Goal: Task Accomplishment & Management: Manage account settings

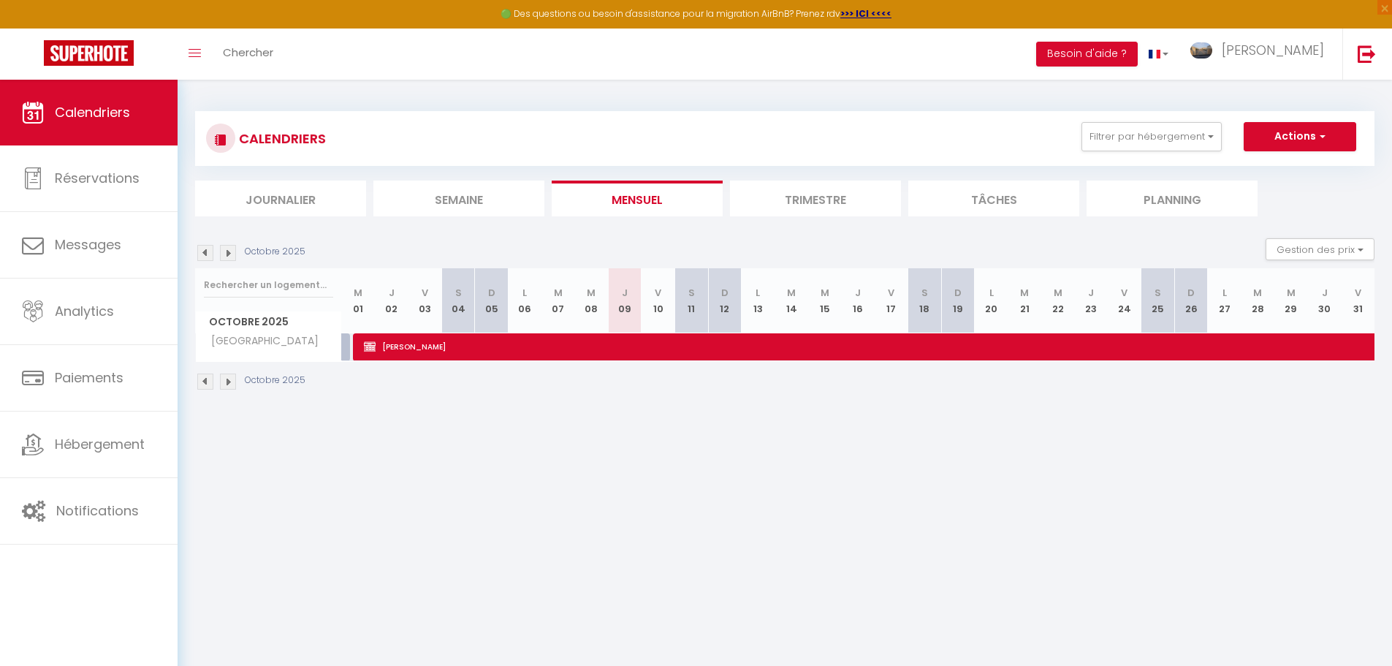
click at [789, 194] on li "Trimestre" at bounding box center [815, 199] width 171 height 36
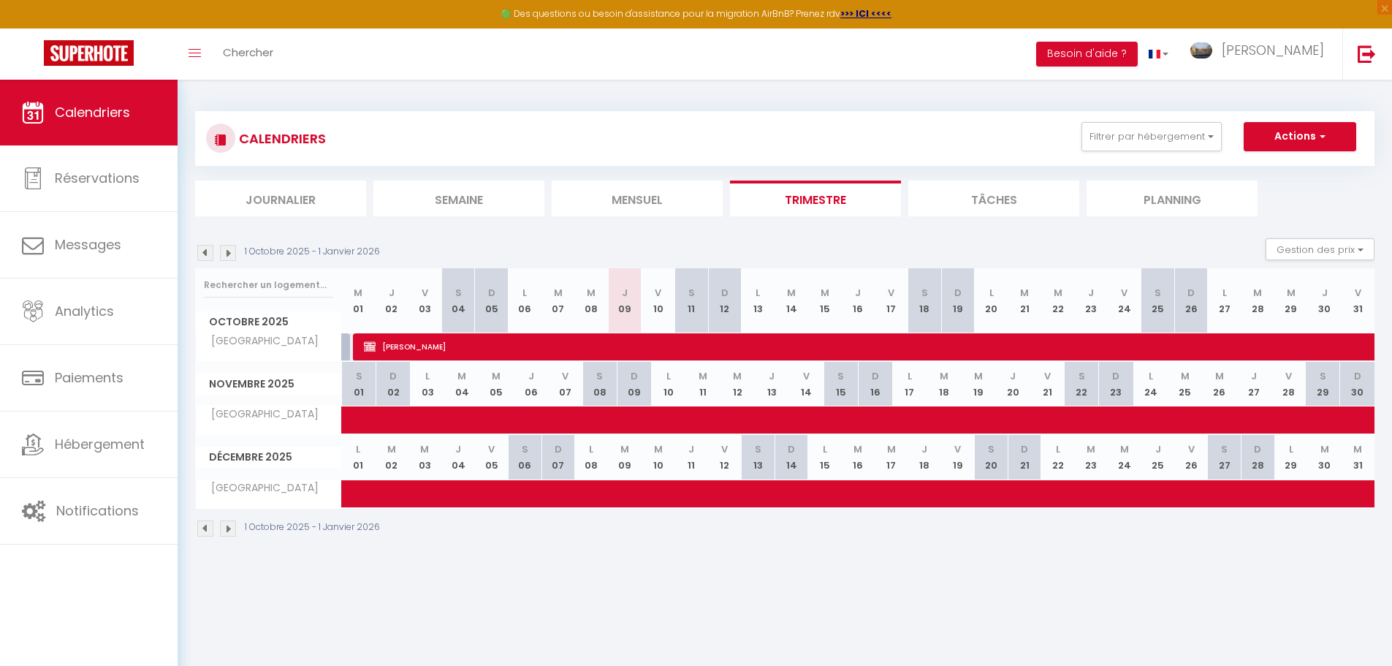
click at [205, 255] on img at bounding box center [205, 253] width 16 height 16
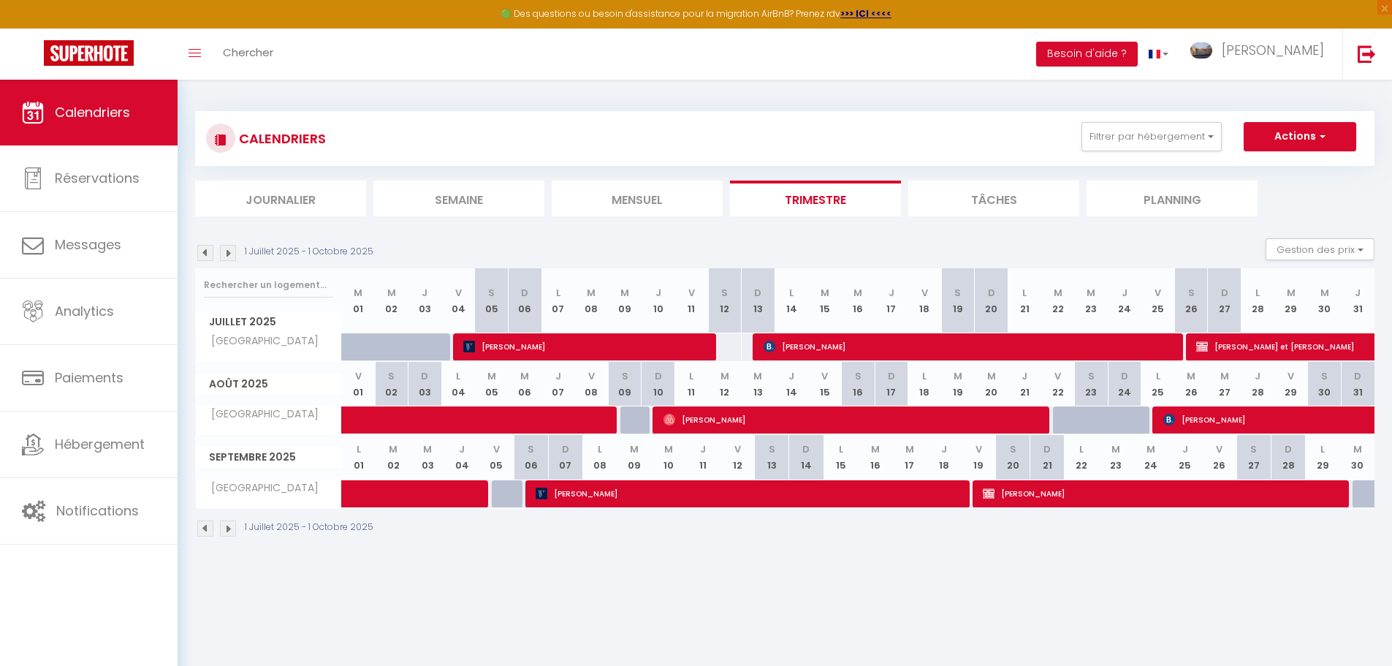
click at [204, 254] on img at bounding box center [205, 253] width 16 height 16
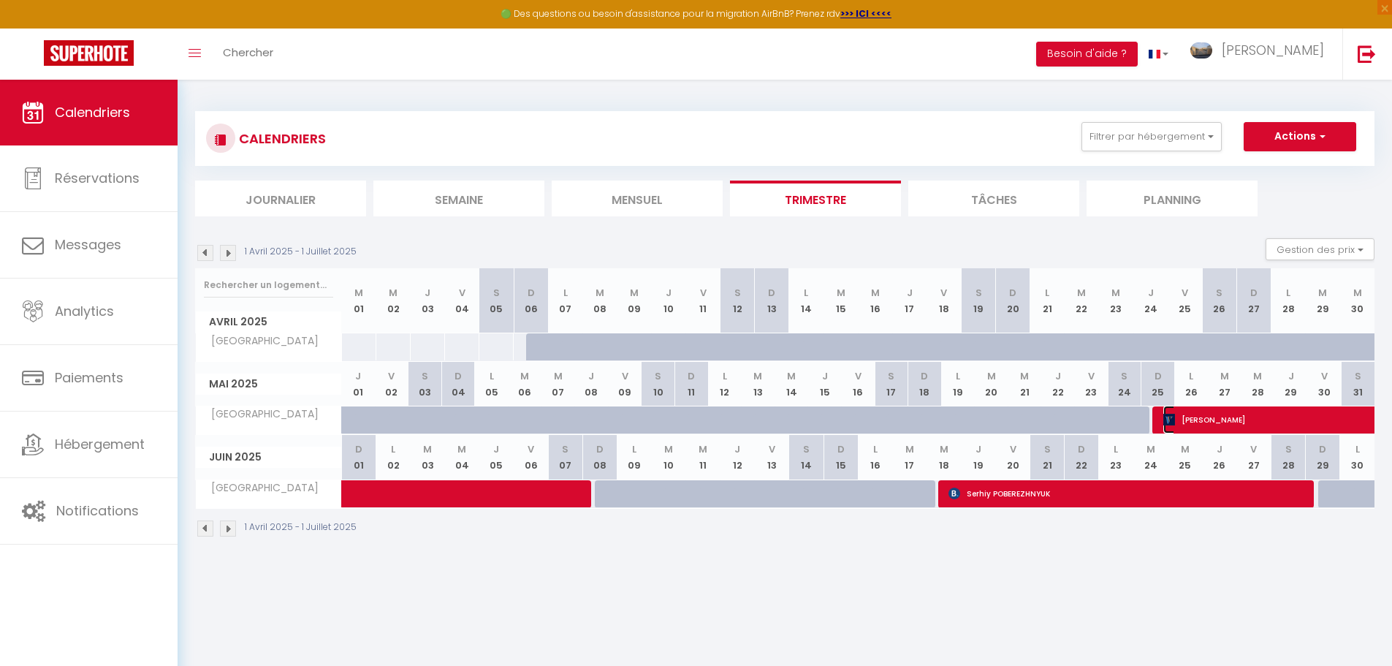
click at [1248, 413] on span "[PERSON_NAME]" at bounding box center [1399, 420] width 471 height 28
select select "OK"
select select "0"
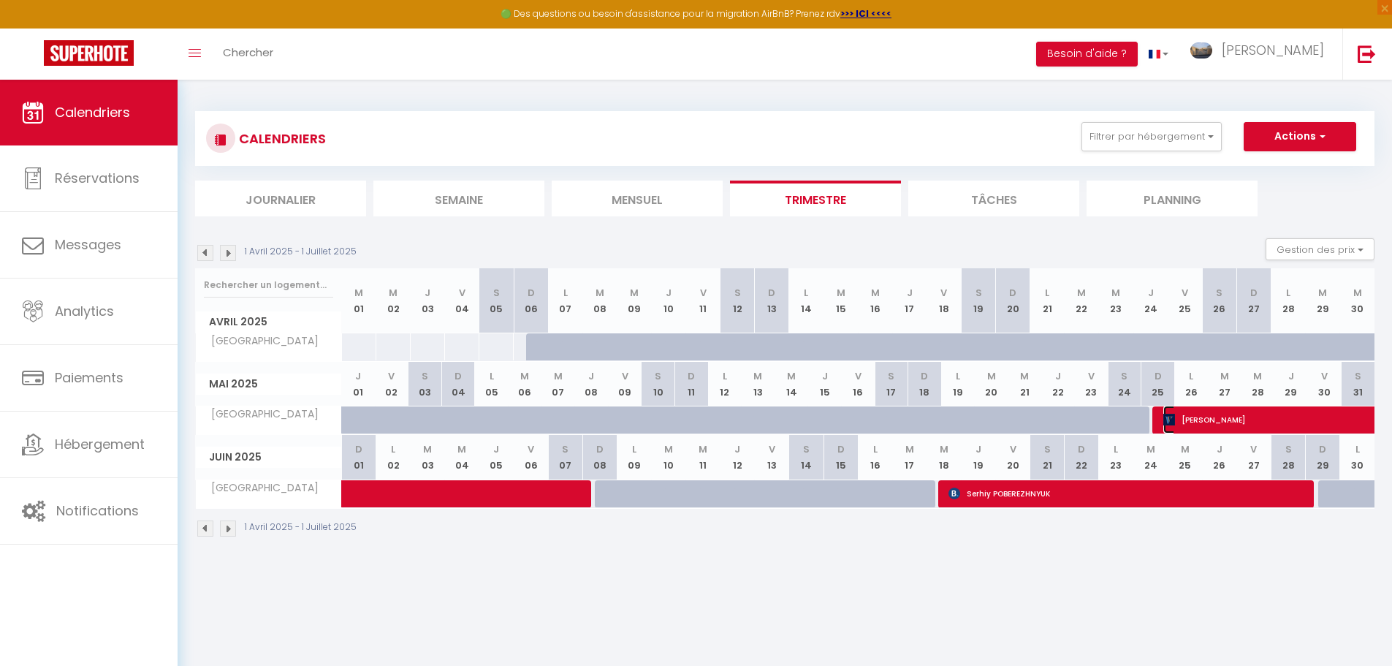
select select "1"
select select
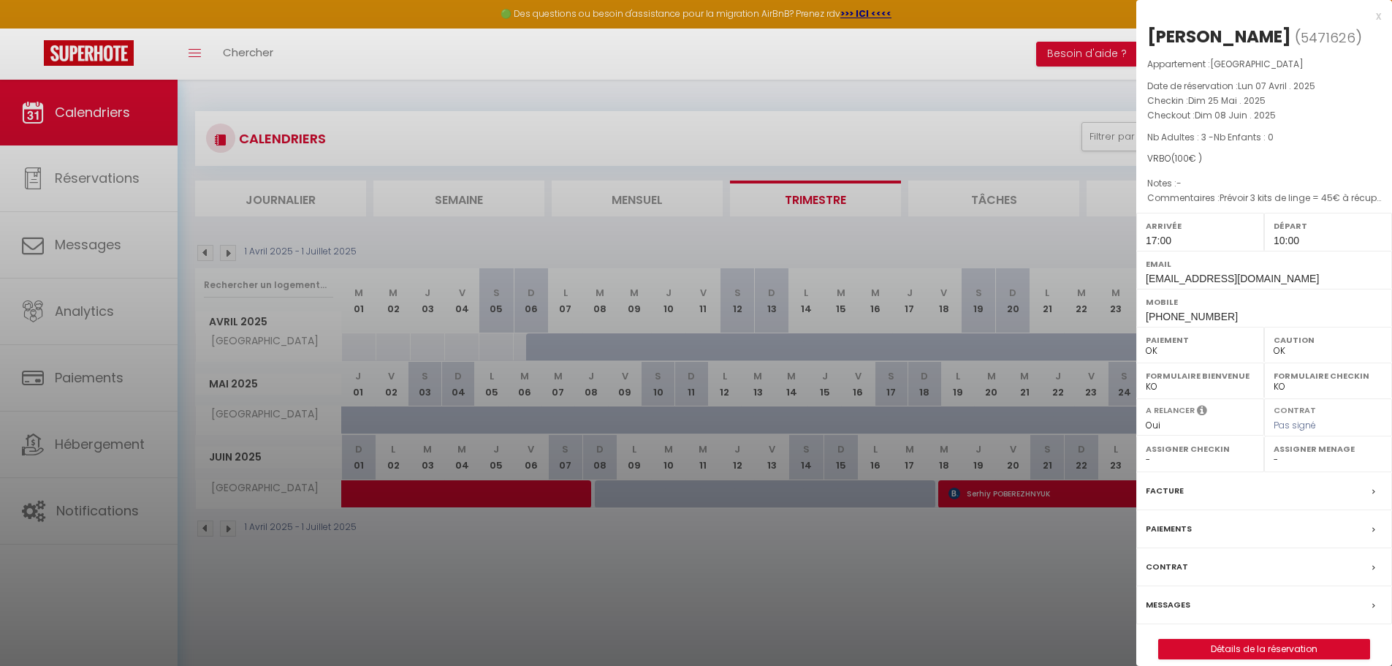
click at [1253, 548] on div "Paiements" at bounding box center [1265, 529] width 256 height 38
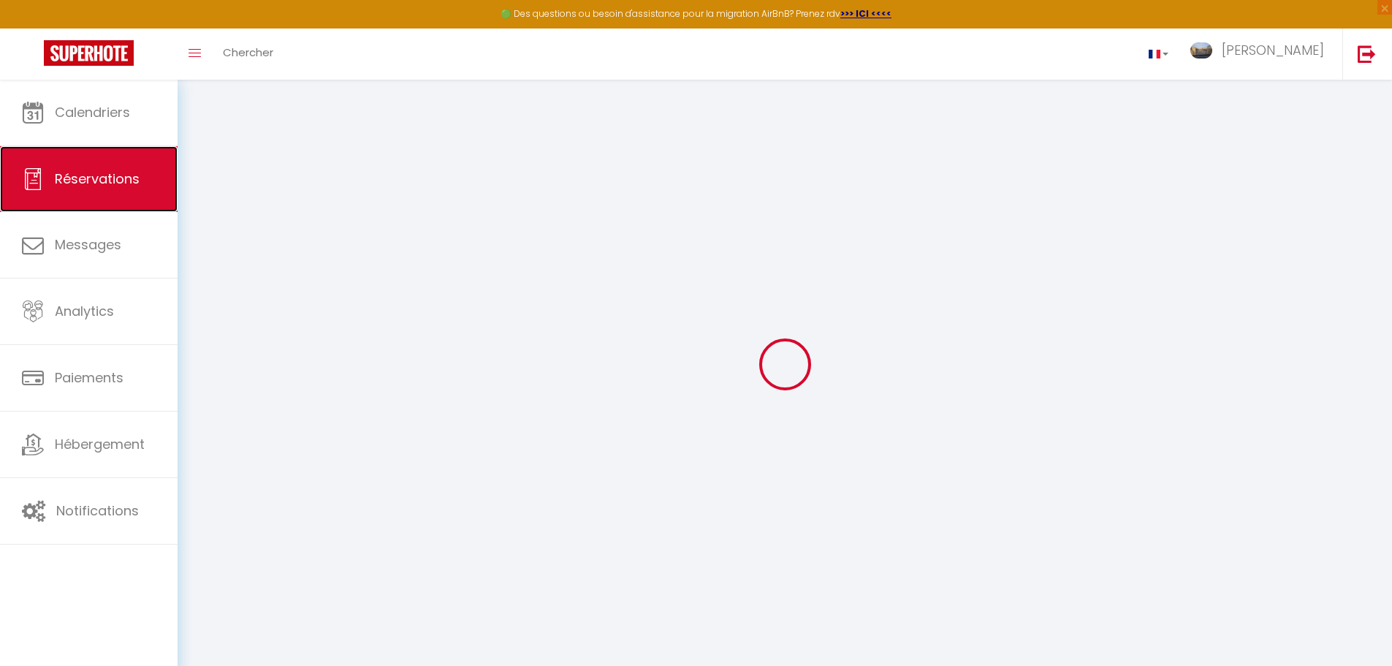
click at [69, 174] on span "Réservations" at bounding box center [97, 179] width 85 height 18
select select "not_cancelled"
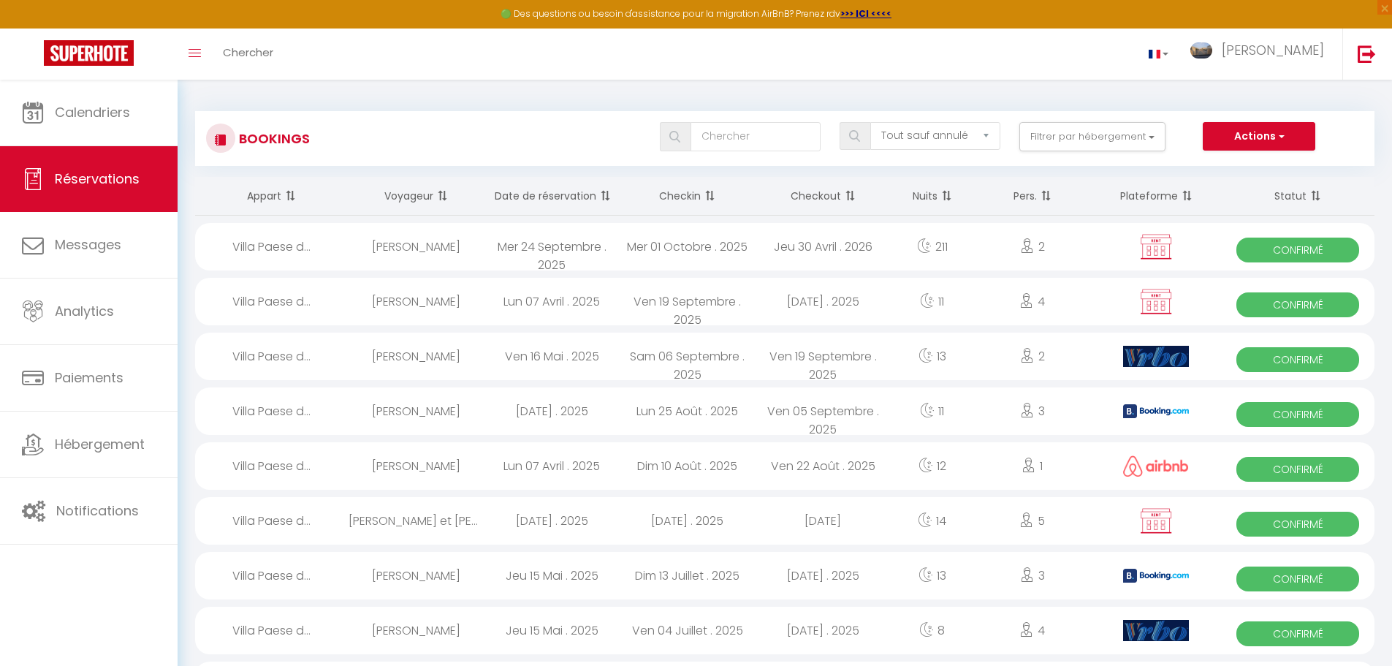
click at [607, 191] on span at bounding box center [603, 195] width 15 height 29
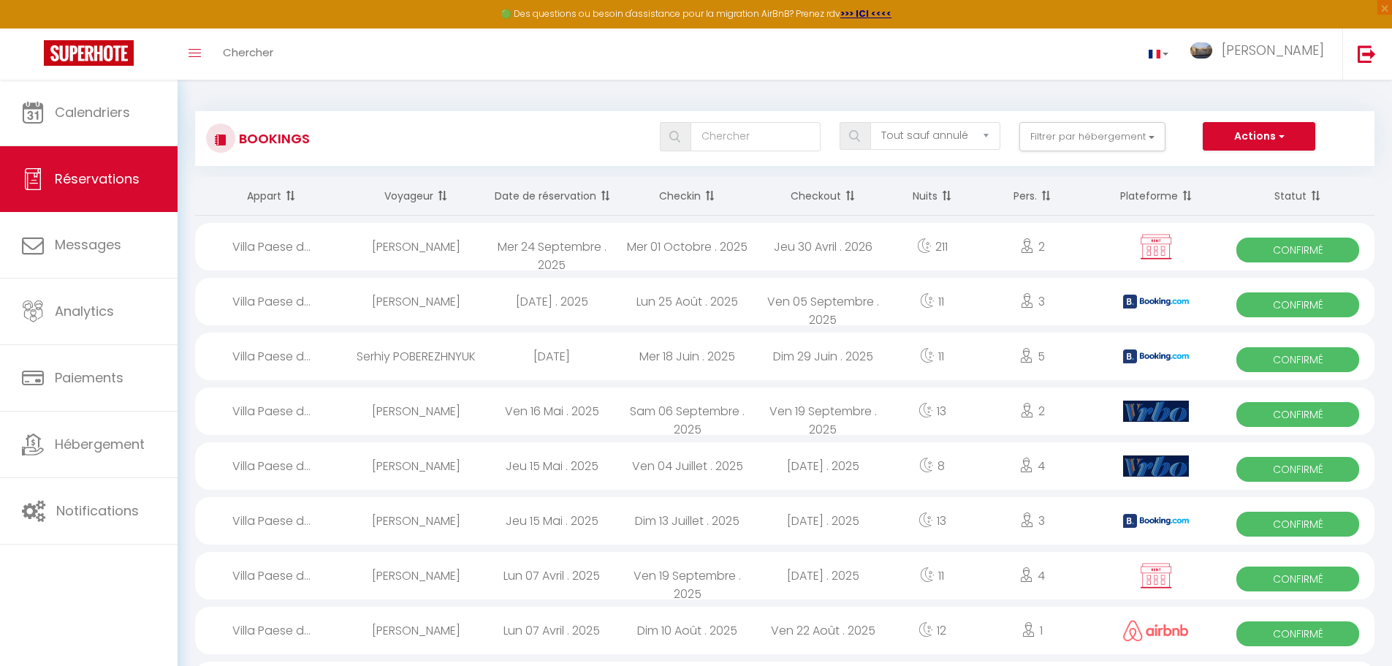
click at [709, 195] on span at bounding box center [708, 195] width 15 height 29
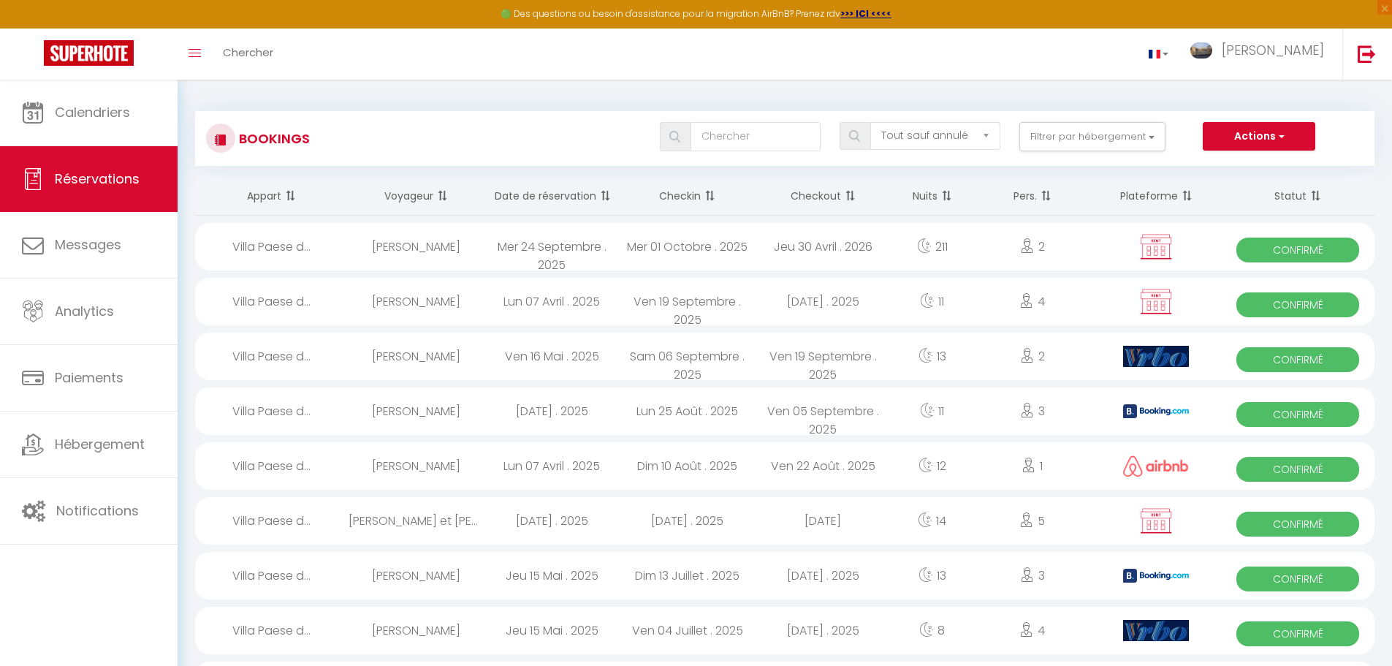
click at [709, 195] on span at bounding box center [708, 195] width 15 height 29
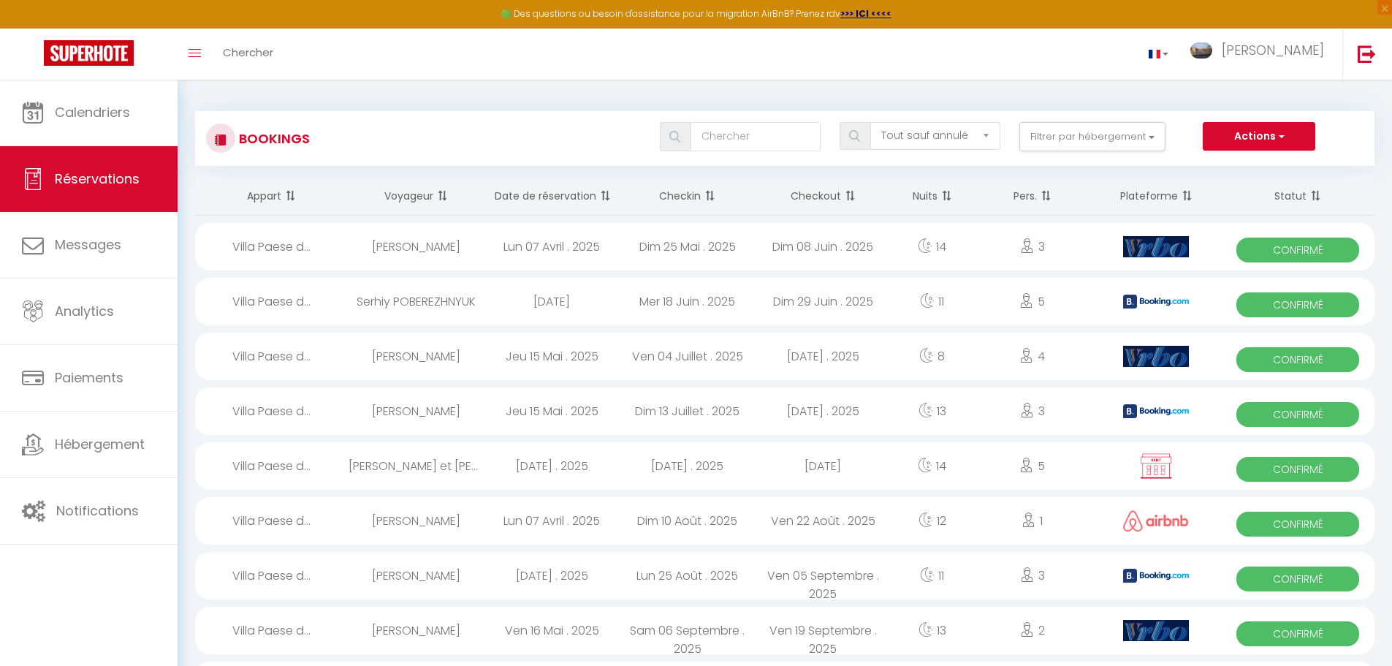
click at [699, 251] on div "Dim 25 Mai . 2025" at bounding box center [688, 247] width 136 height 48
select select "OK"
select select "0"
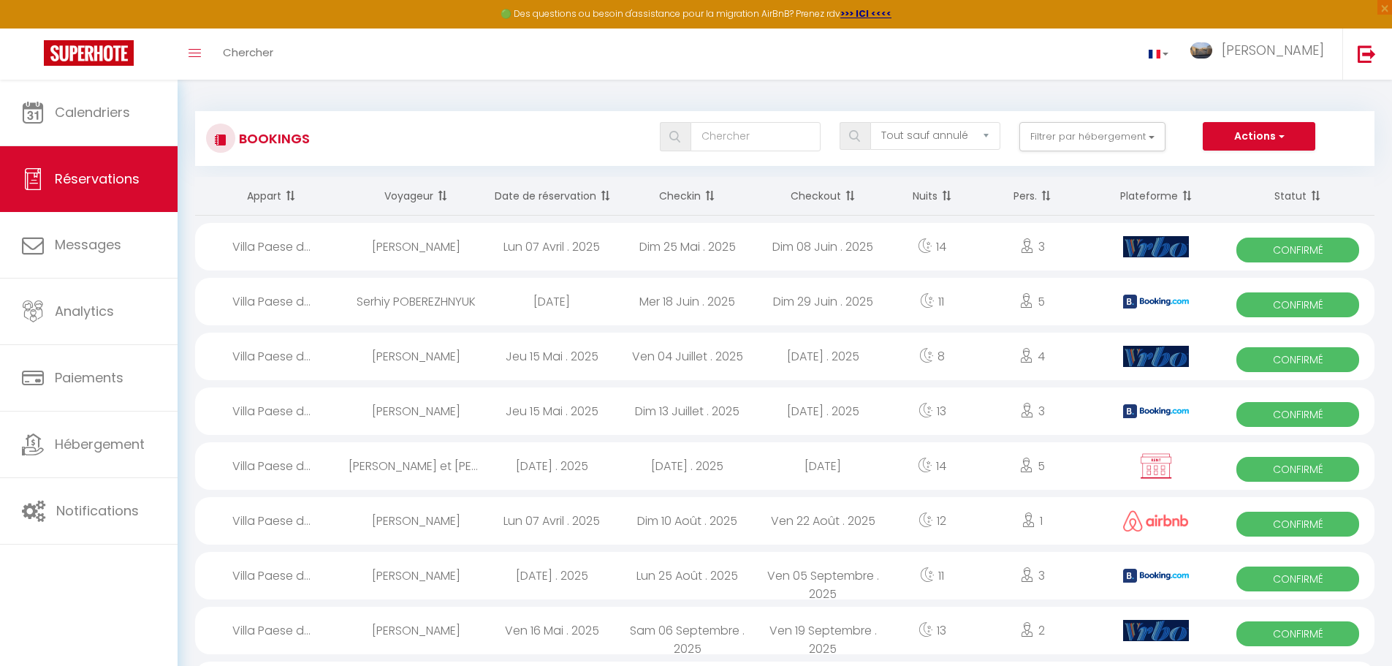
select select "1"
select select
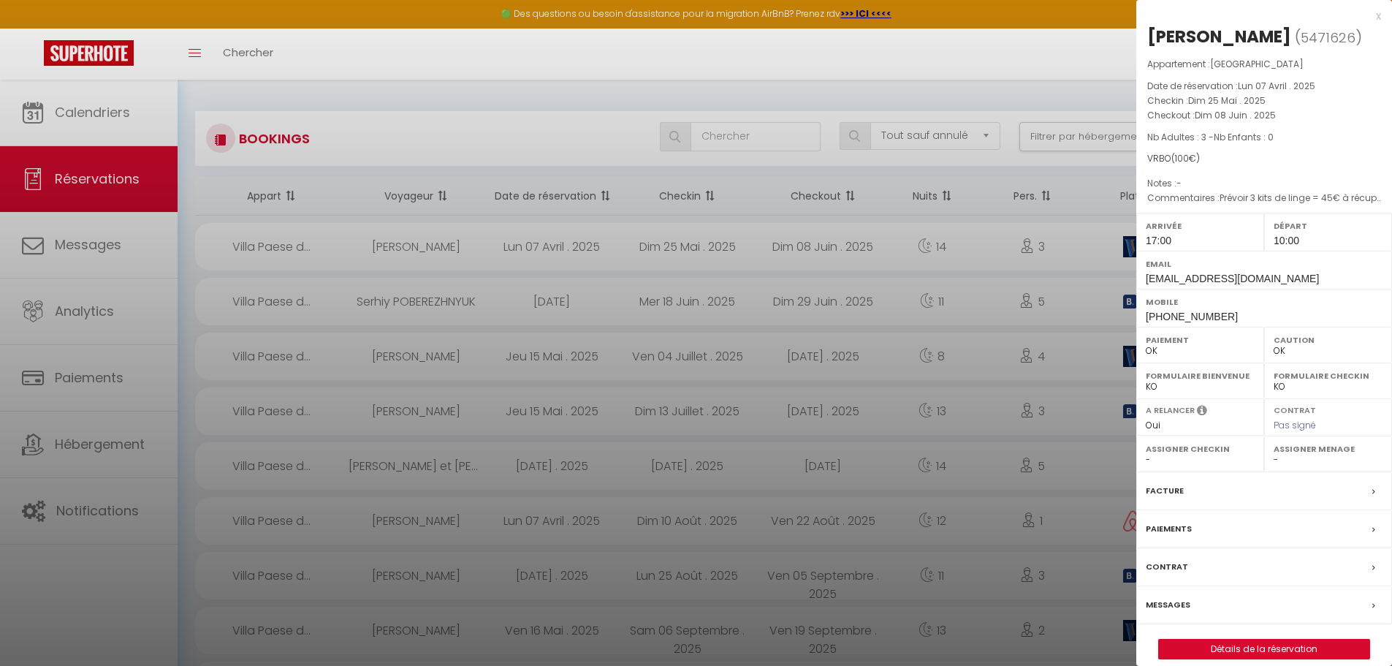
click at [1187, 612] on label "Messages" at bounding box center [1168, 604] width 45 height 15
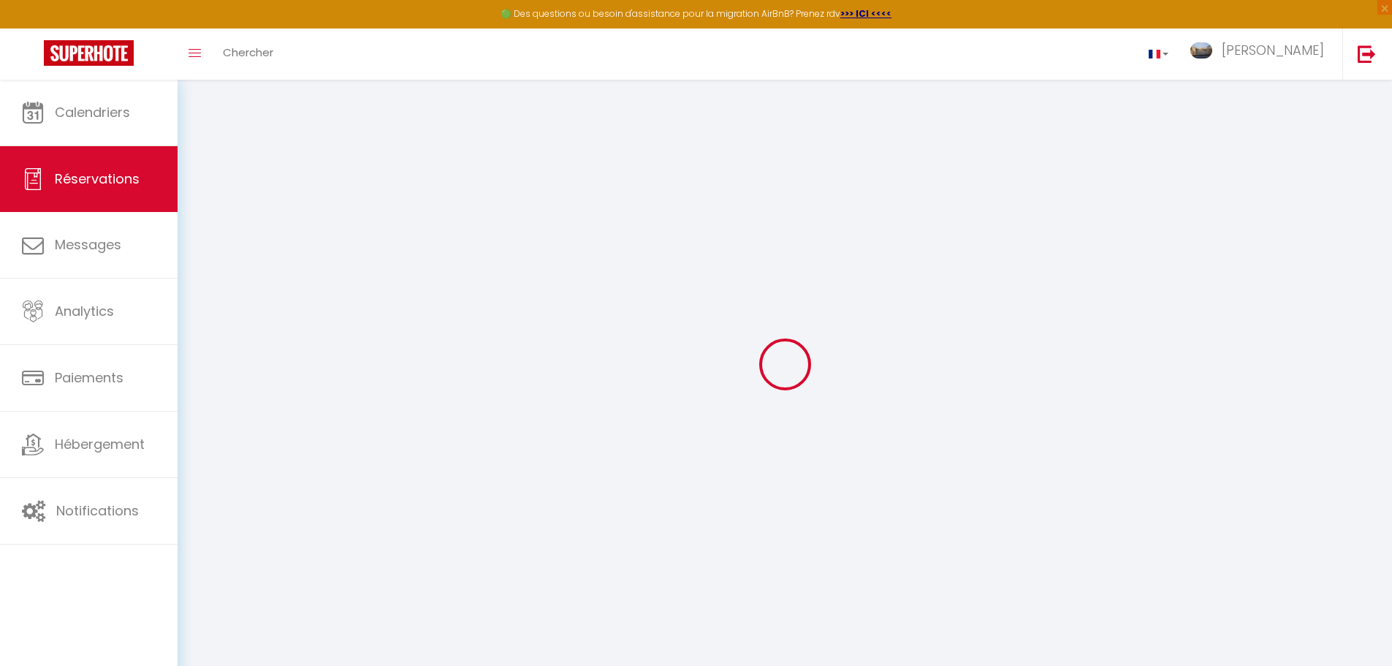
select select
checkbox input "false"
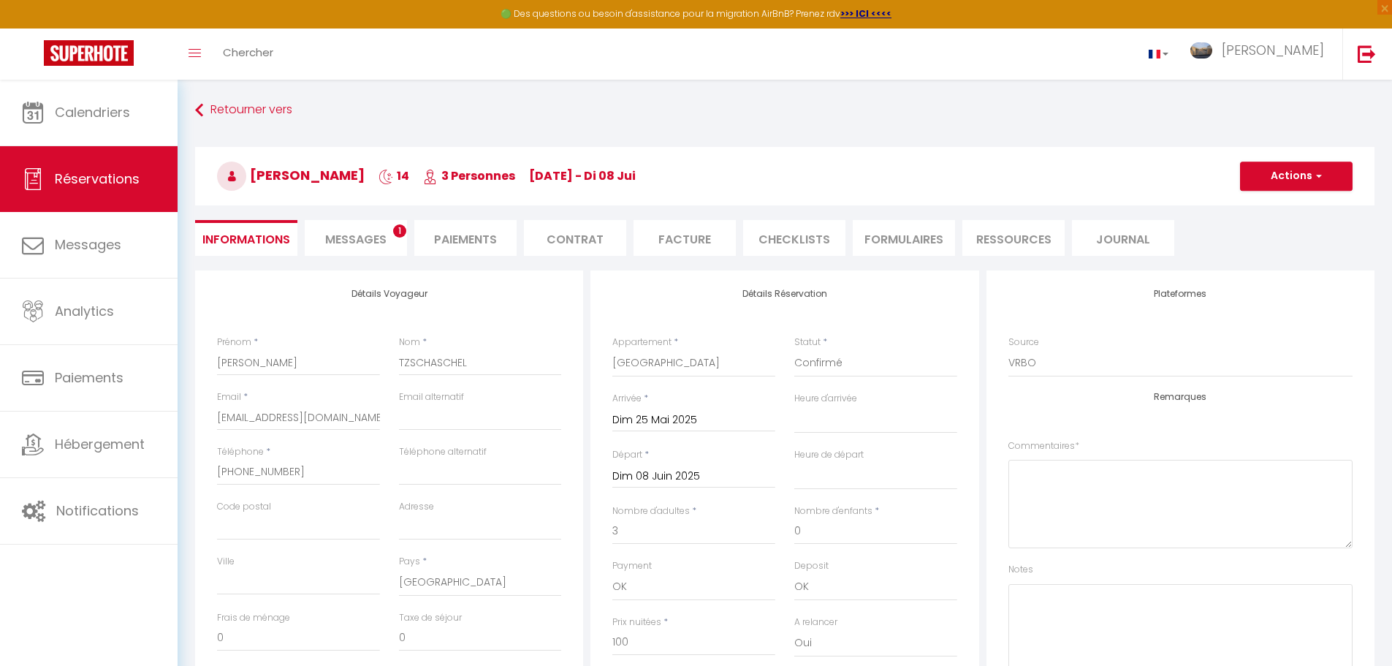
select select
checkbox input "false"
type textarea "Prévoir 3 kits de linge = 45€ à récupérer sur place prévoir 1 cadeau de bienven…"
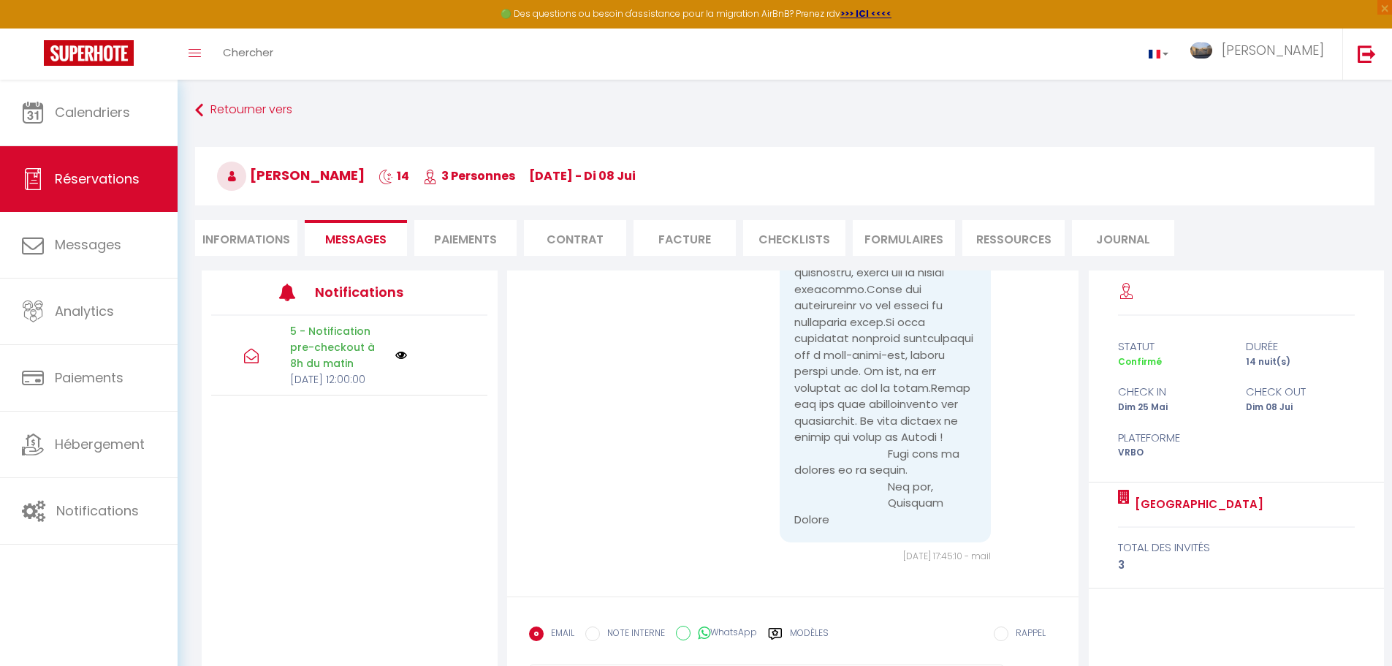
click at [258, 238] on li "Informations" at bounding box center [246, 238] width 102 height 36
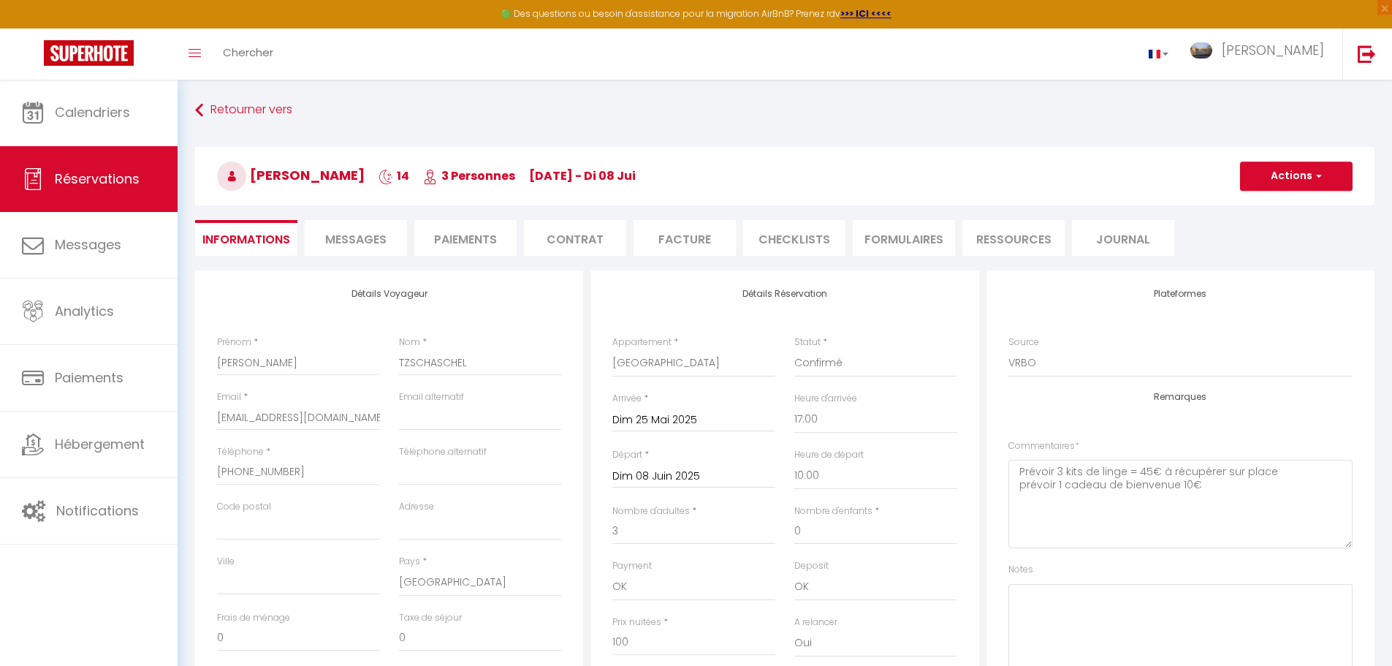
checkbox input "false"
click at [97, 175] on span "Réservations" at bounding box center [97, 179] width 85 height 18
select select "not_cancelled"
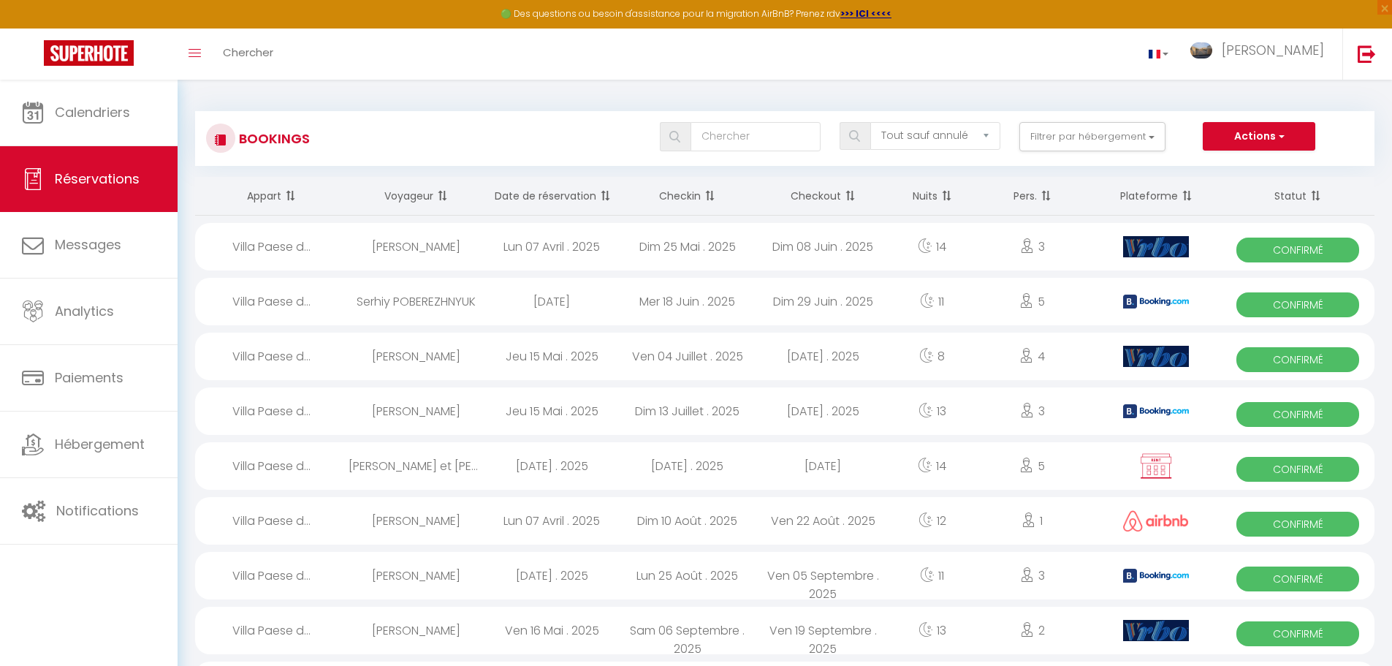
click at [715, 192] on span at bounding box center [708, 195] width 15 height 29
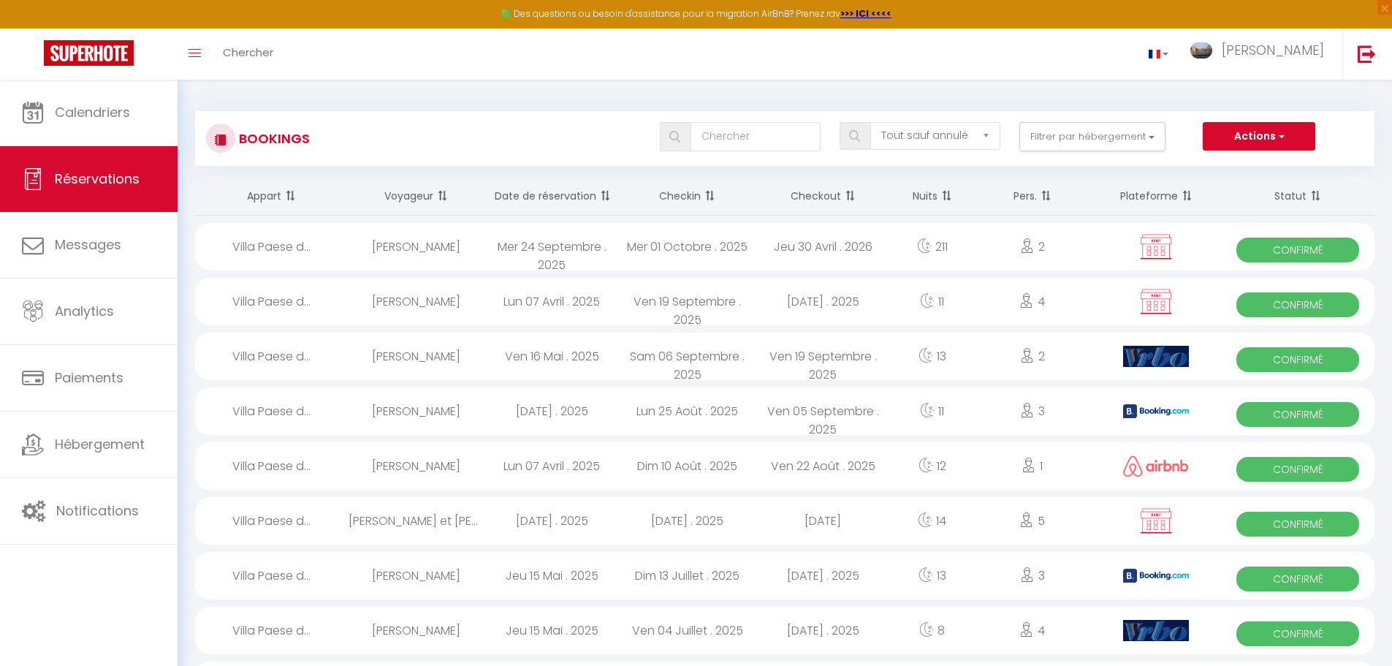
click at [710, 192] on span at bounding box center [708, 195] width 15 height 29
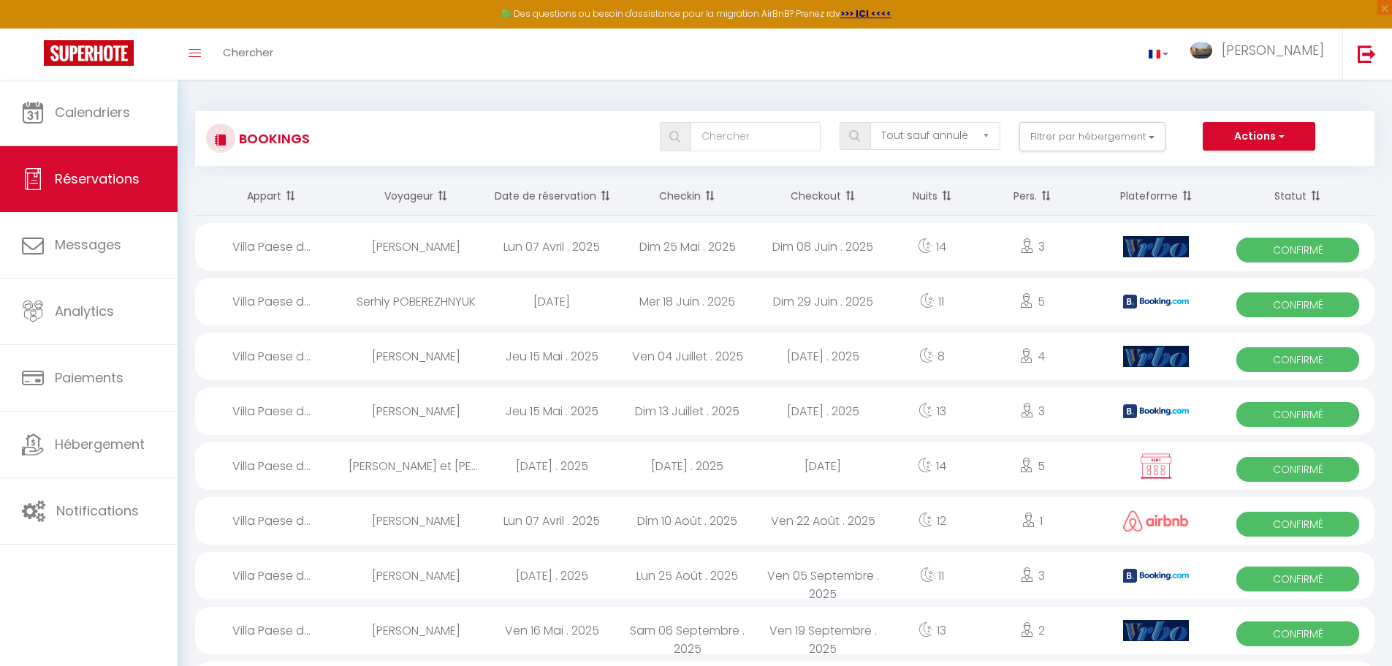
click at [682, 300] on div "Mer 18 Juin . 2025" at bounding box center [688, 302] width 136 height 48
select select "OK"
select select "0"
select select "1"
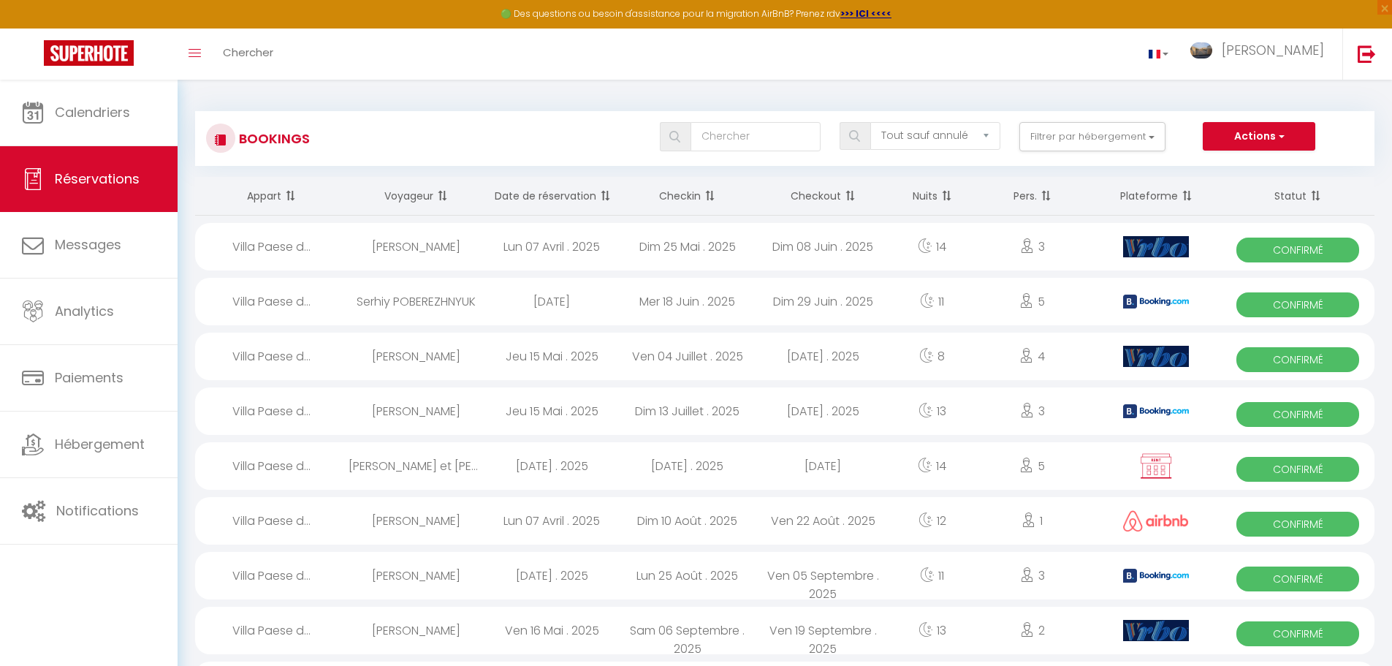
select select "0"
select select
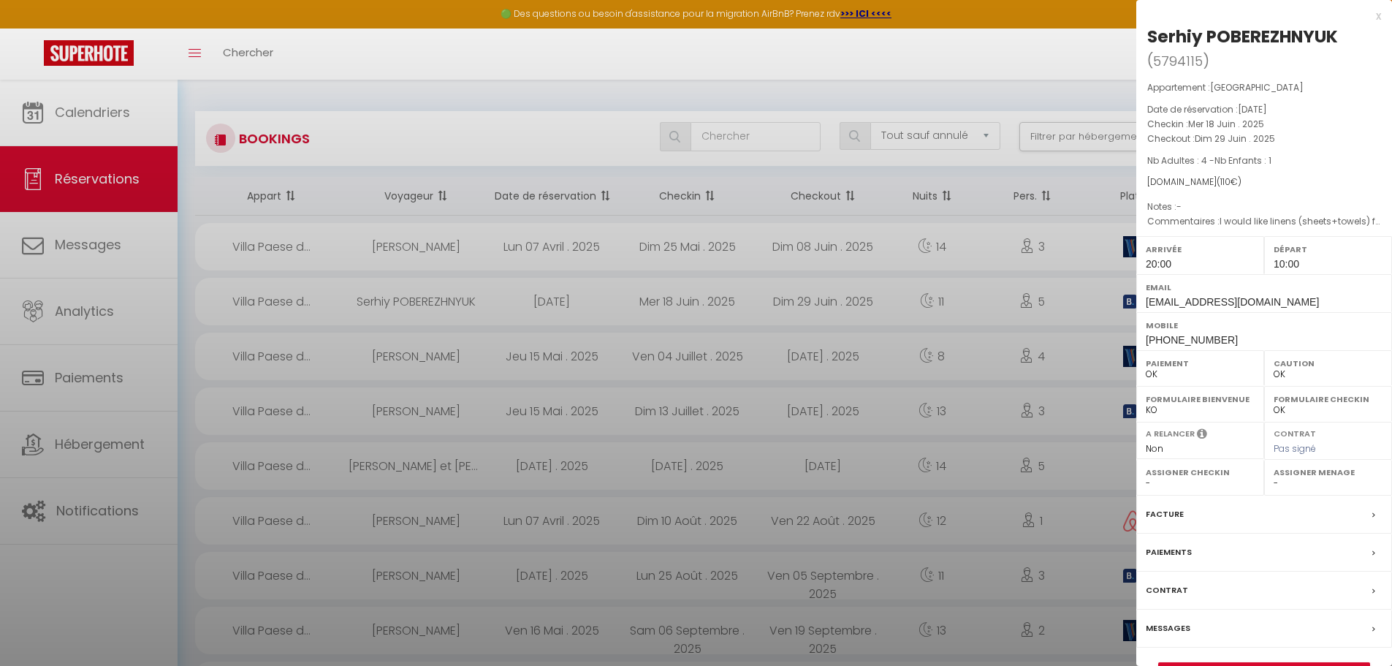
select select "43610"
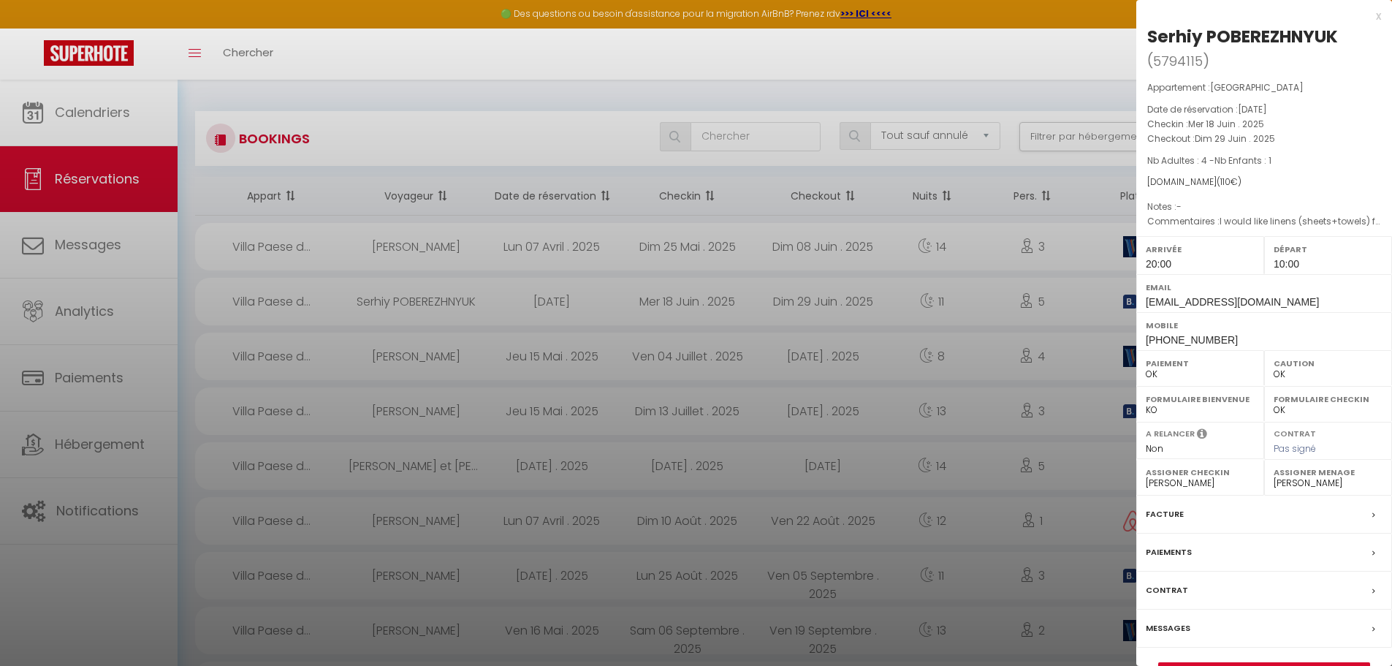
click at [1174, 629] on label "Messages" at bounding box center [1168, 628] width 45 height 15
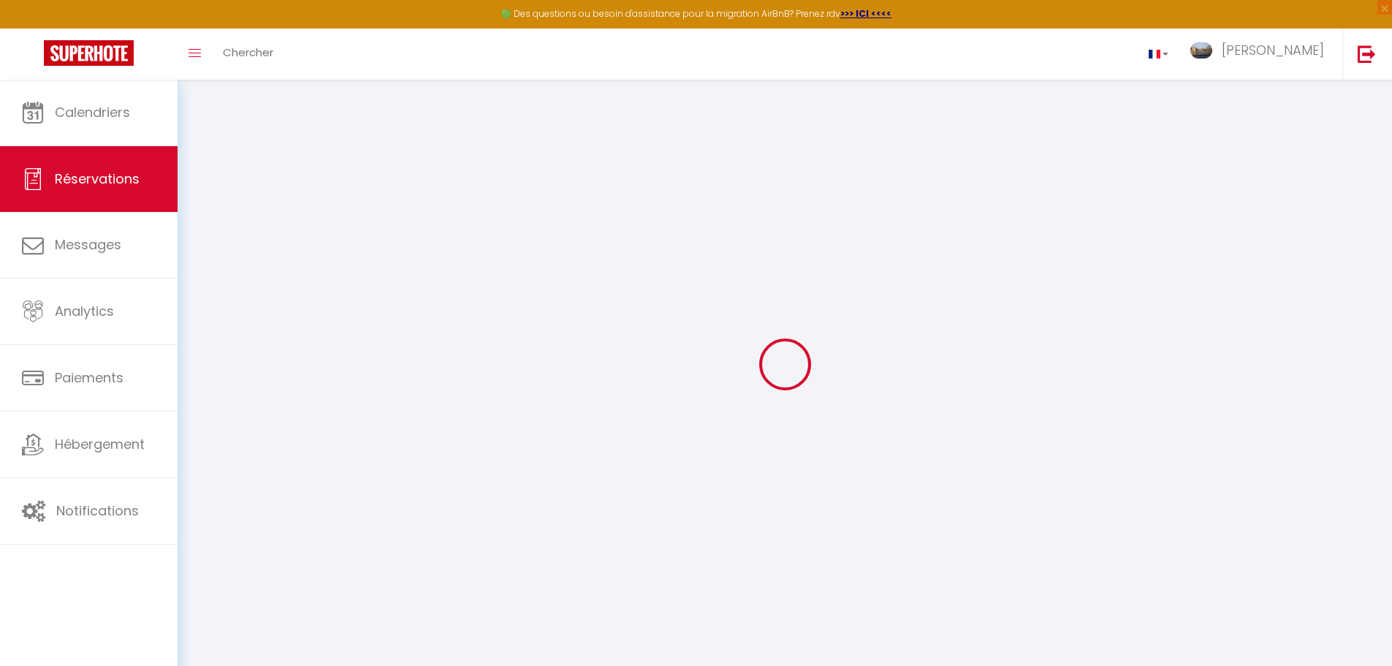
select select
checkbox input "false"
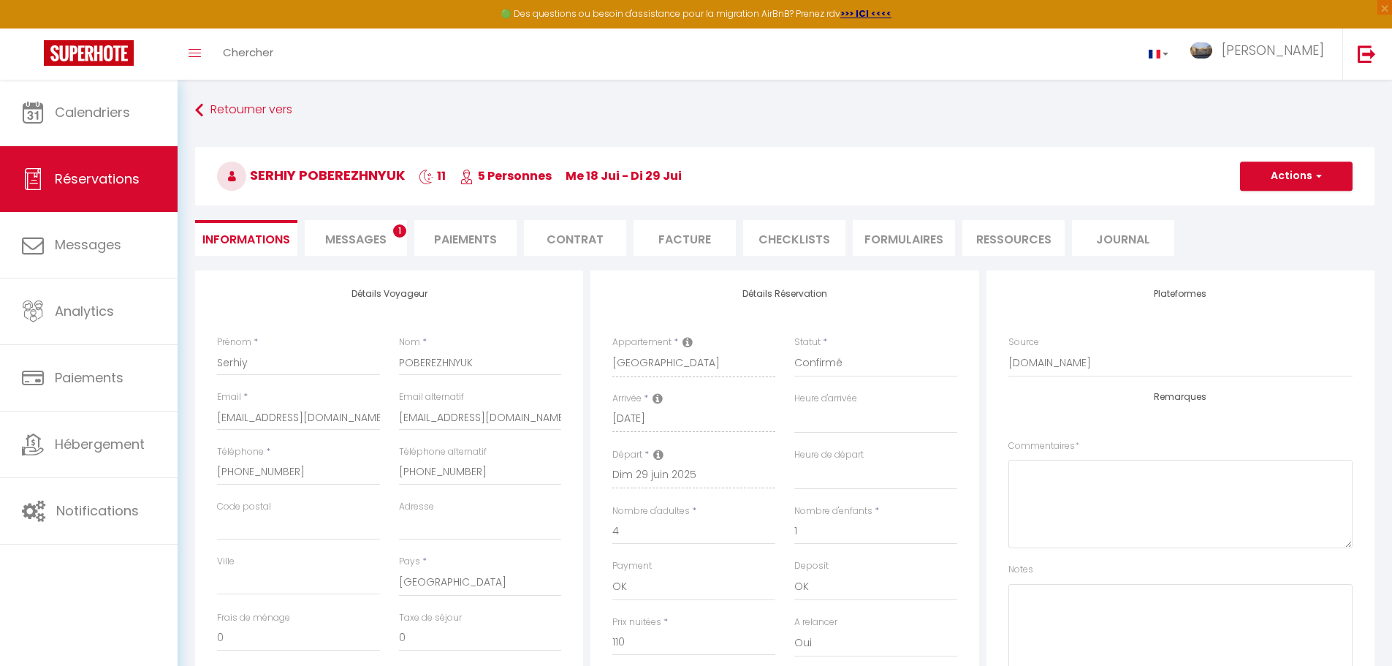
select select
checkbox input "false"
type textarea "I would like linens (sheets+towels) for 4 person. récupérer lemontant de la loc…"
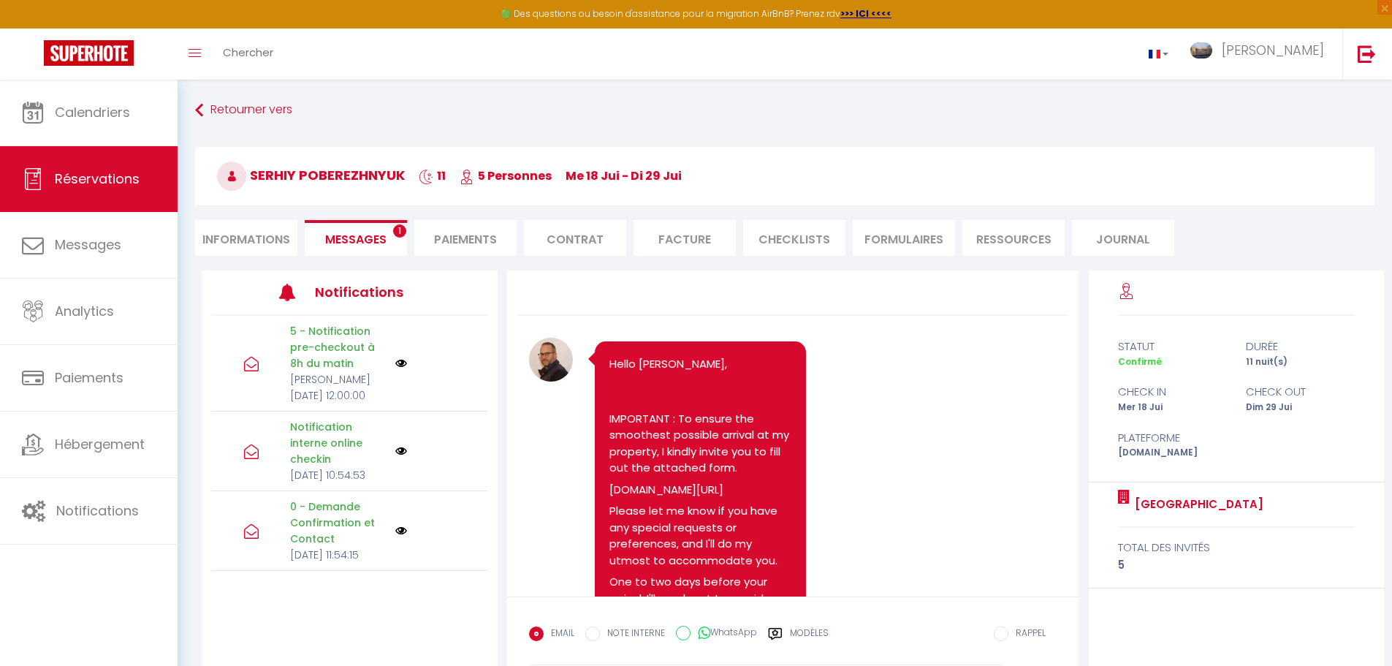
scroll to position [3072, 0]
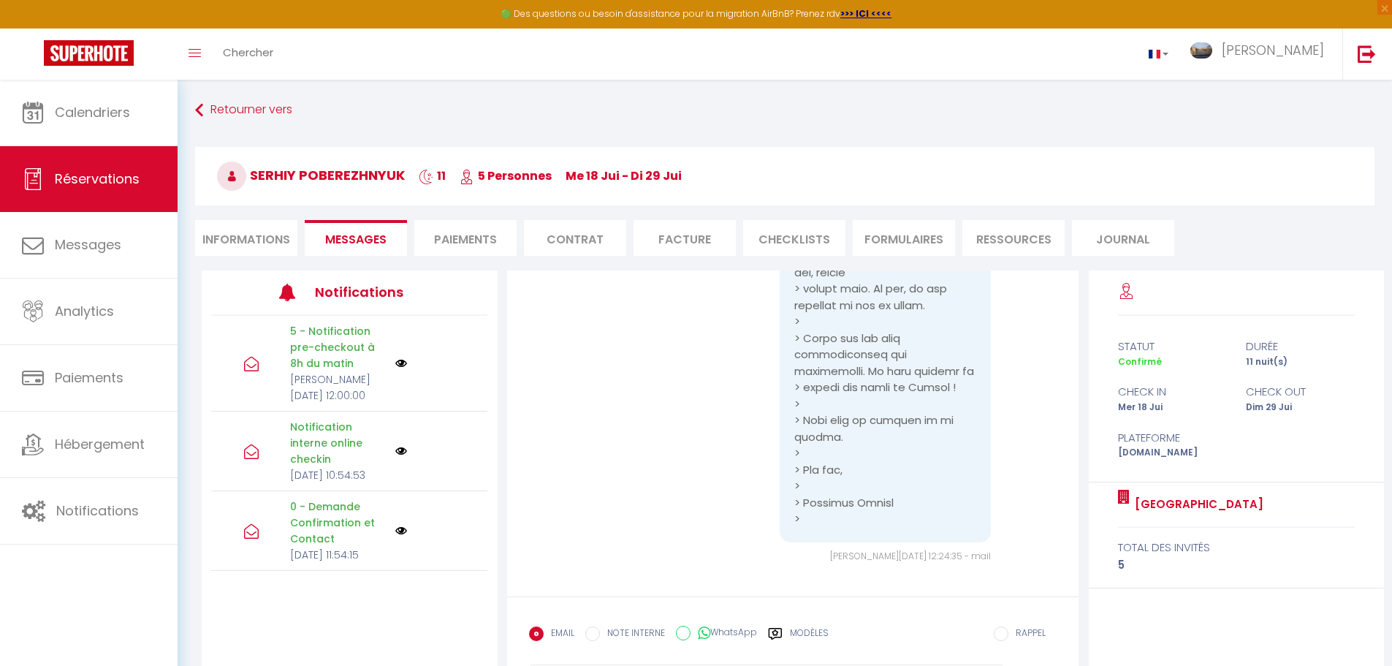
click at [236, 239] on li "Informations" at bounding box center [246, 238] width 102 height 36
select select "0"
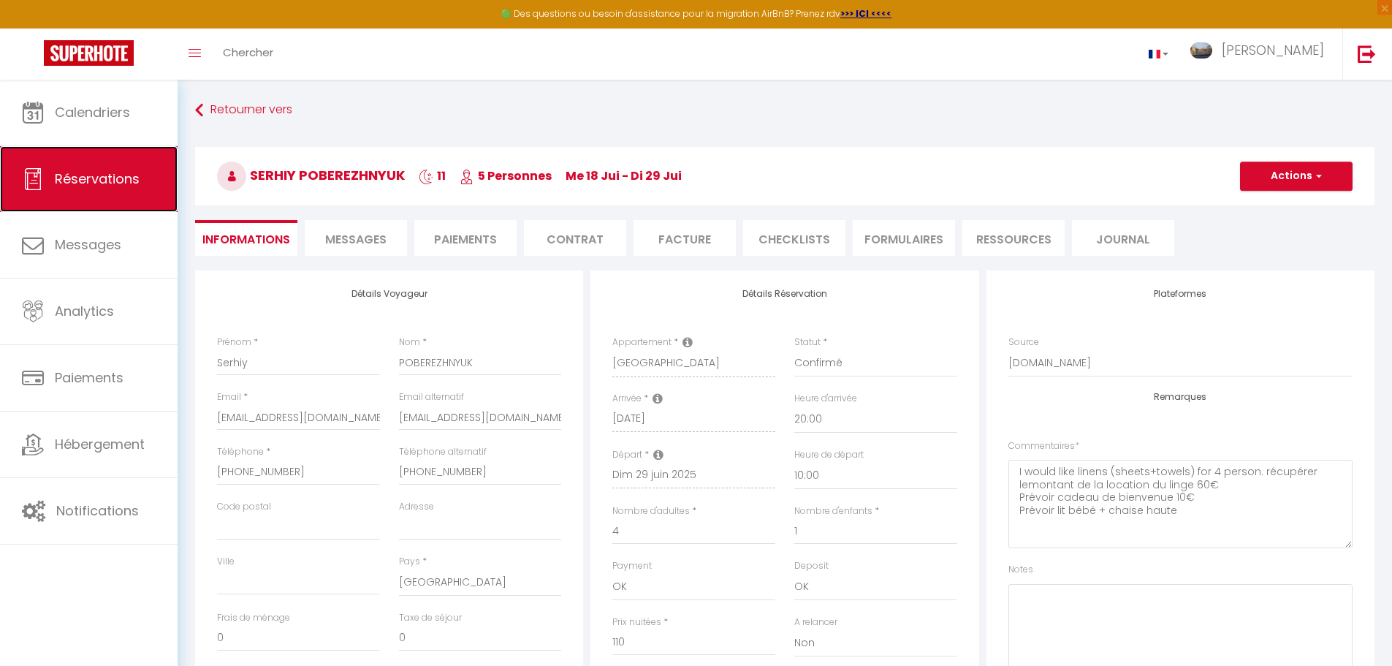
click at [110, 180] on span "Réservations" at bounding box center [97, 179] width 85 height 18
select select "not_cancelled"
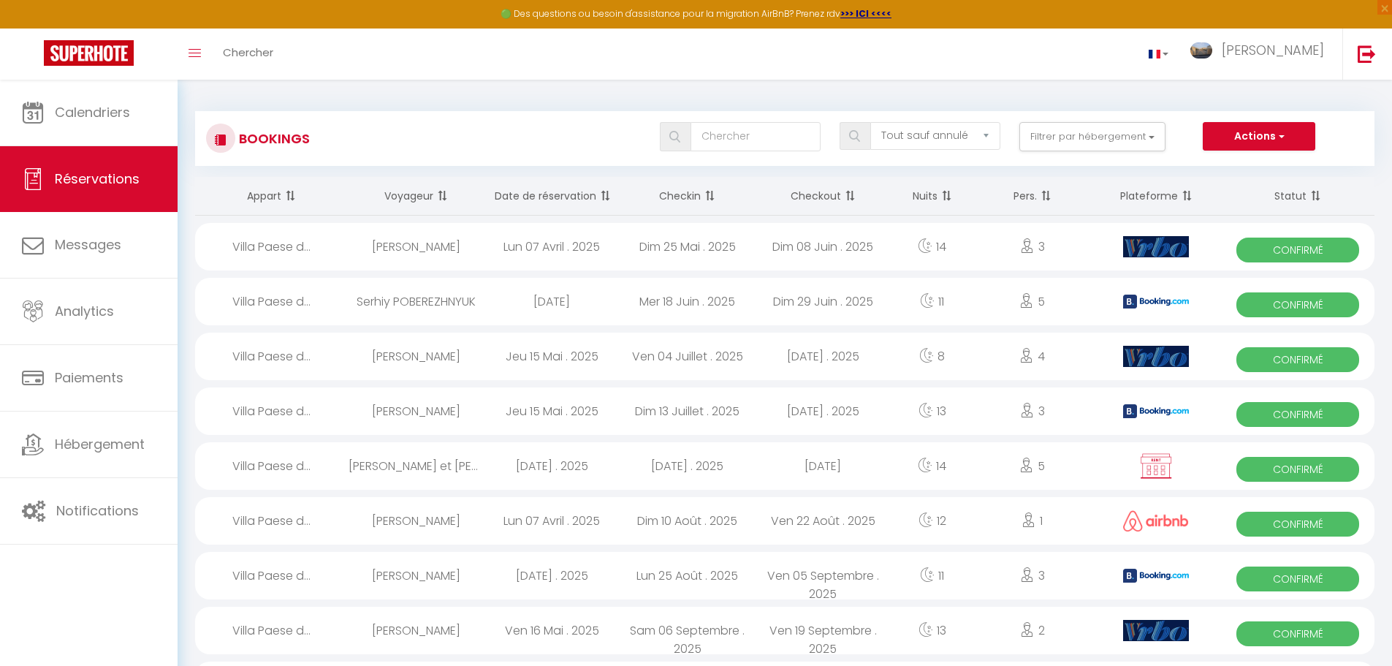
click at [709, 197] on span at bounding box center [708, 195] width 15 height 29
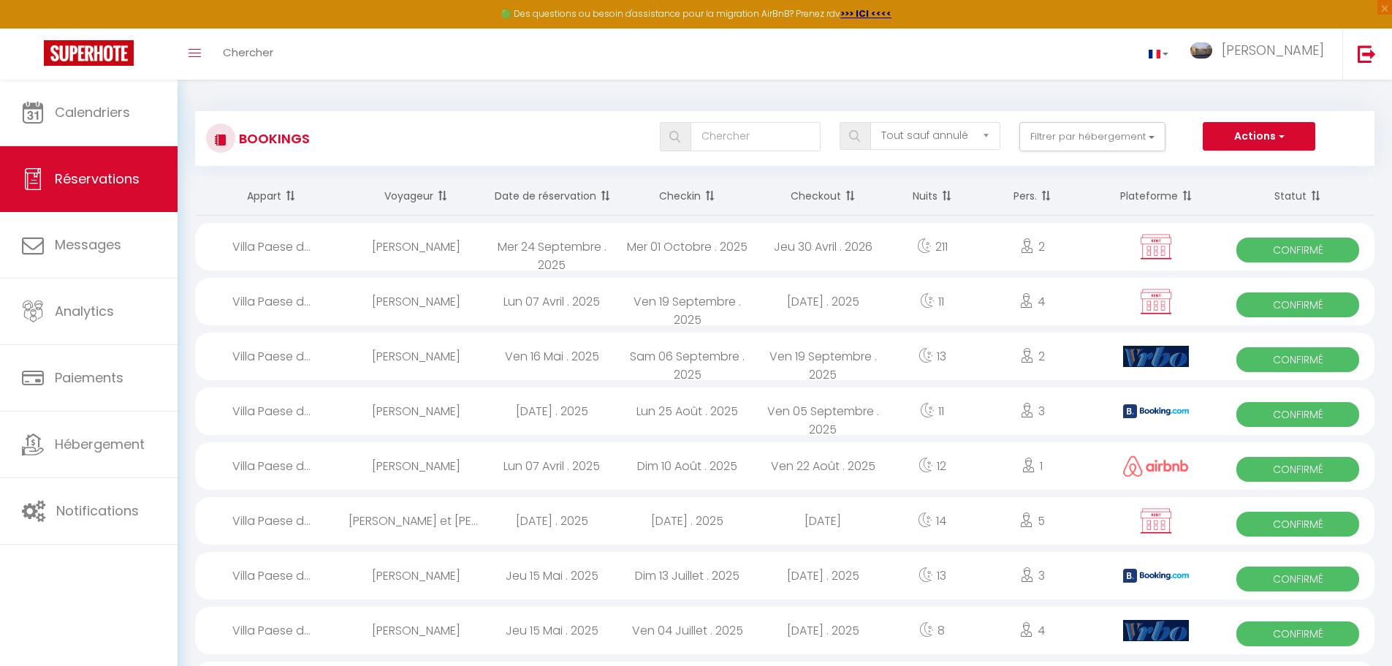
click at [710, 198] on span at bounding box center [708, 195] width 15 height 29
select select
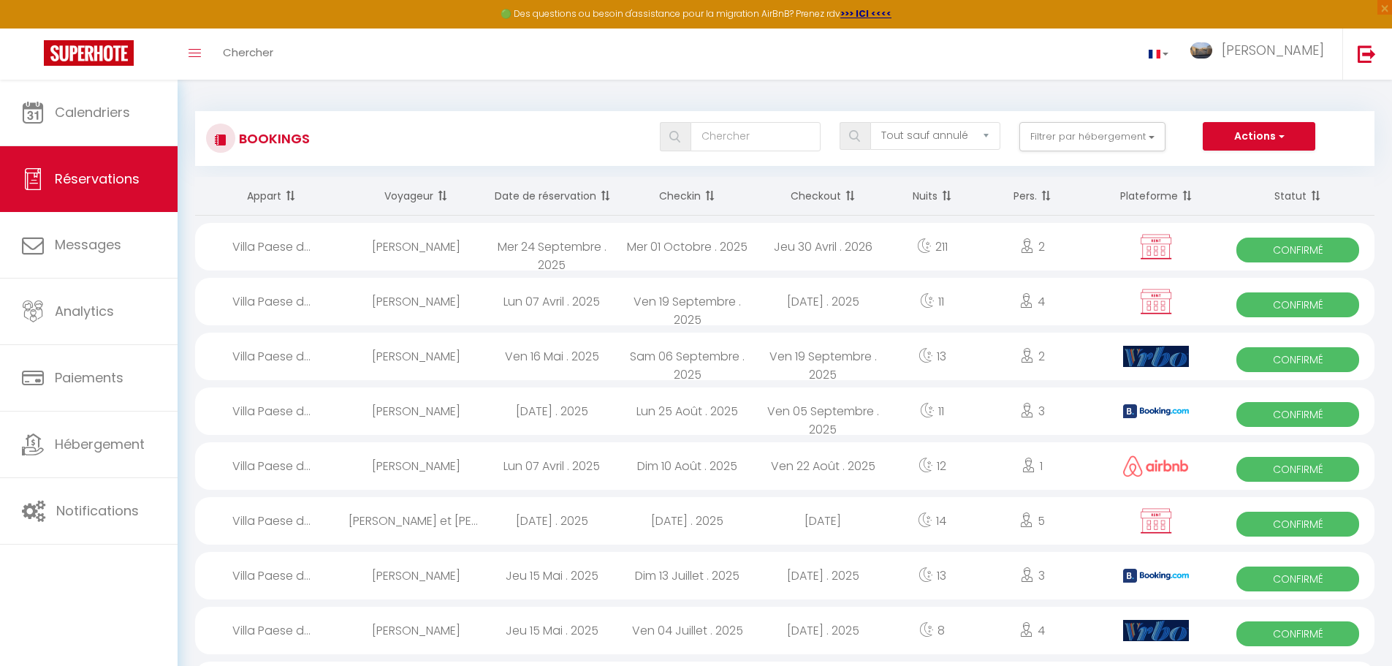
select select
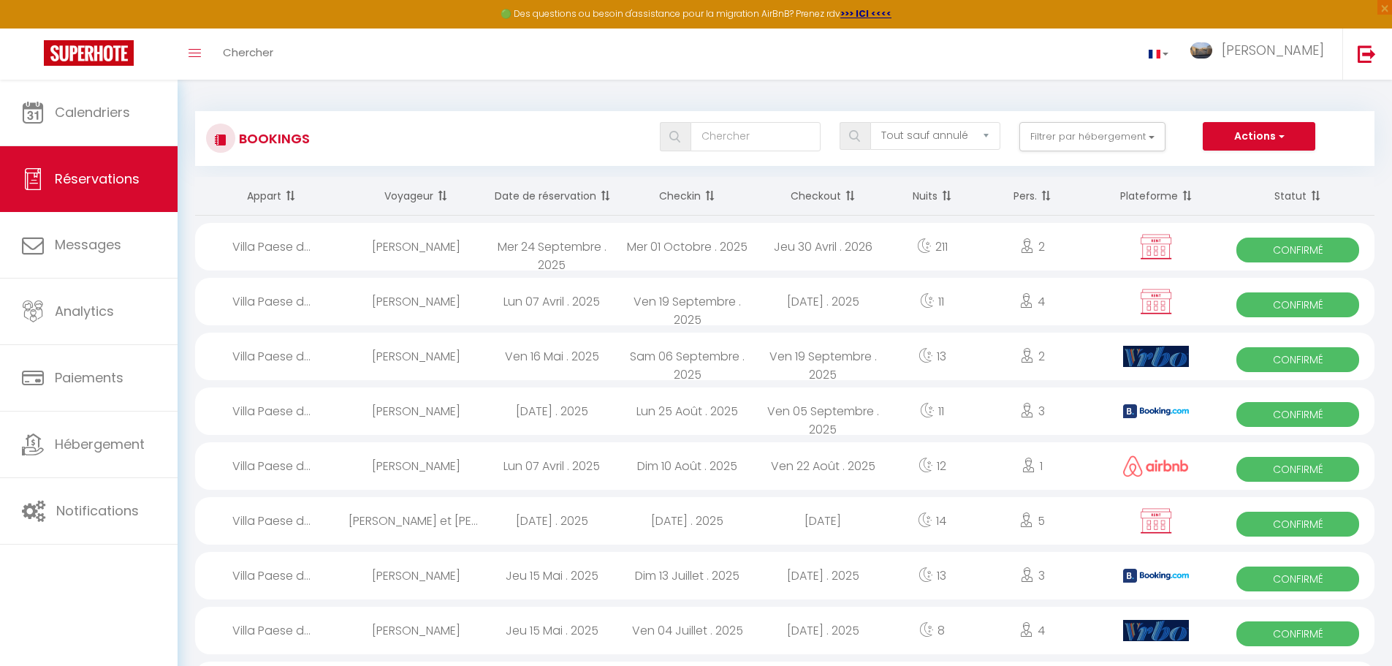
select select
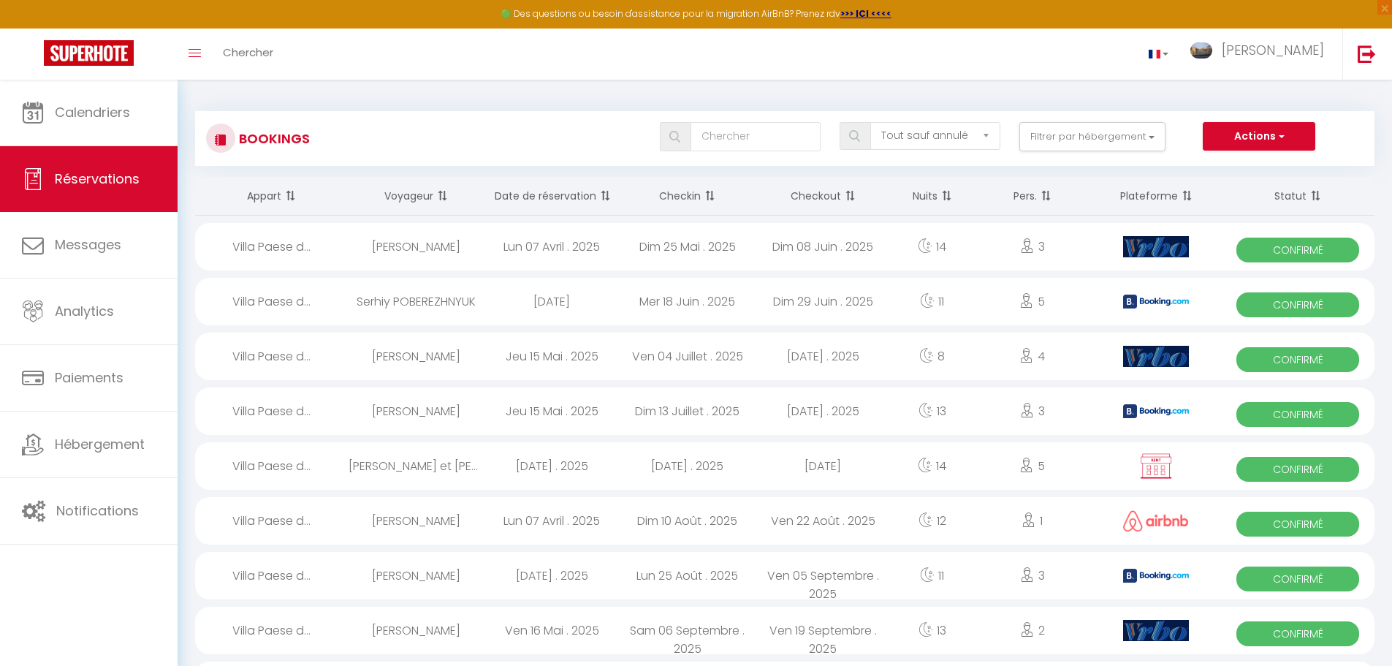
click at [681, 352] on div "Ven 04 Juillet . 2025" at bounding box center [688, 357] width 136 height 48
select select "OK"
select select "0"
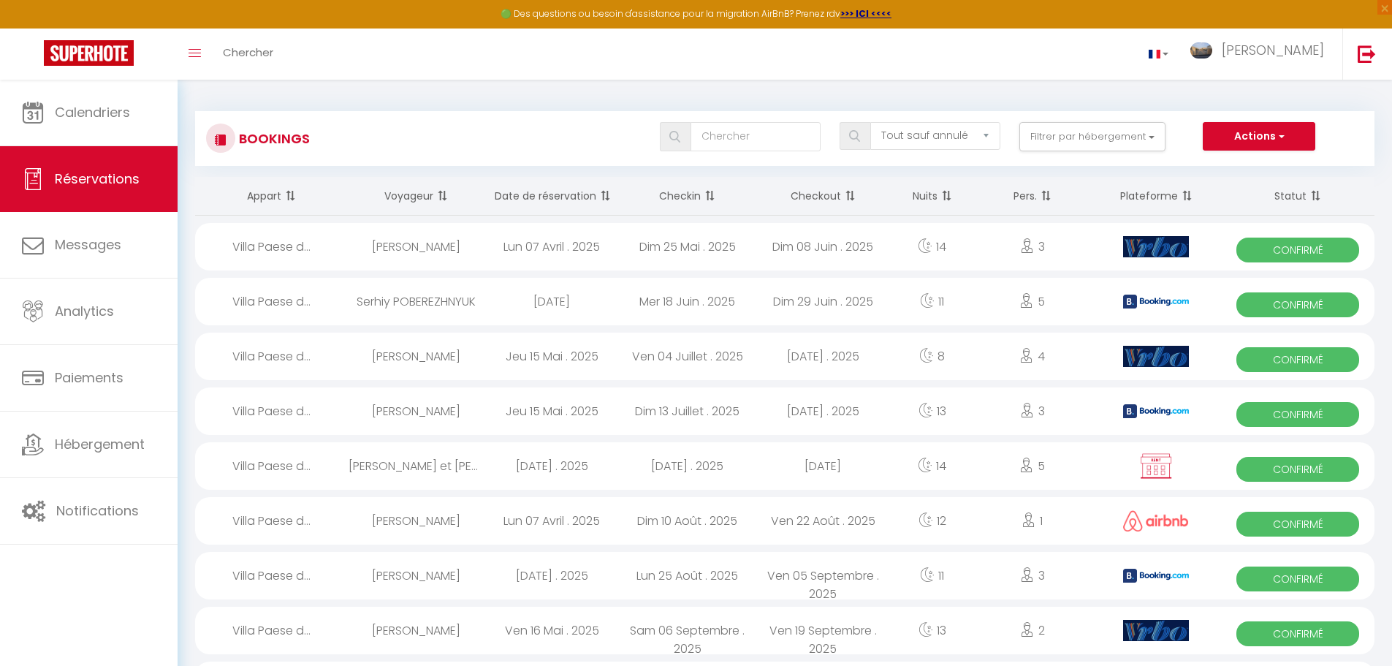
select select "1"
select select
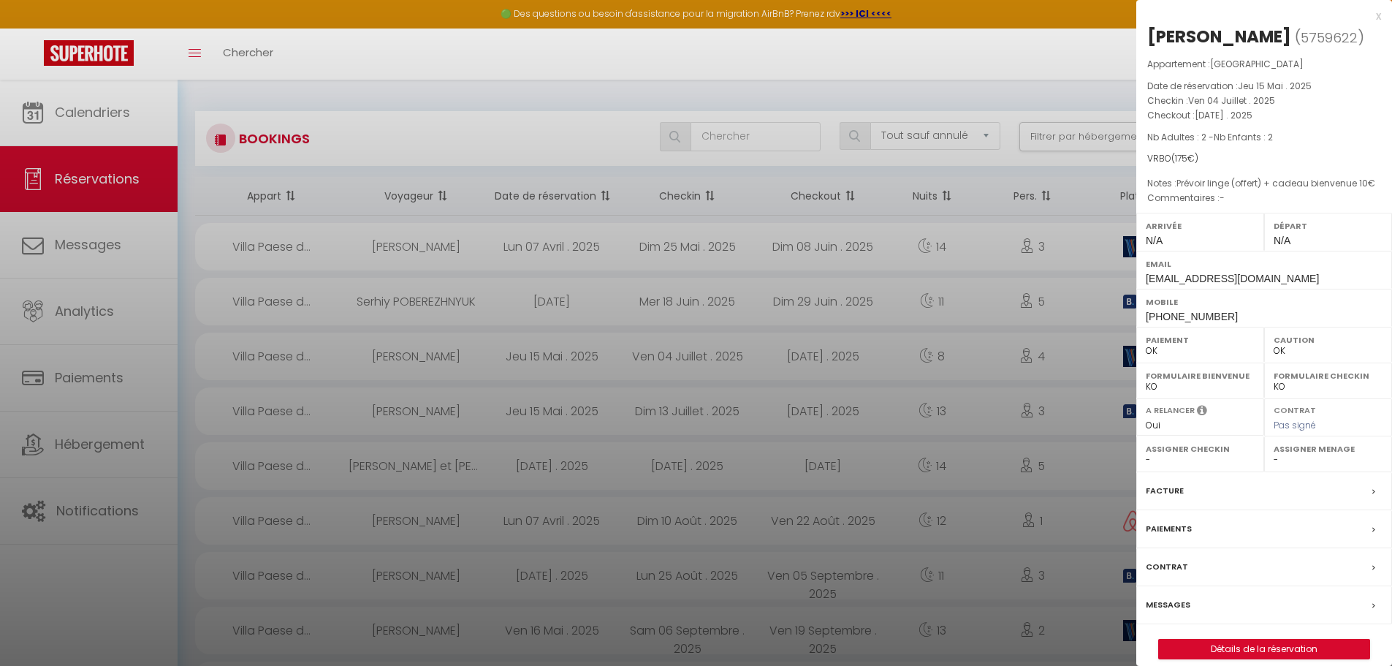
click at [1172, 604] on label "Messages" at bounding box center [1168, 604] width 45 height 15
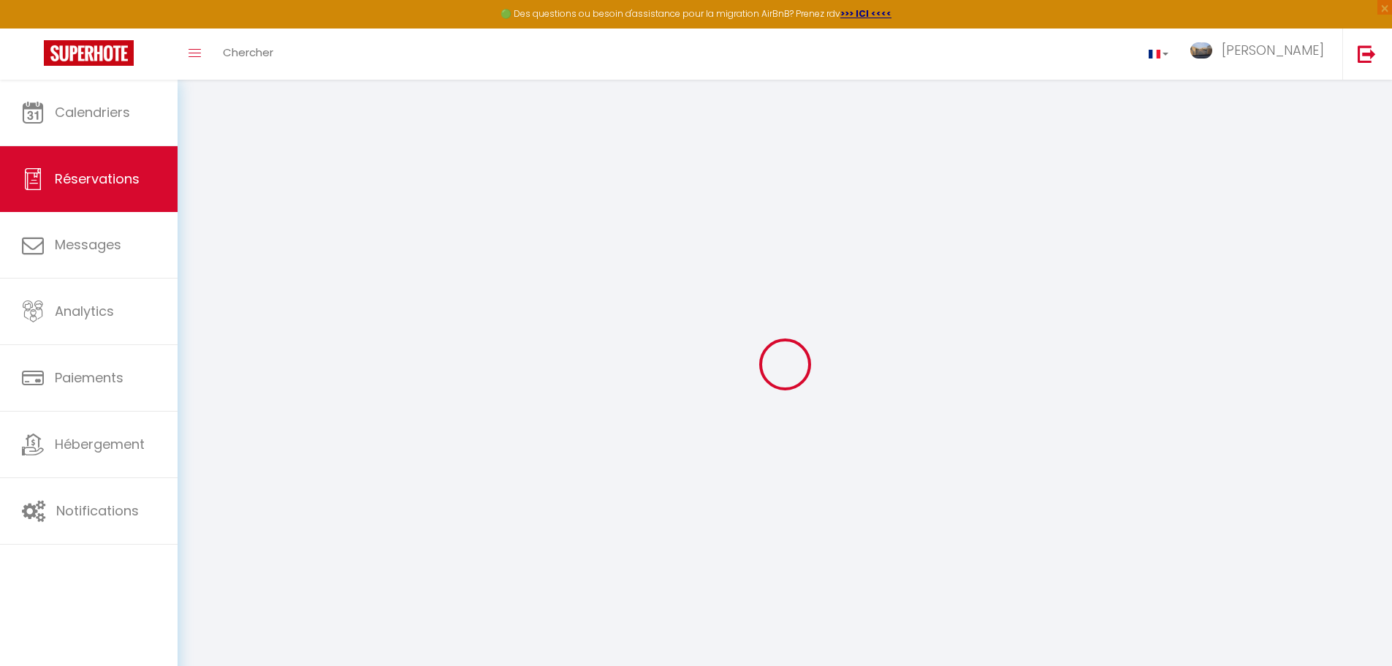
select select
checkbox input "false"
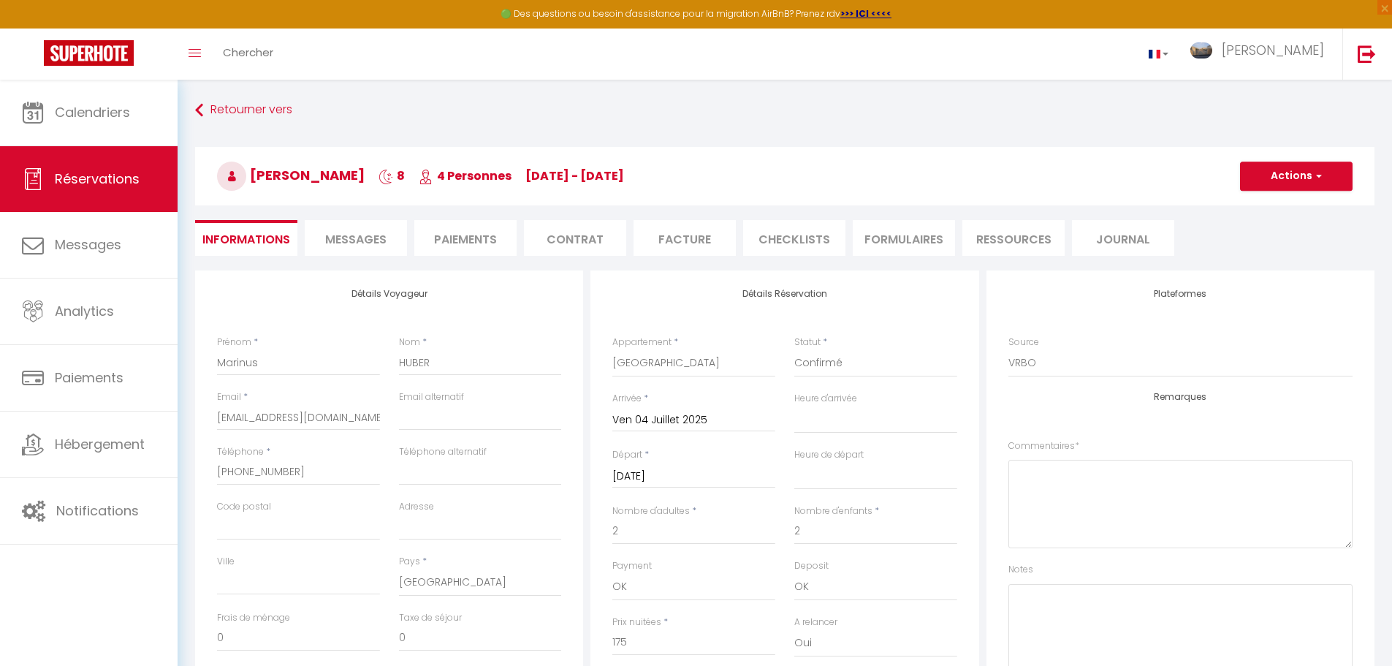
select select
checkbox input "false"
type textarea "Prévoir linge (offert) + cadeau bienvenue 10€"
select select
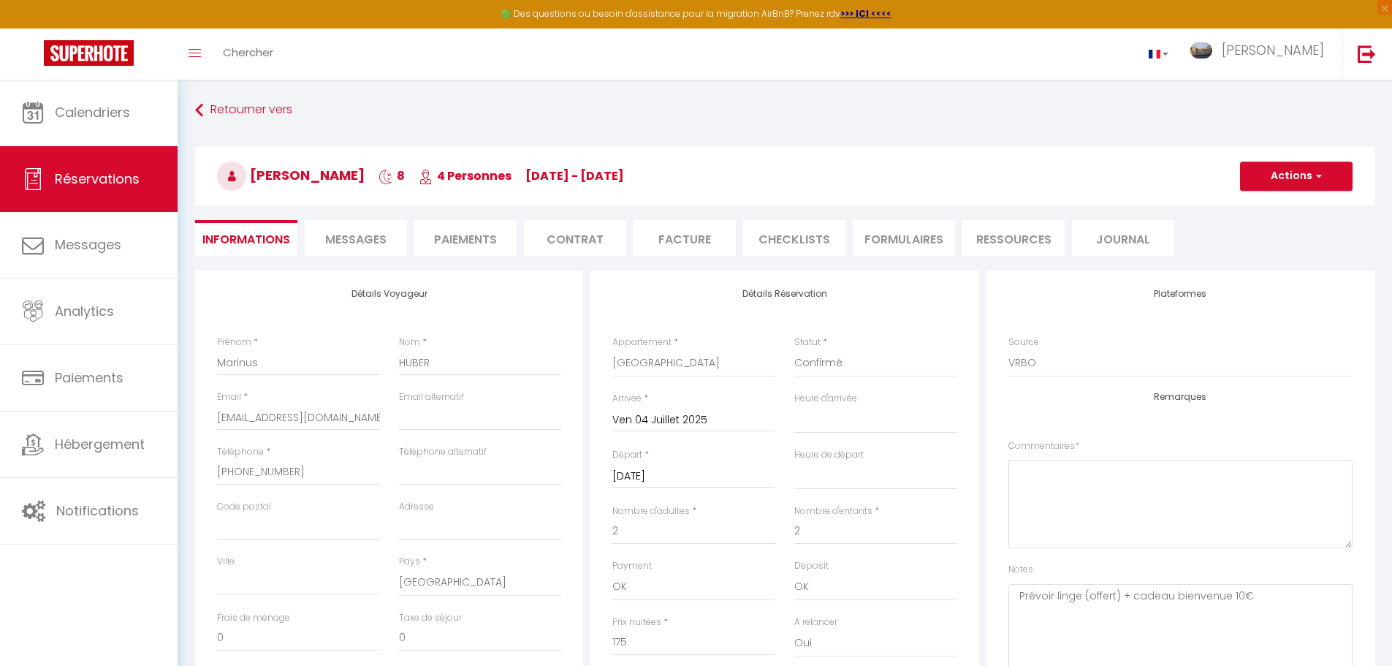
select select
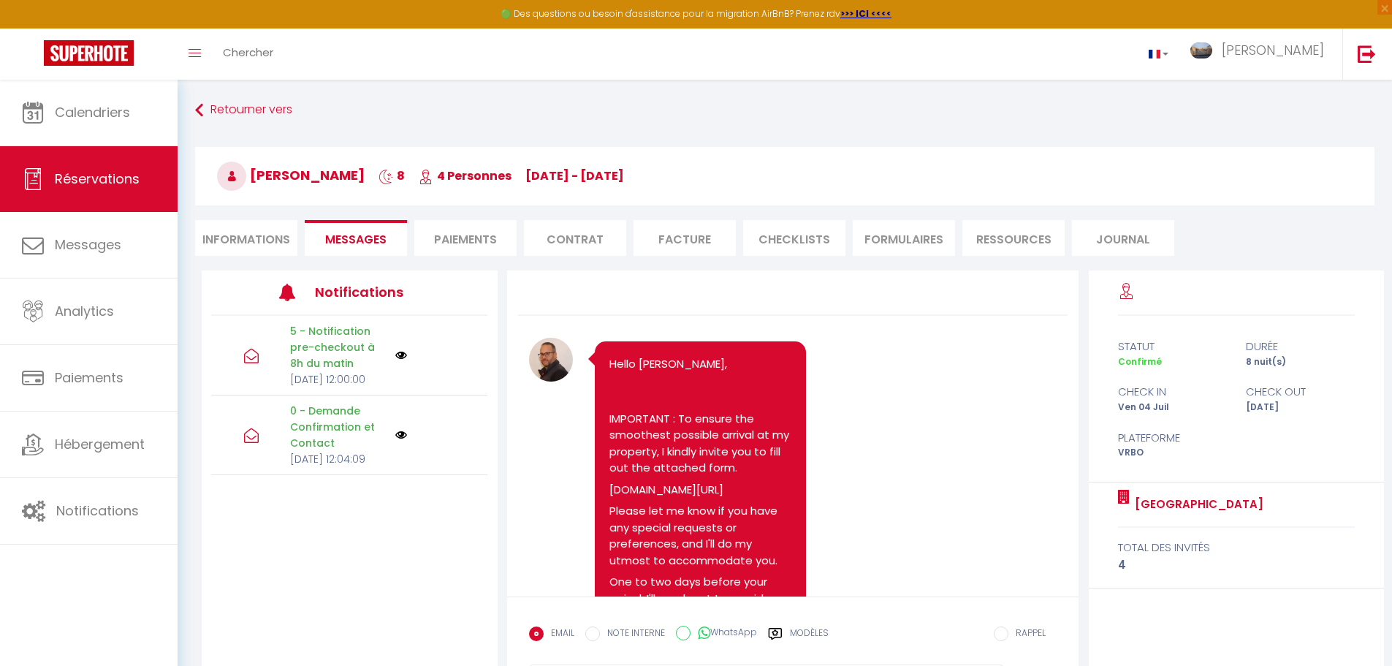
scroll to position [1478, 0]
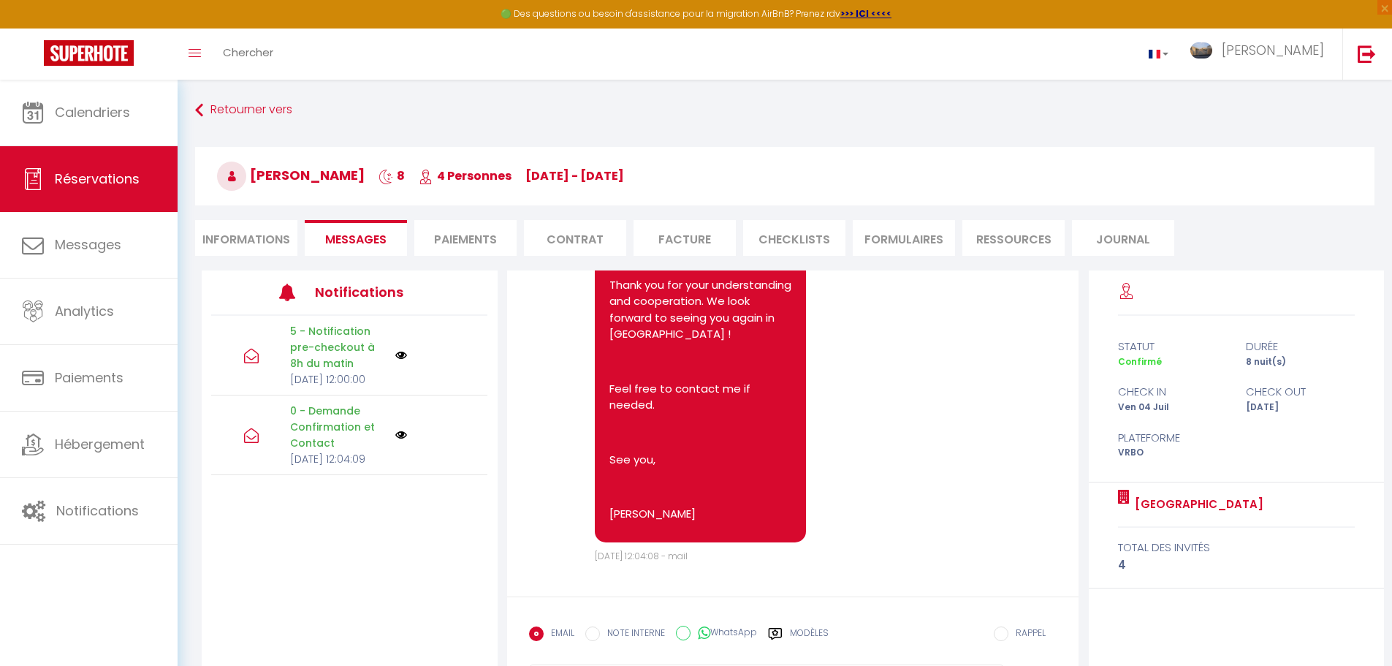
click at [230, 239] on li "Informations" at bounding box center [246, 238] width 102 height 36
select select
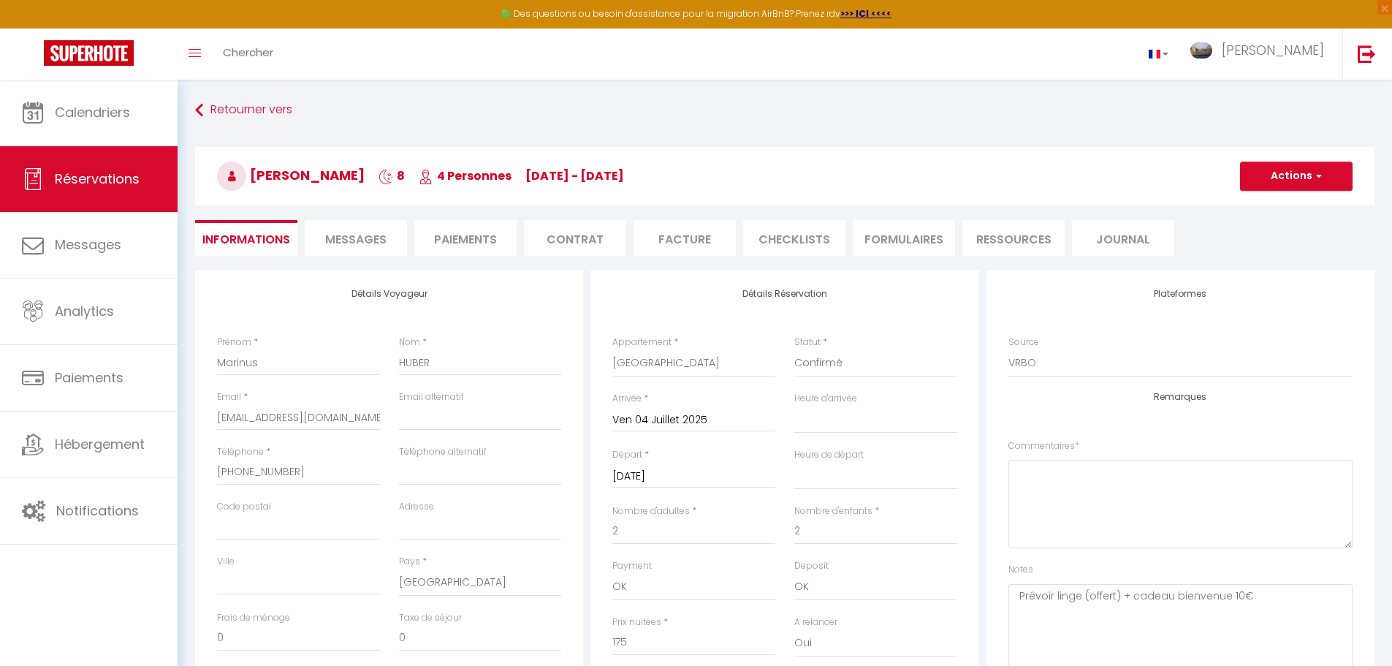
select select
checkbox input "false"
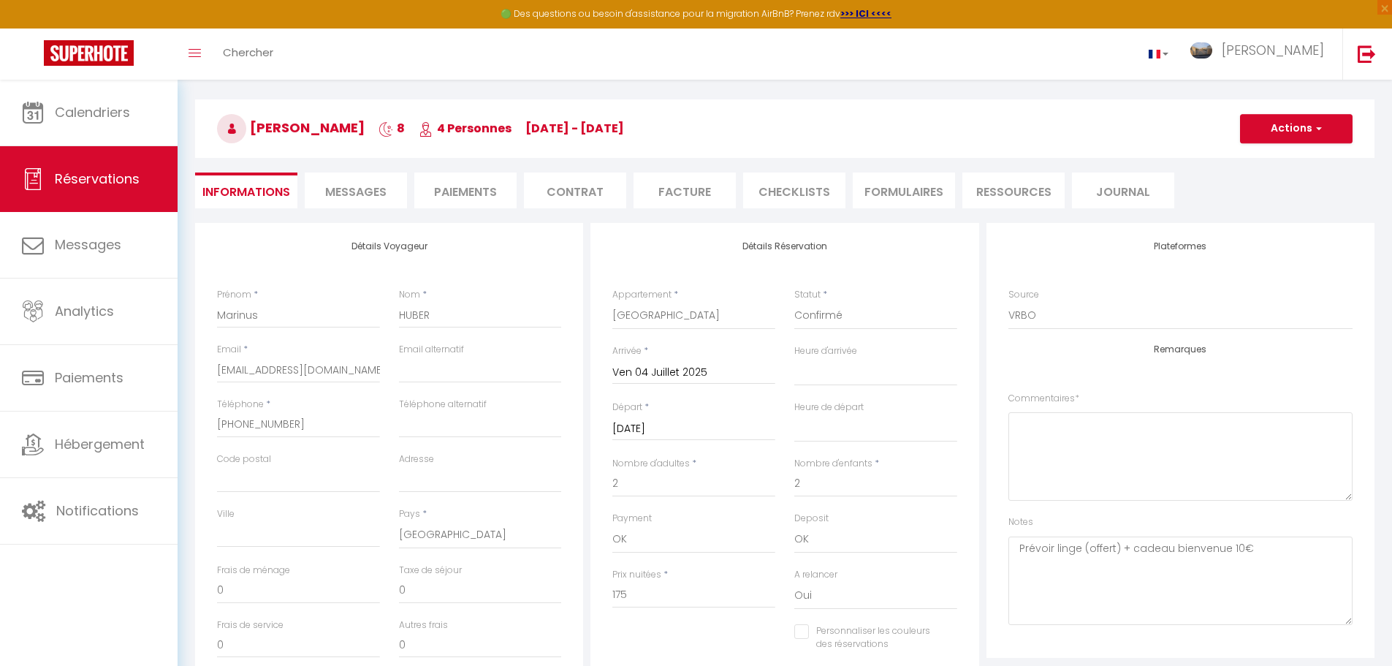
scroll to position [73, 0]
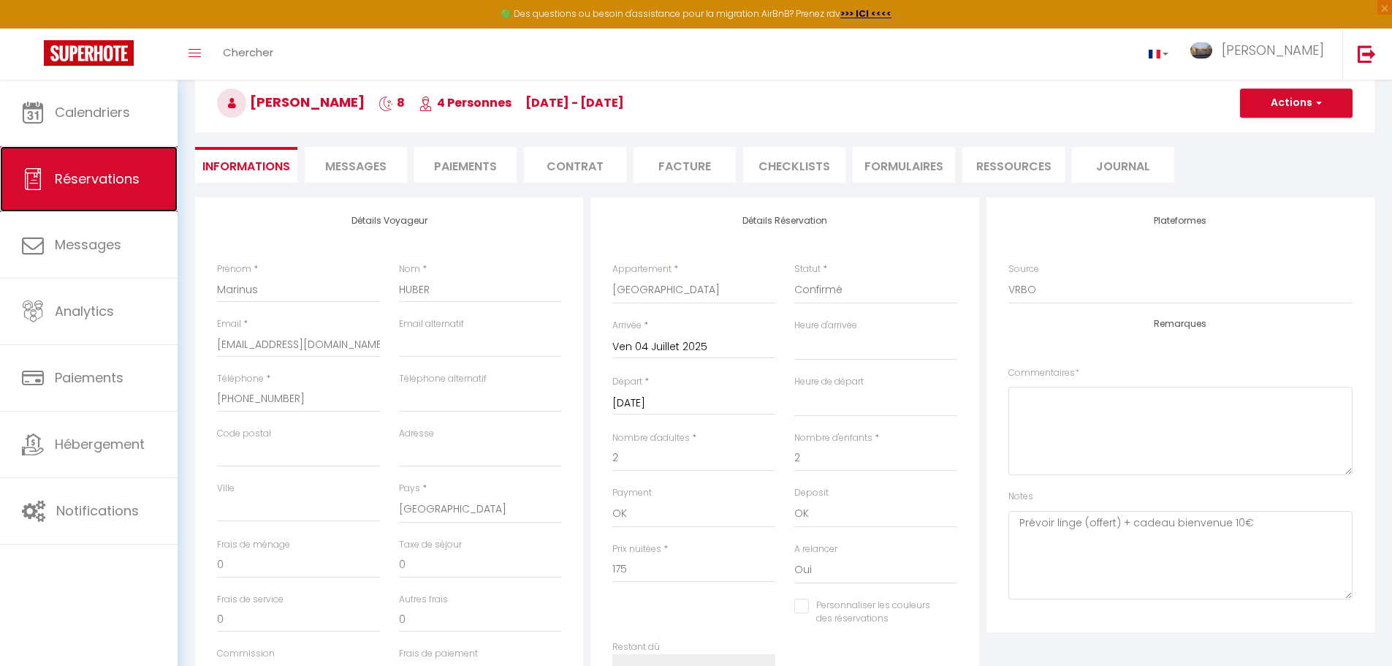
click at [111, 174] on span "Réservations" at bounding box center [97, 179] width 85 height 18
select select "not_cancelled"
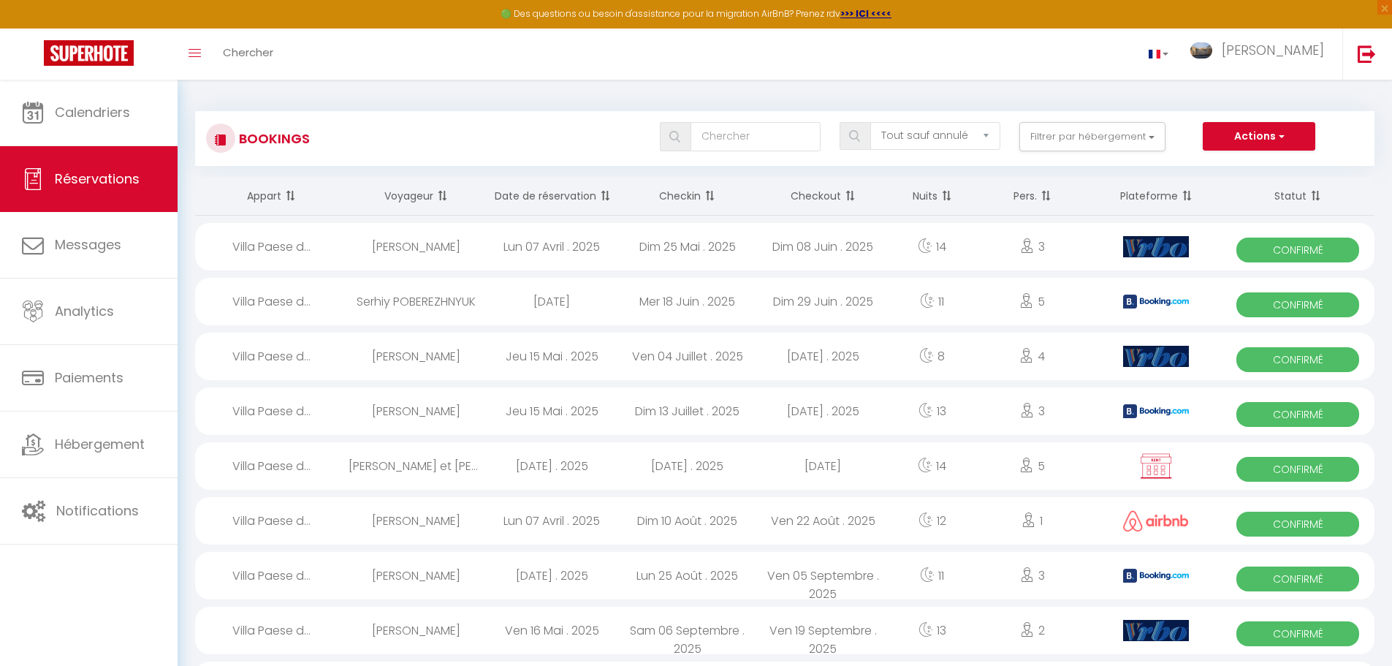
click at [708, 197] on span at bounding box center [708, 195] width 15 height 29
select select
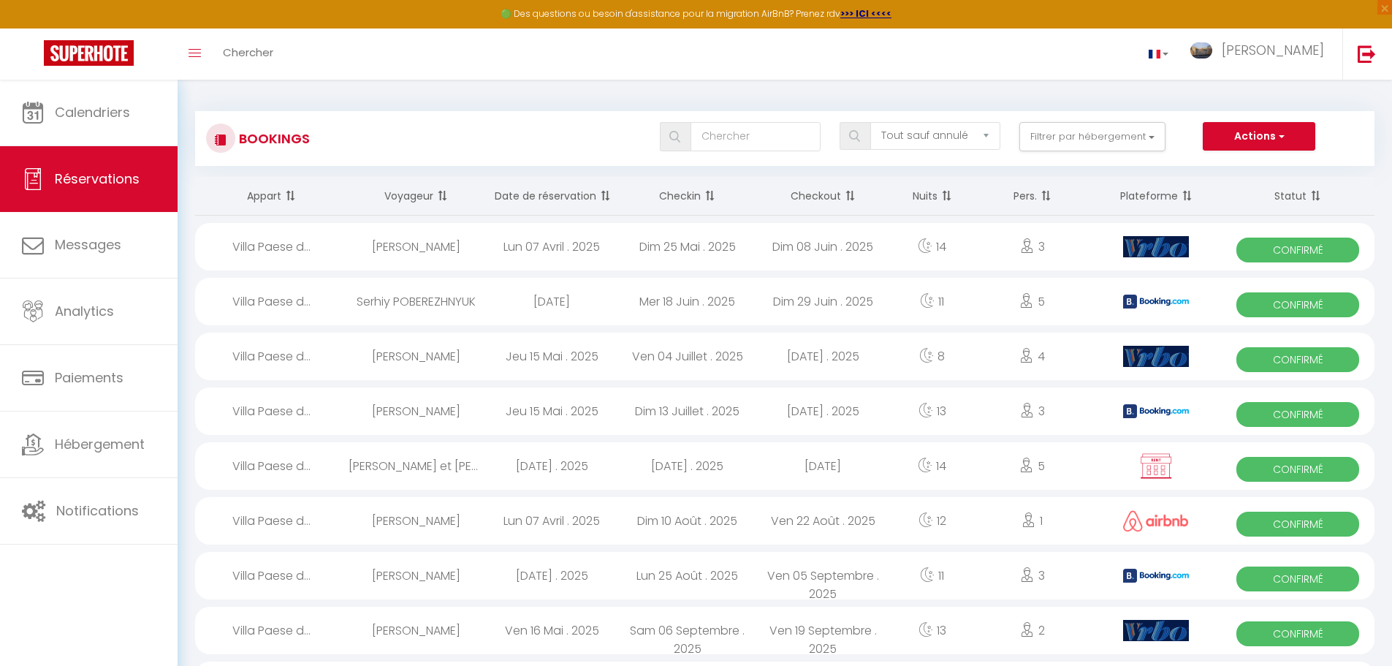
select select
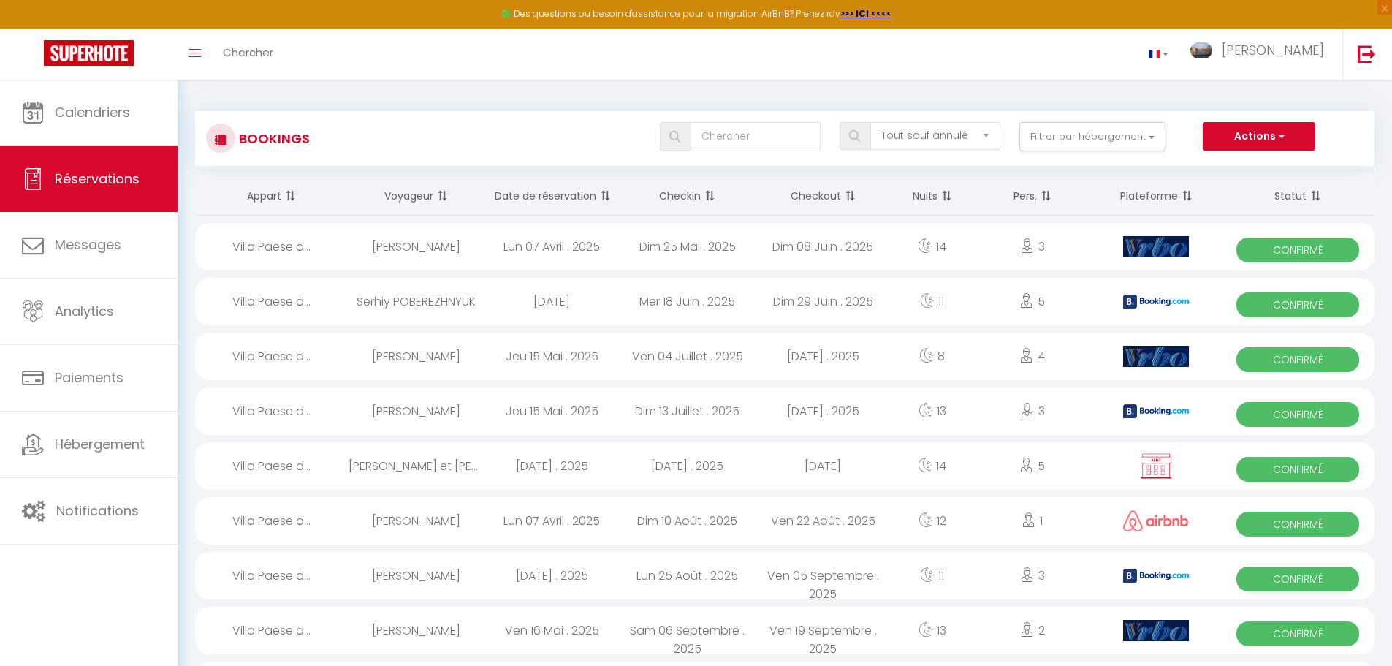
select select
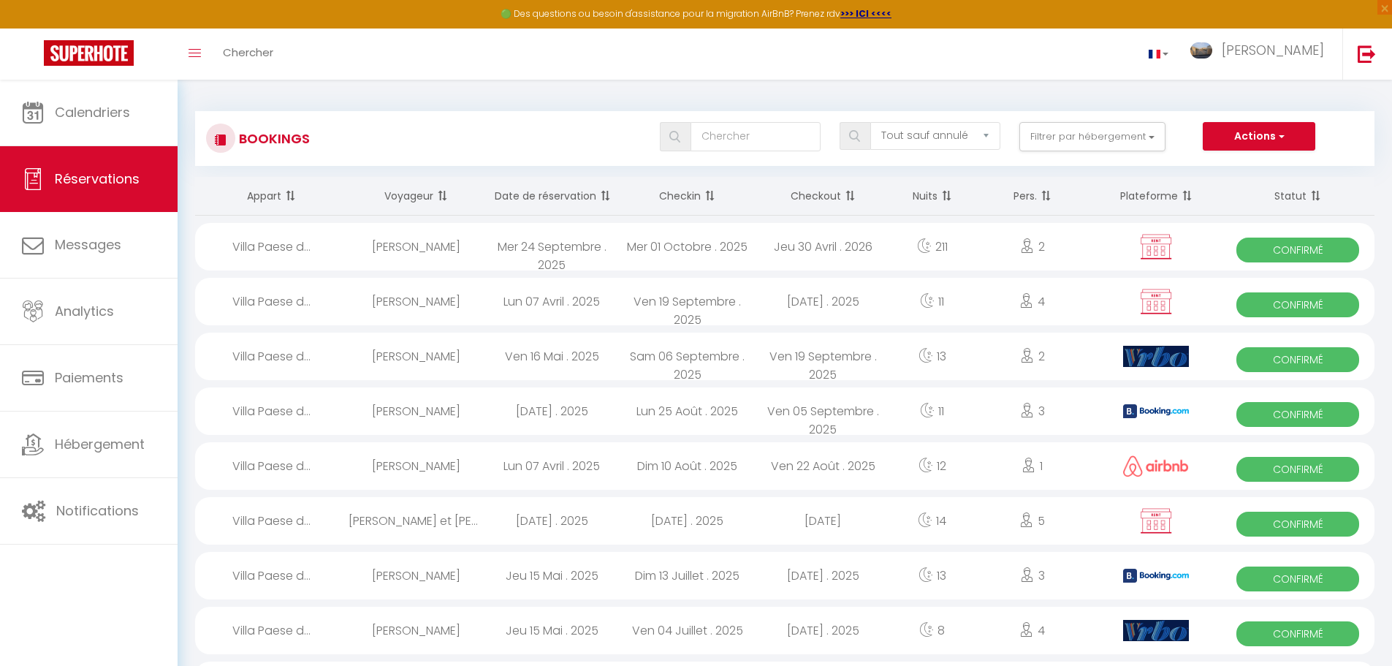
click at [708, 198] on span at bounding box center [708, 195] width 15 height 29
select select
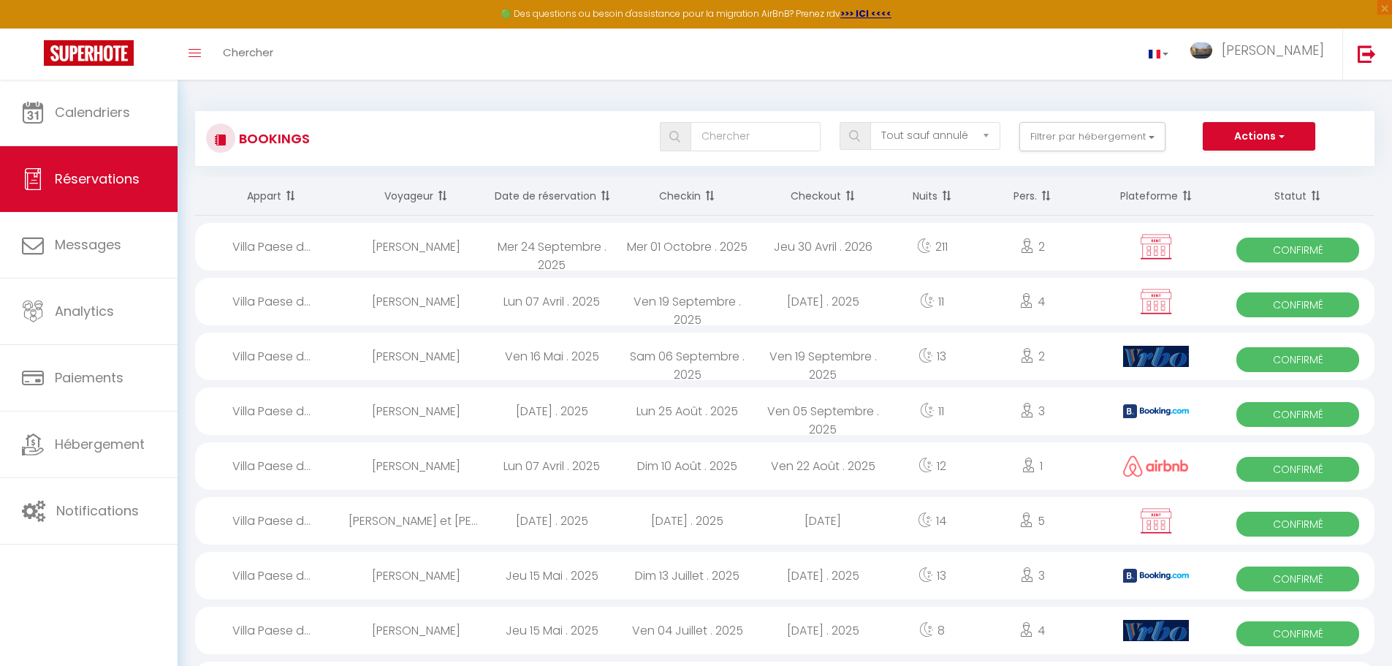
select select
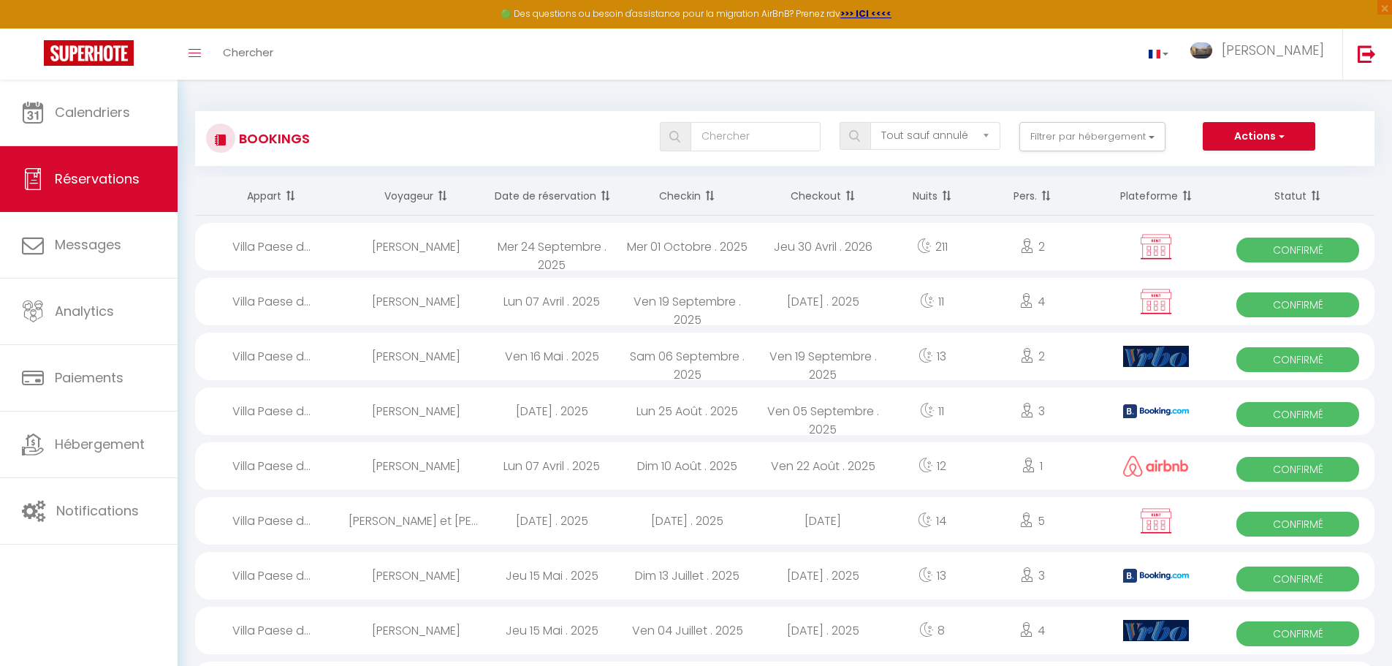
select select
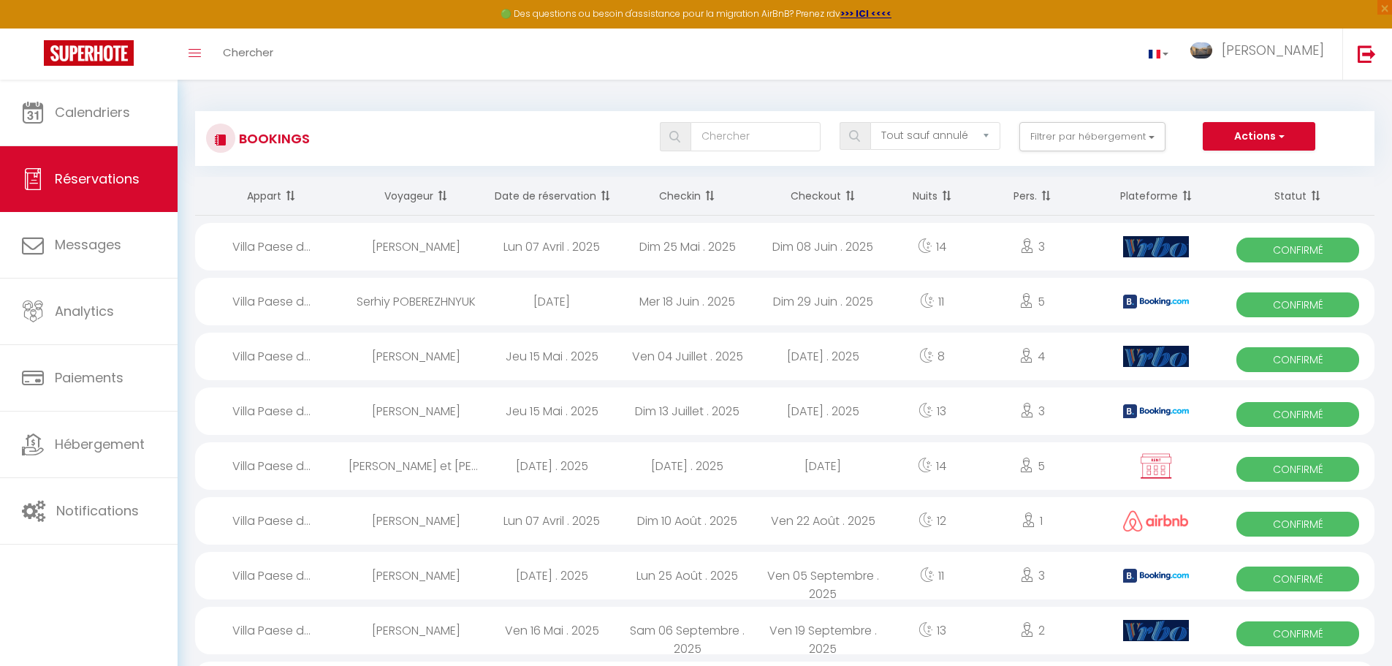
click at [709, 411] on div "Dim 13 Juillet . 2025" at bounding box center [688, 411] width 136 height 48
select select "OK"
select select "0"
select select "1"
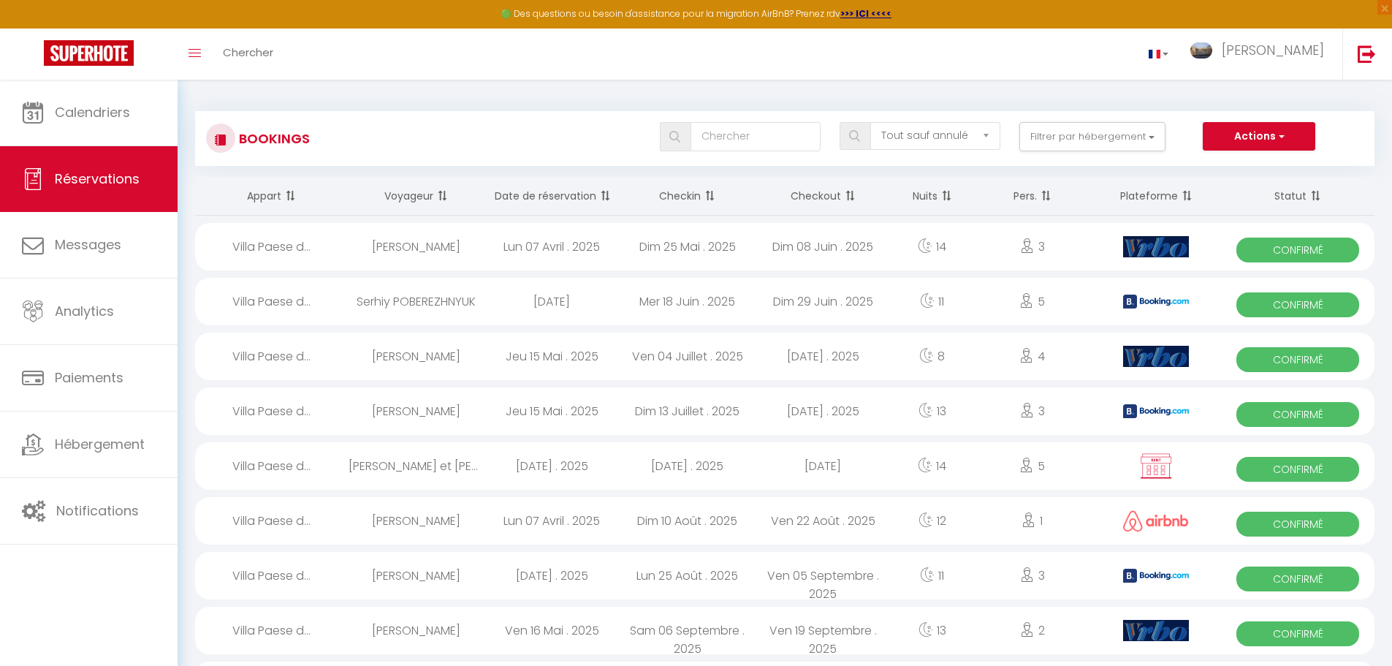
select select "0"
select select
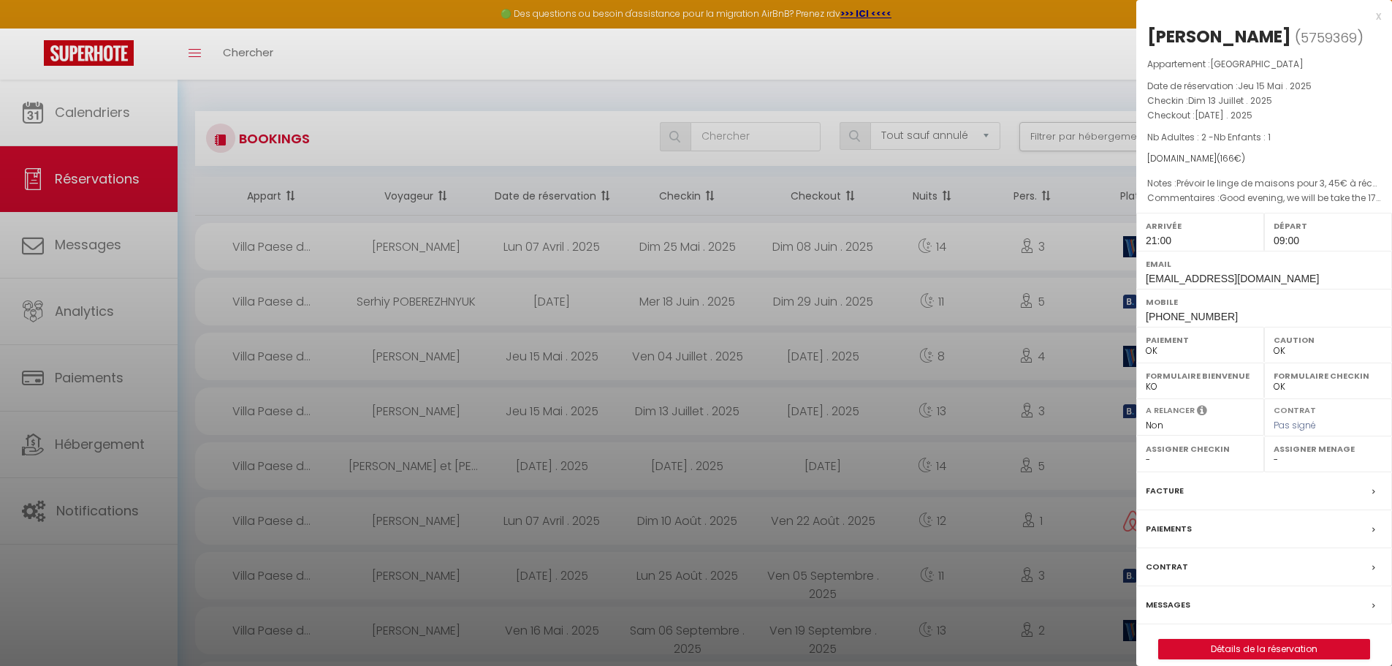
click at [1179, 604] on label "Messages" at bounding box center [1168, 604] width 45 height 15
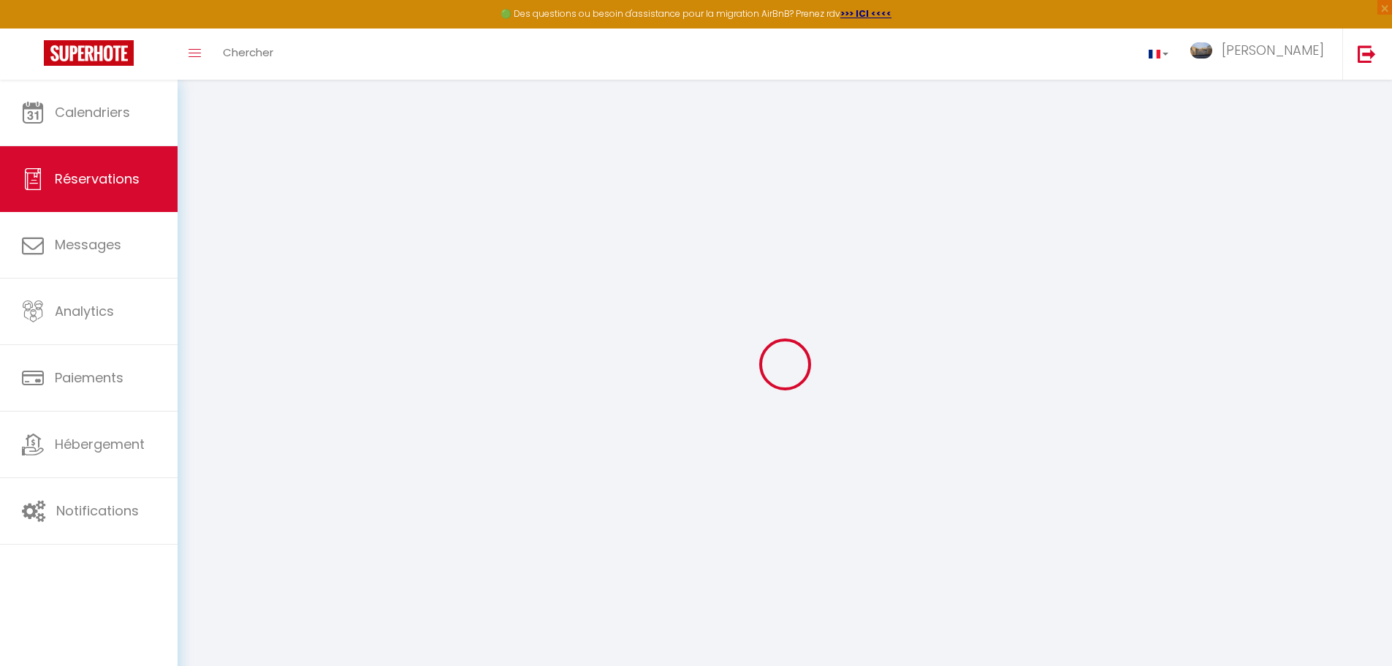
select select
checkbox input "false"
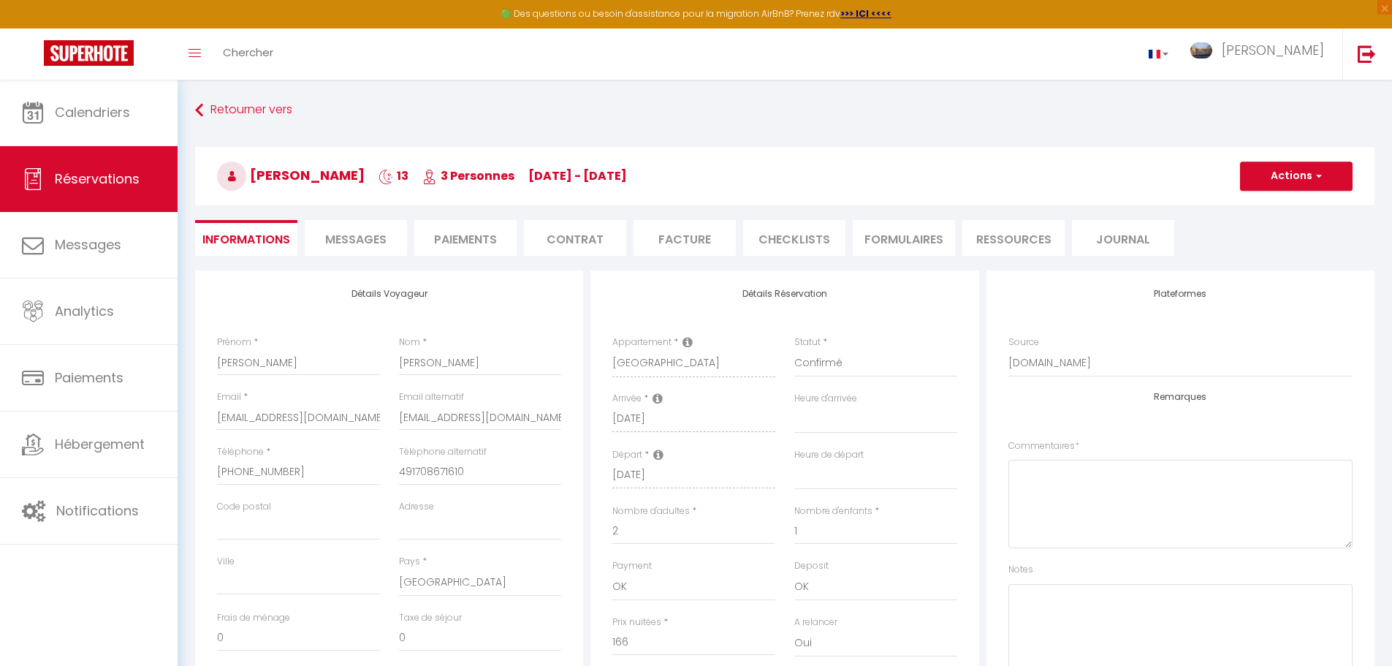
select select
checkbox input "false"
type textarea "Good evening, we will be take the 17:15 ferry from [GEOGRAPHIC_DATA] on [DATE] …"
type textarea "Prévoir le linge de maisons pour 3, 45€ à récupérer sur place Prévoir cadeau de…"
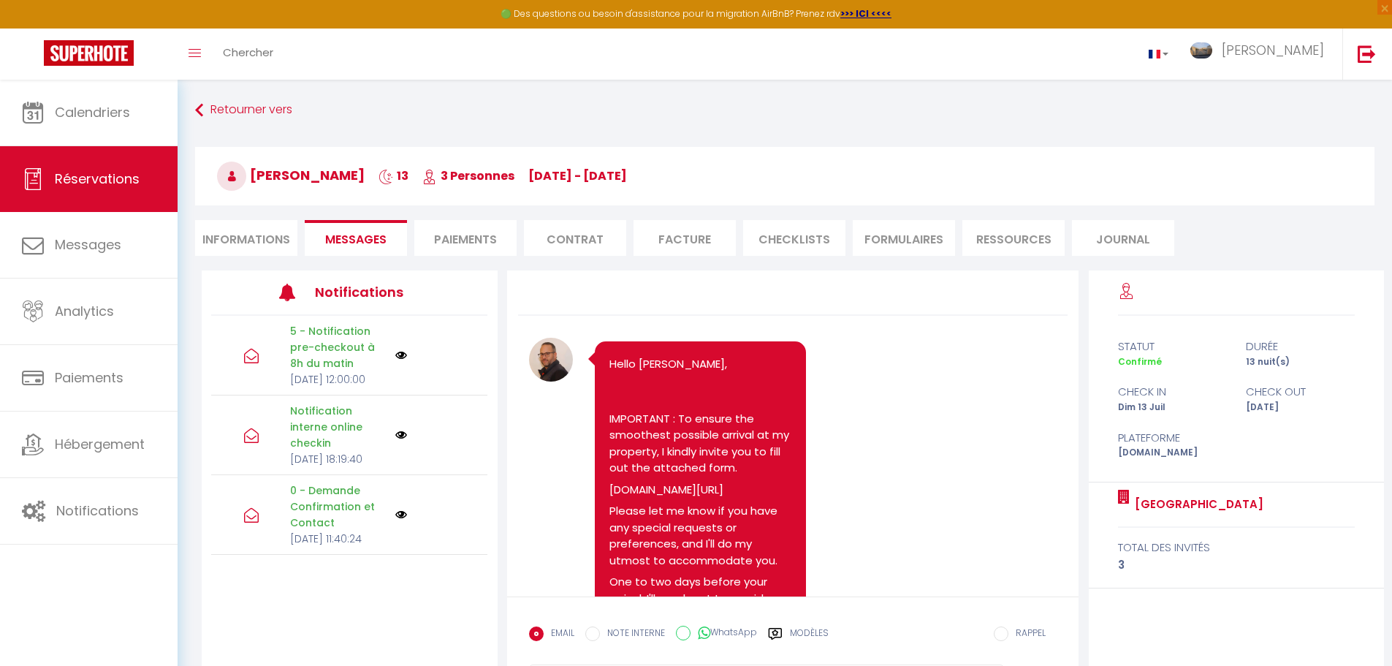
scroll to position [1478, 0]
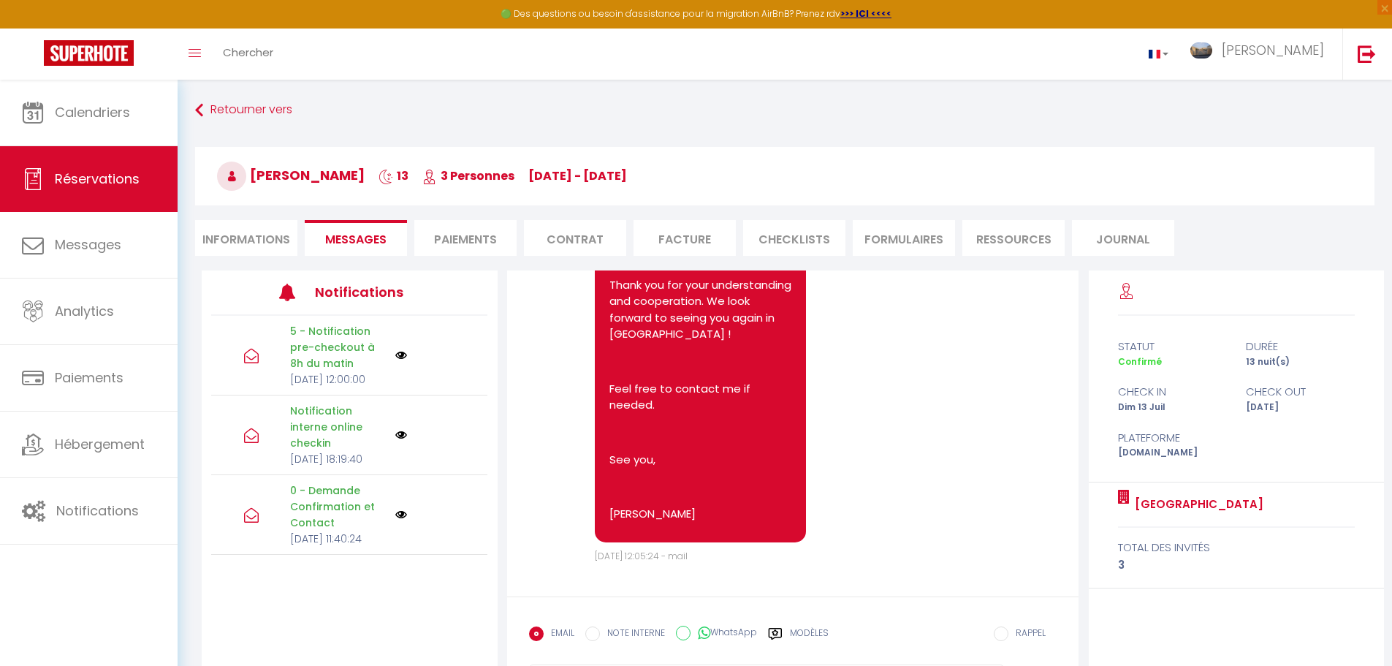
click at [248, 232] on li "Informations" at bounding box center [246, 238] width 102 height 36
select select "0"
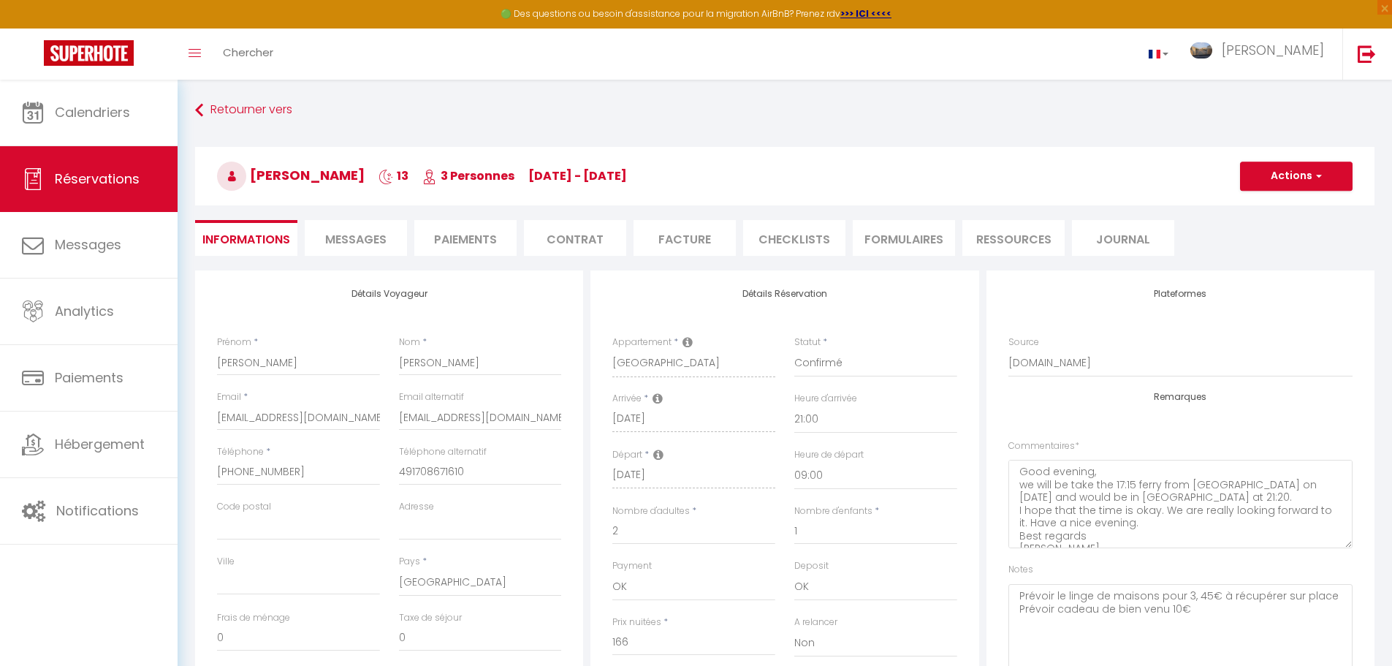
checkbox input "false"
click at [111, 177] on span "Réservations" at bounding box center [97, 179] width 85 height 18
select select "not_cancelled"
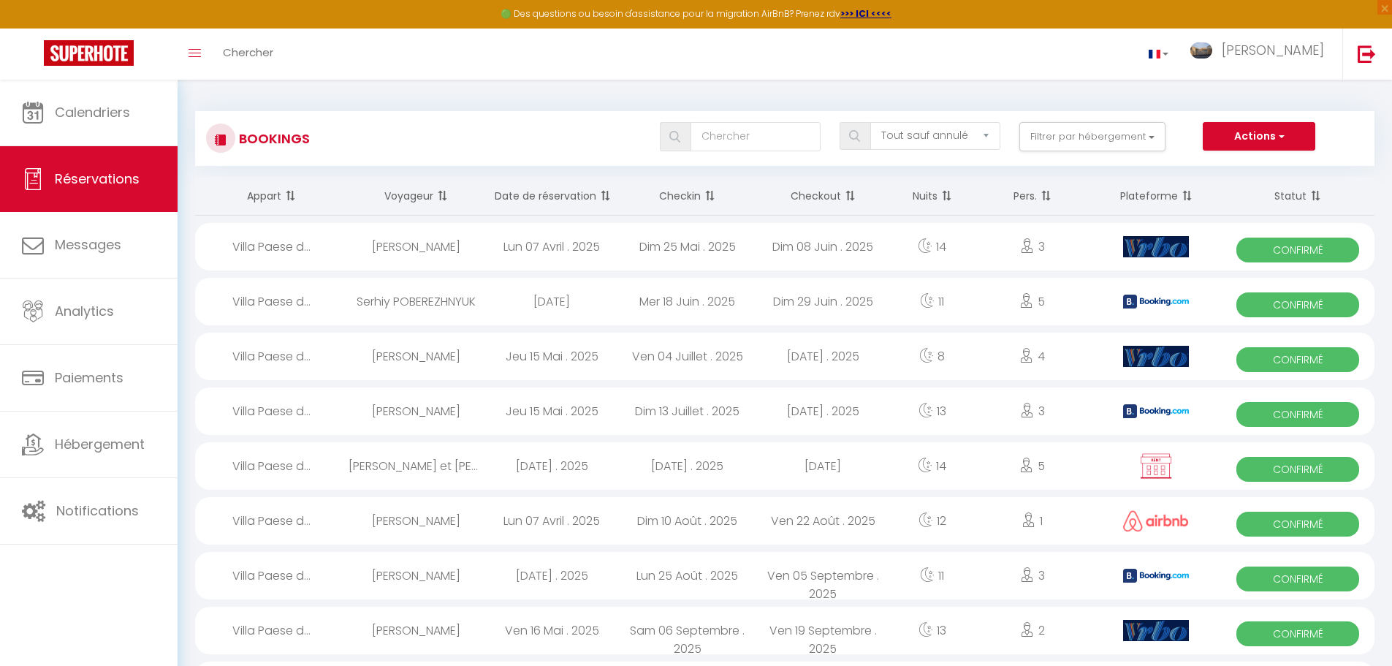
click at [713, 197] on span at bounding box center [708, 195] width 15 height 29
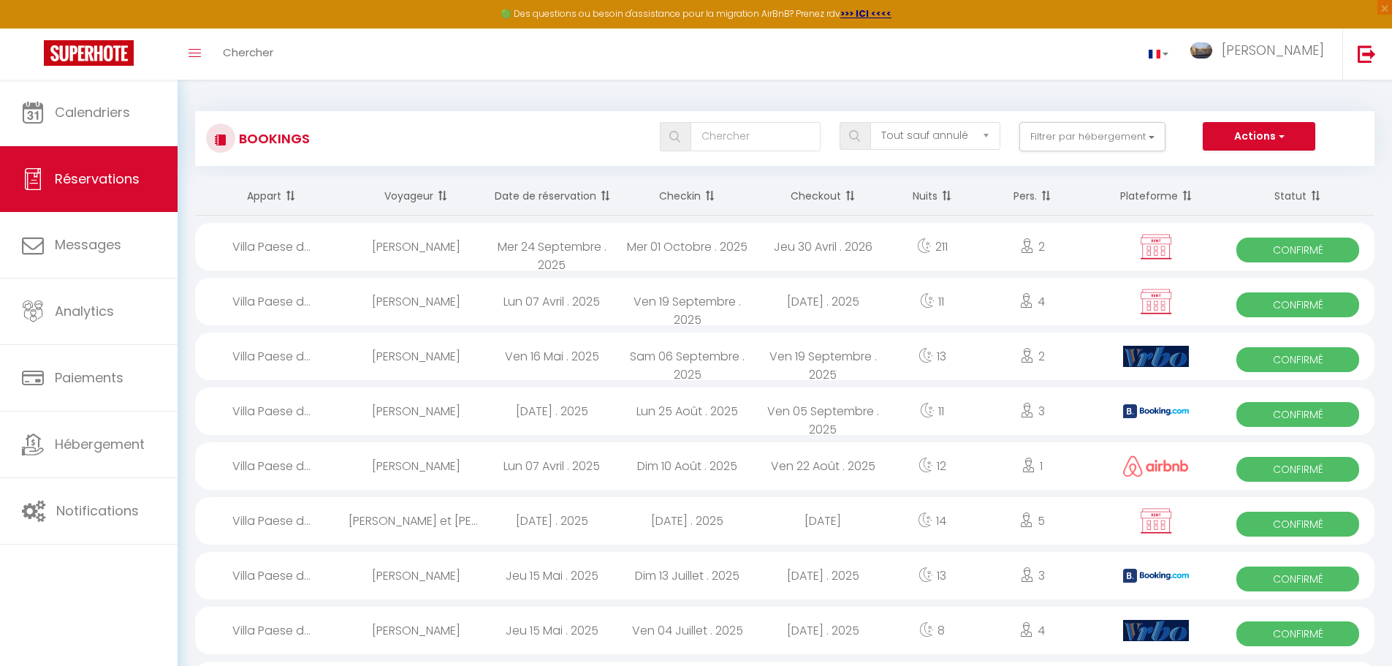
click at [713, 197] on span at bounding box center [708, 195] width 15 height 29
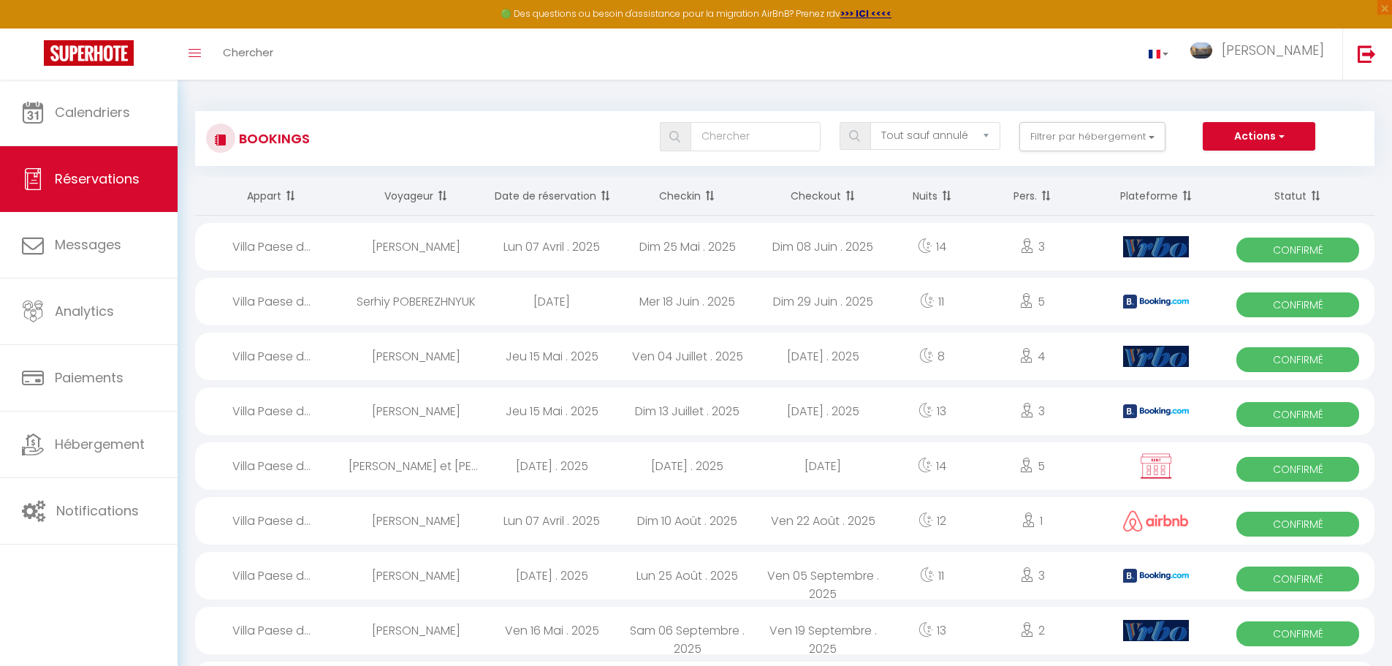
click at [712, 194] on span at bounding box center [708, 195] width 15 height 29
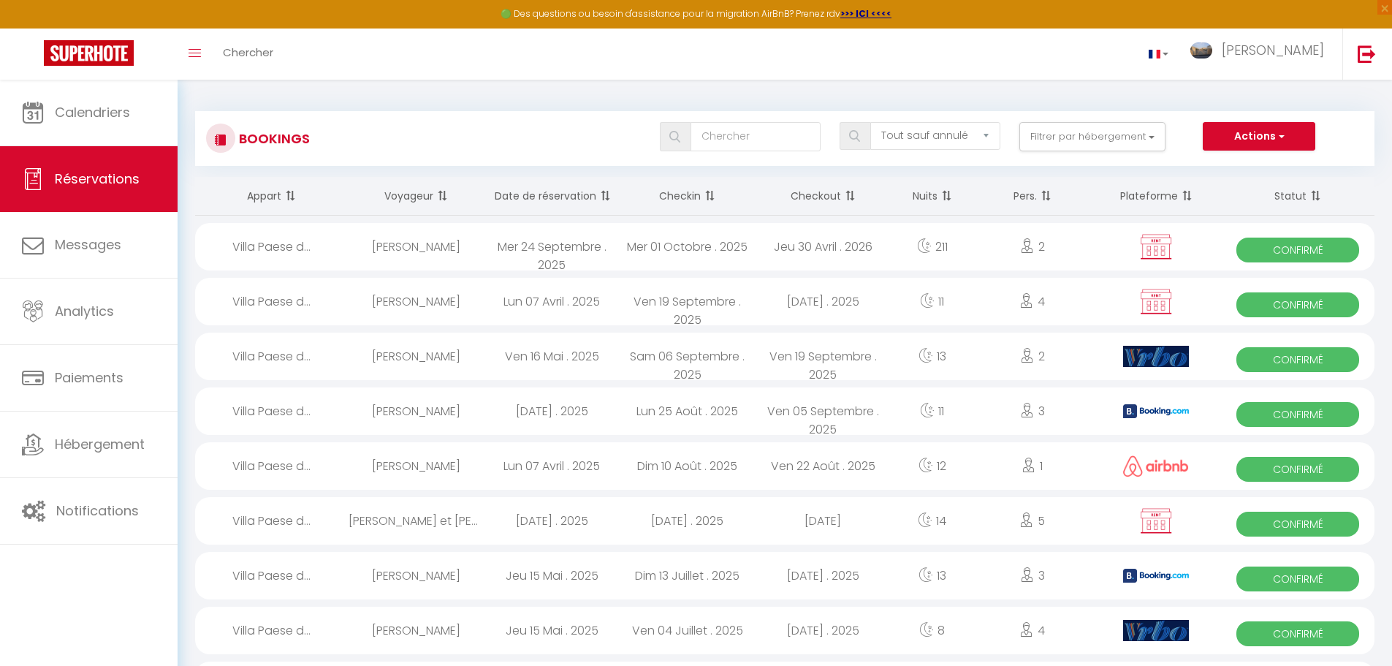
click at [712, 194] on span at bounding box center [708, 195] width 15 height 29
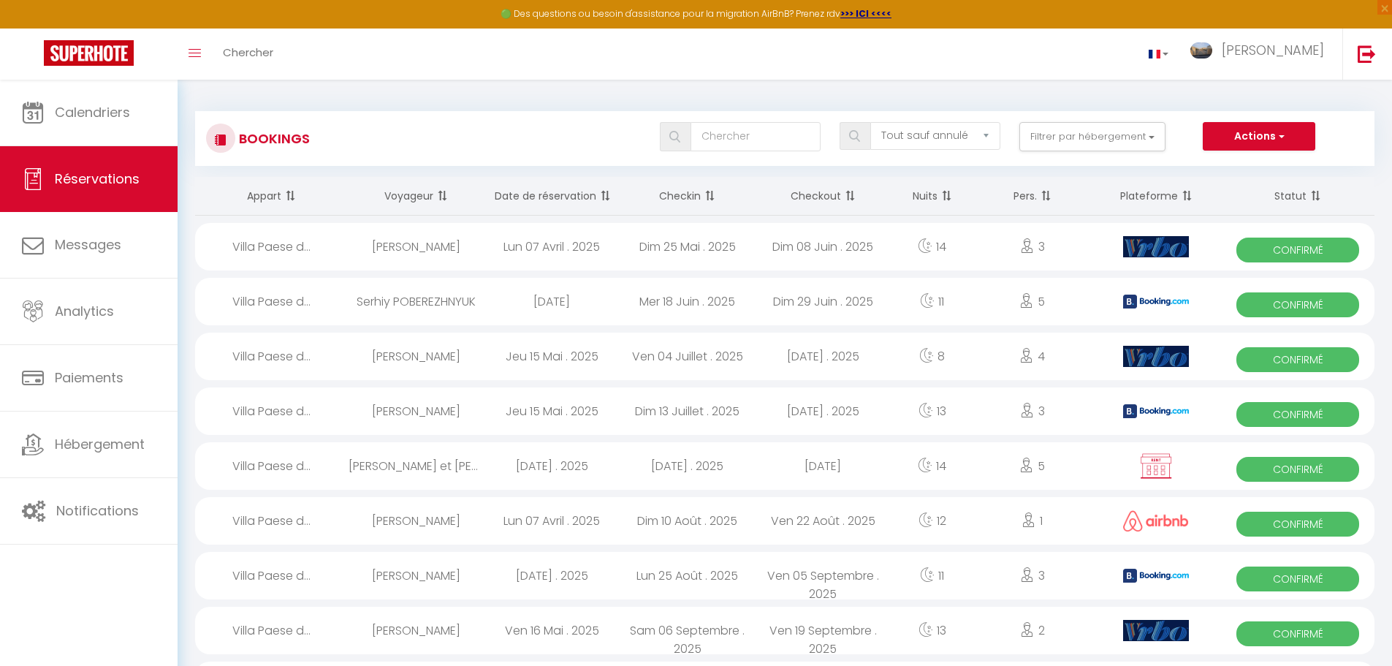
click at [693, 520] on div "Dim 10 Août . 2025" at bounding box center [688, 521] width 136 height 48
select select "OK"
select select "0"
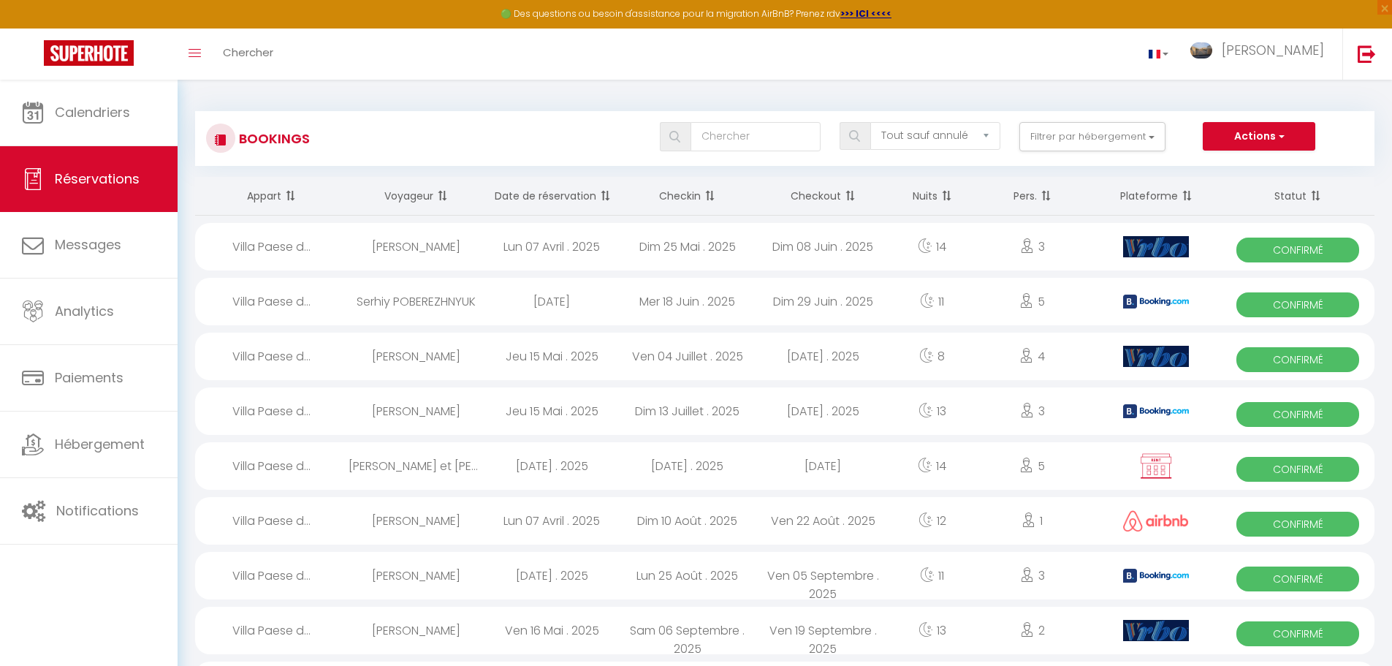
select select "1"
select select
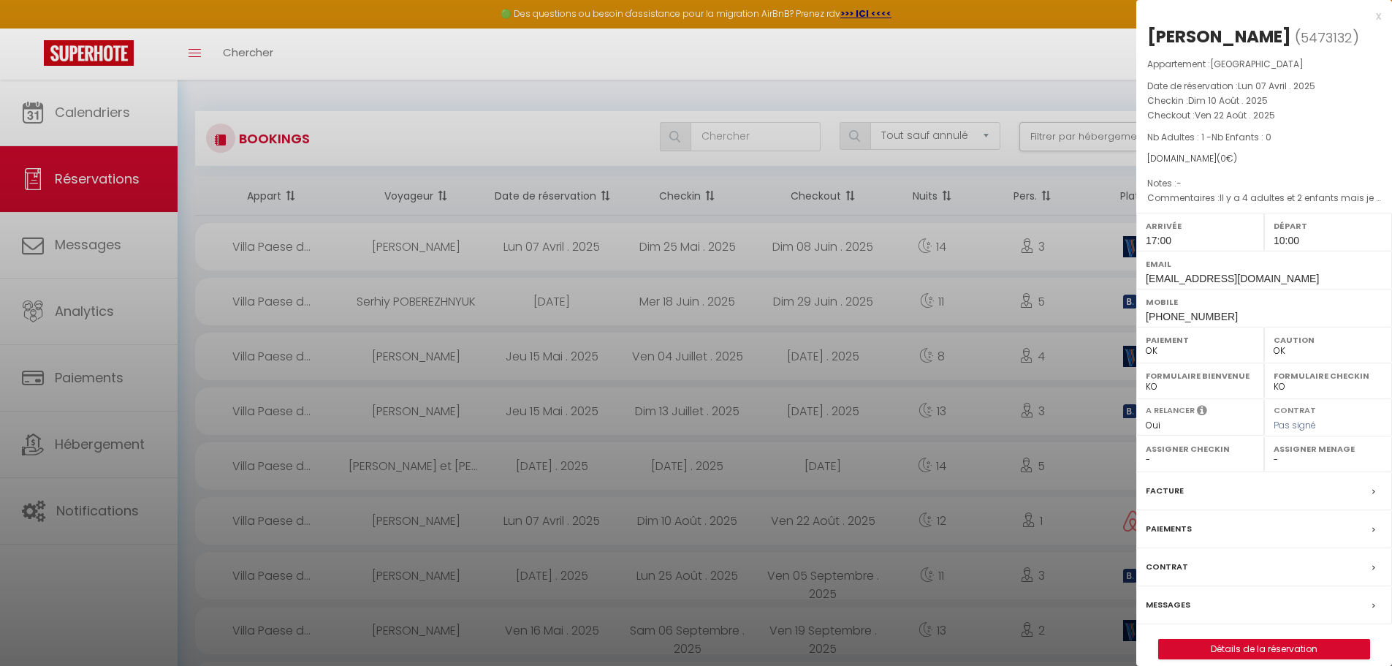
click at [1181, 602] on label "Messages" at bounding box center [1168, 604] width 45 height 15
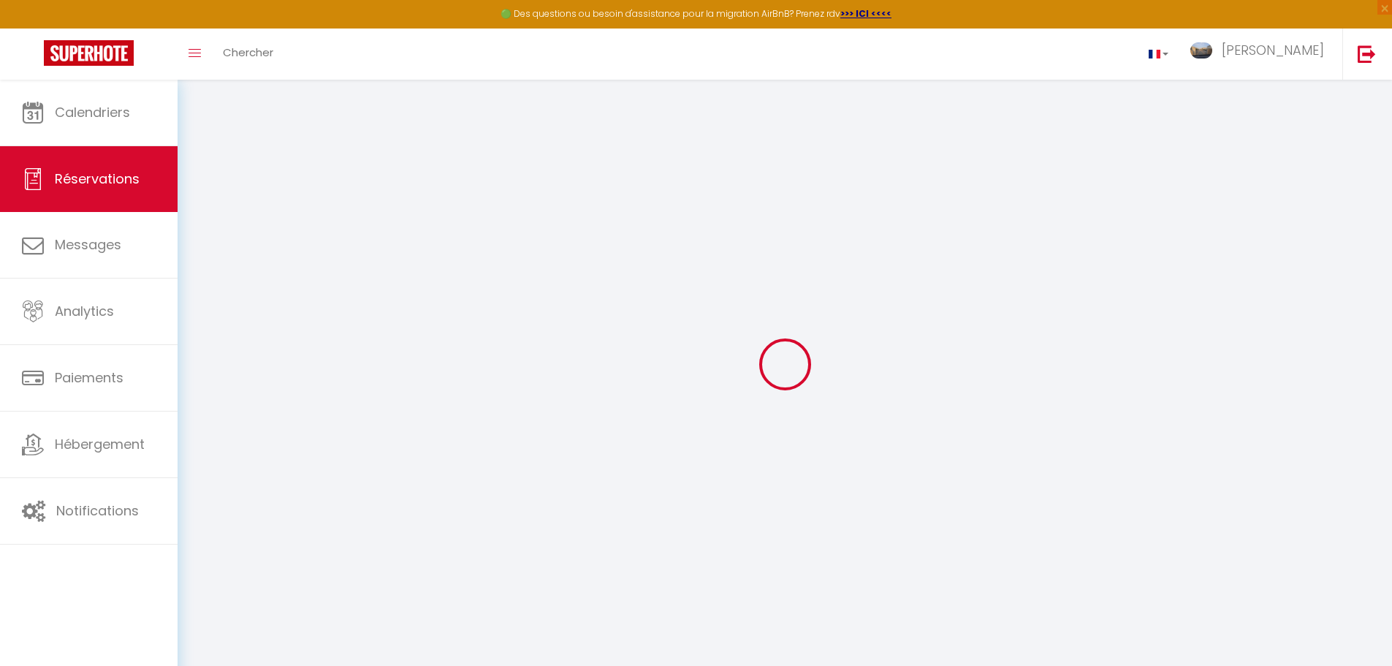
select select
checkbox input "false"
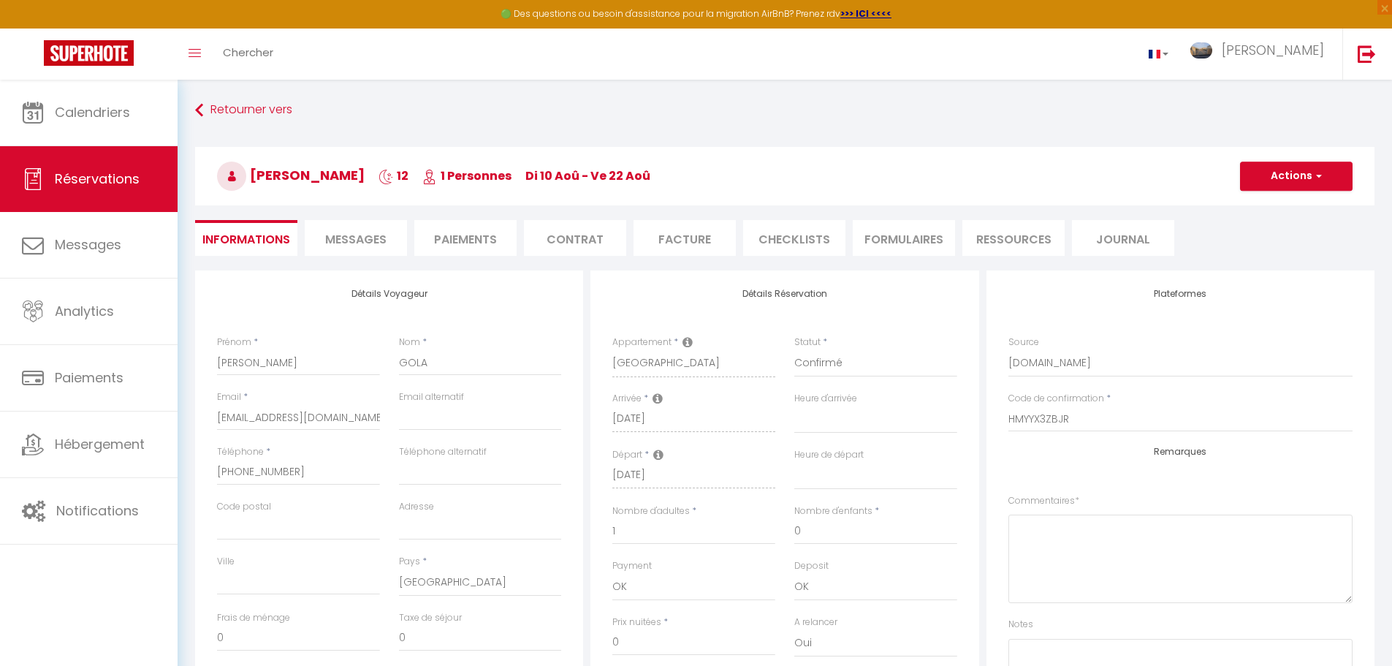
select select
checkbox input "false"
type textarea "Il y a 4 adultes et 2 enfants mais je ne peux pas modifier Pas de linge"
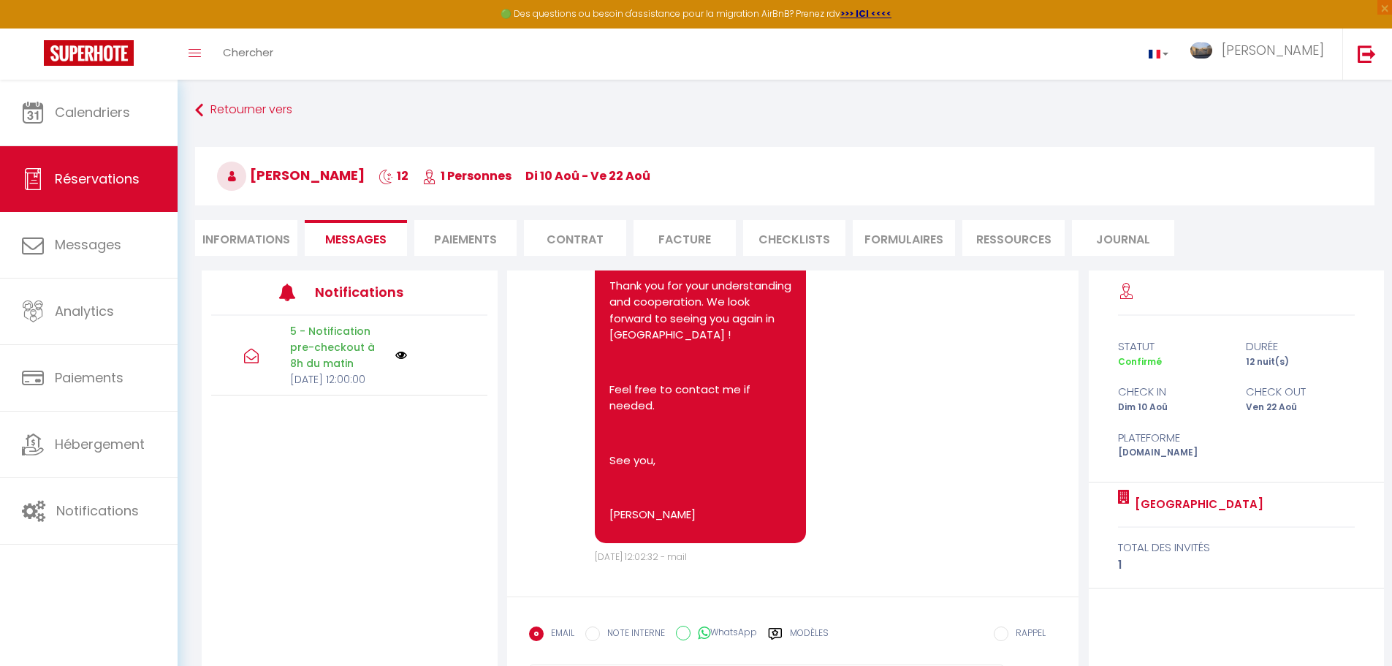
click at [240, 238] on li "Informations" at bounding box center [246, 238] width 102 height 36
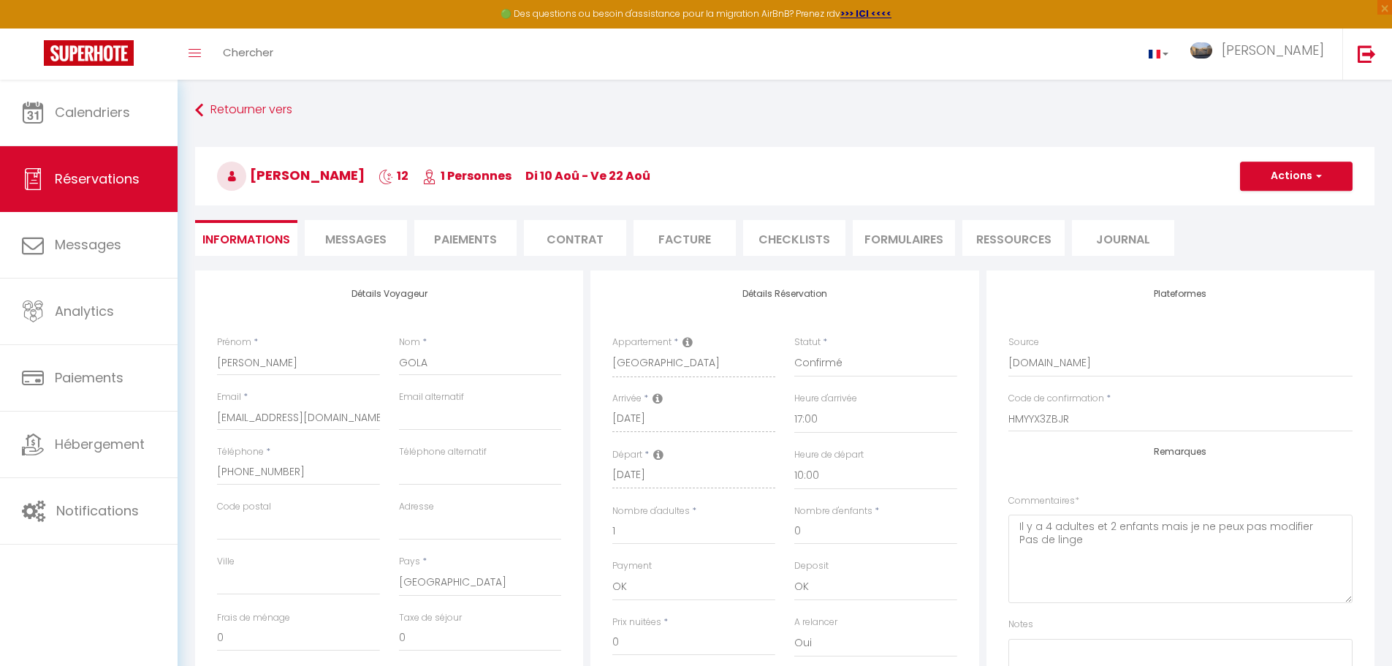
scroll to position [73, 0]
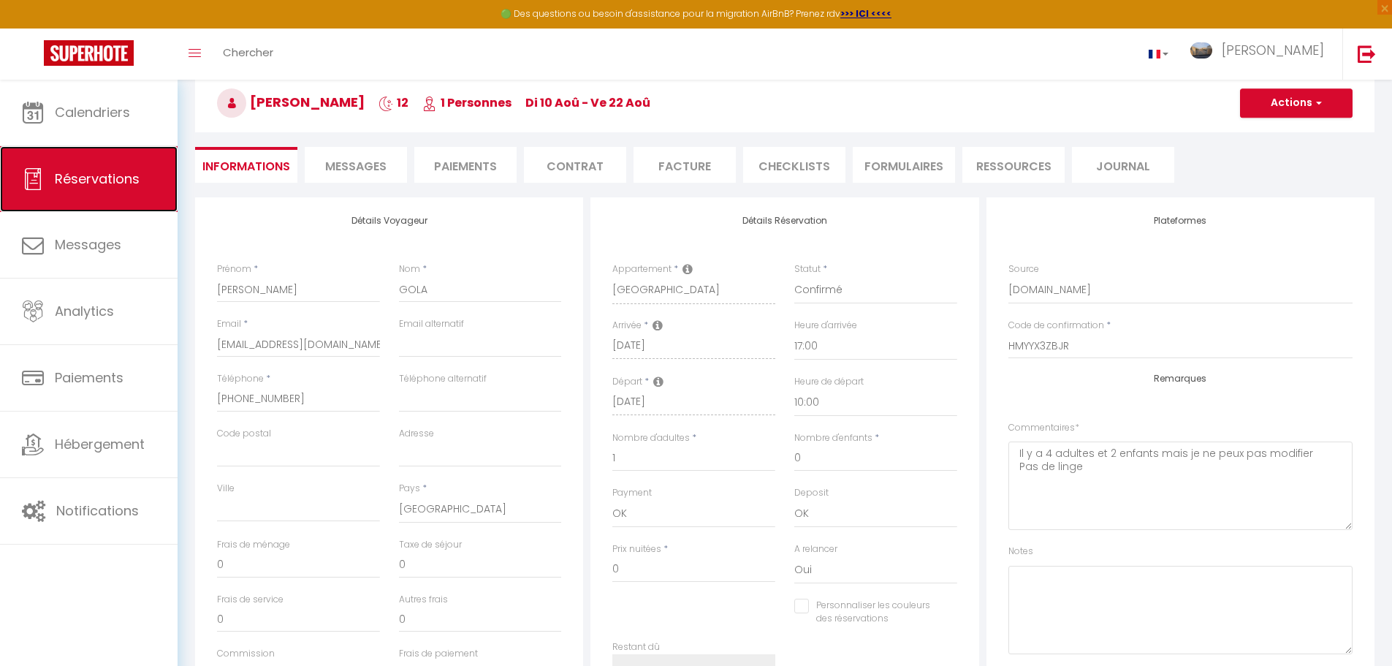
click at [110, 177] on span "Réservations" at bounding box center [97, 179] width 85 height 18
select select "not_cancelled"
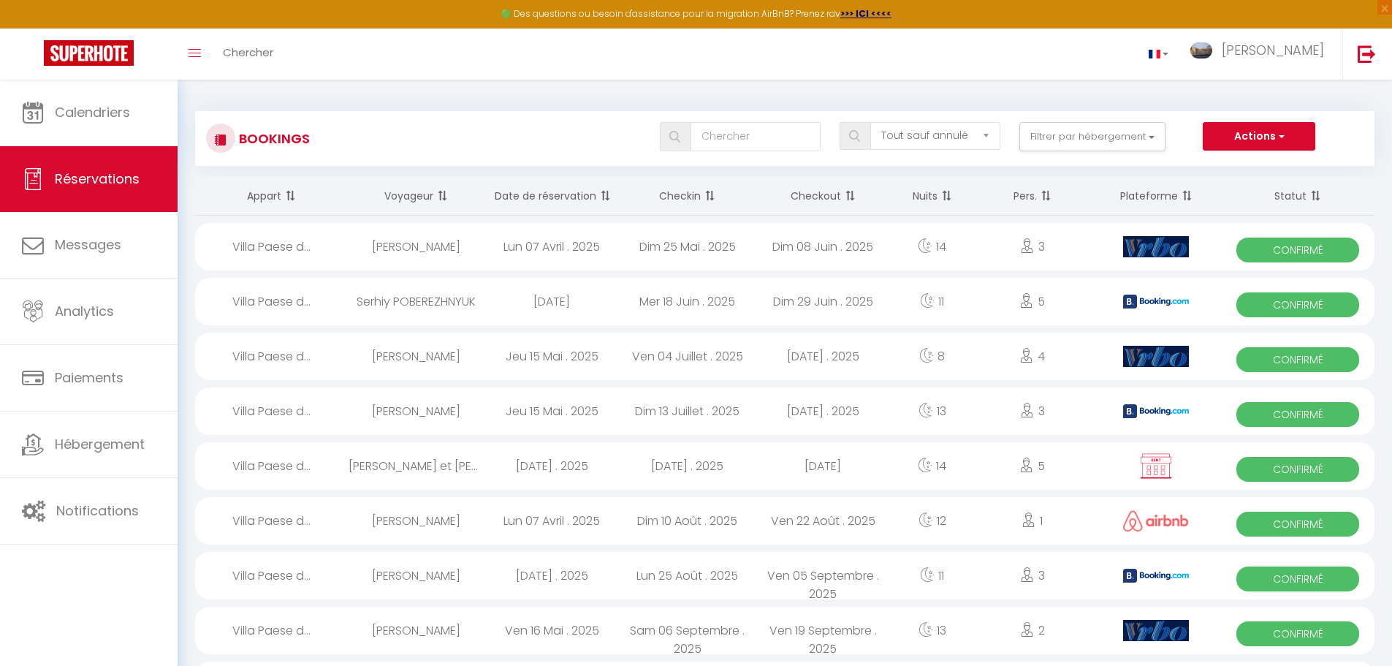
click at [708, 191] on span at bounding box center [708, 195] width 15 height 29
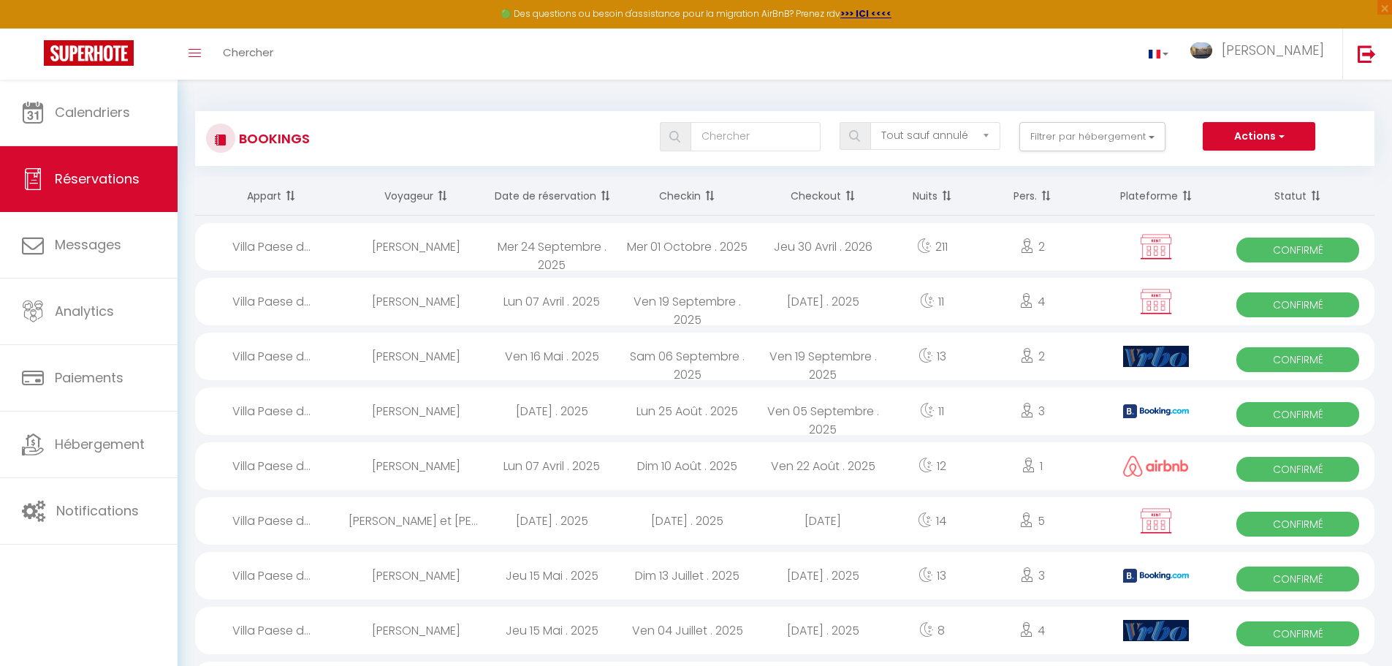
click at [708, 191] on span at bounding box center [708, 195] width 15 height 29
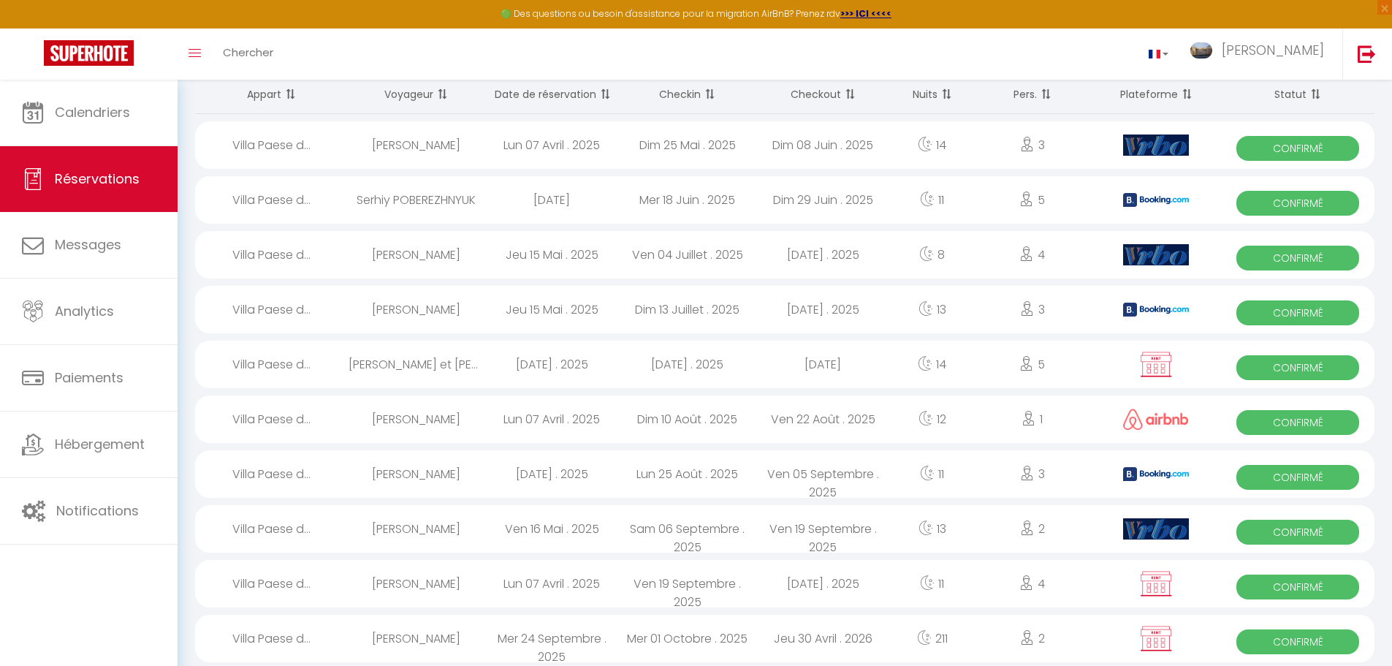
scroll to position [126, 0]
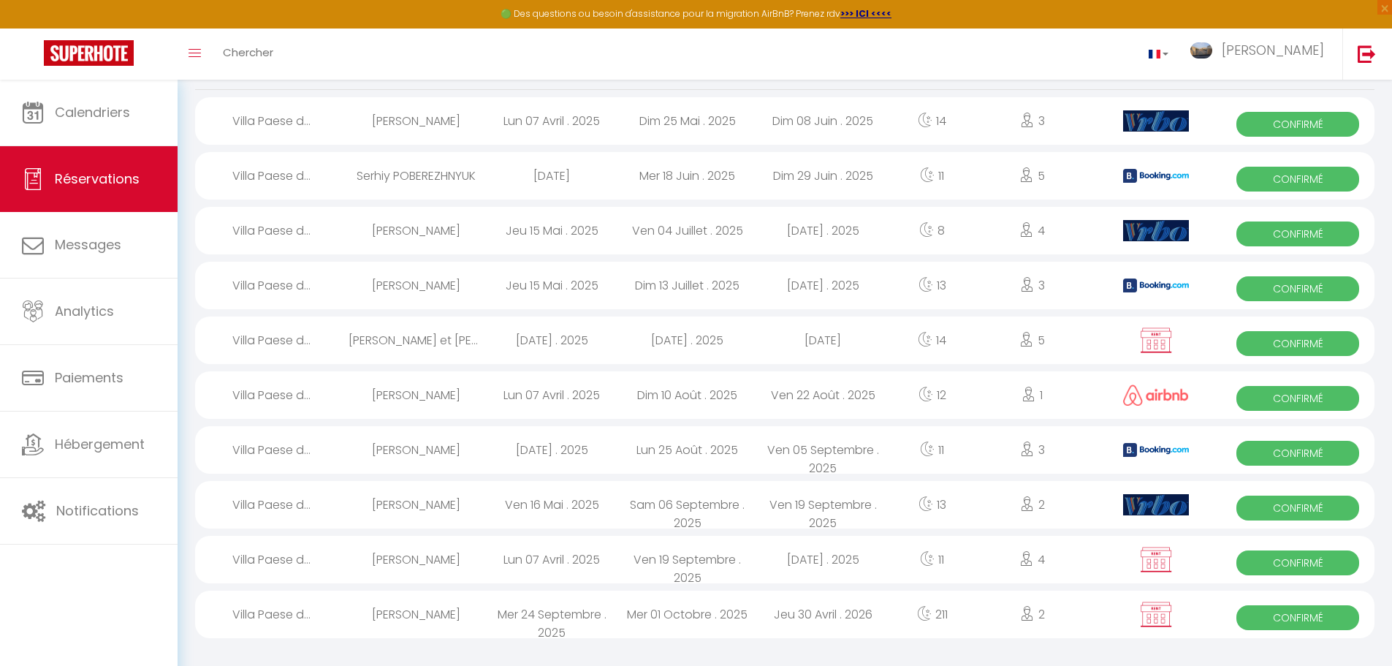
click at [699, 452] on div "Lun 25 Août . 2025" at bounding box center [688, 450] width 136 height 48
select select "OK"
select select "0"
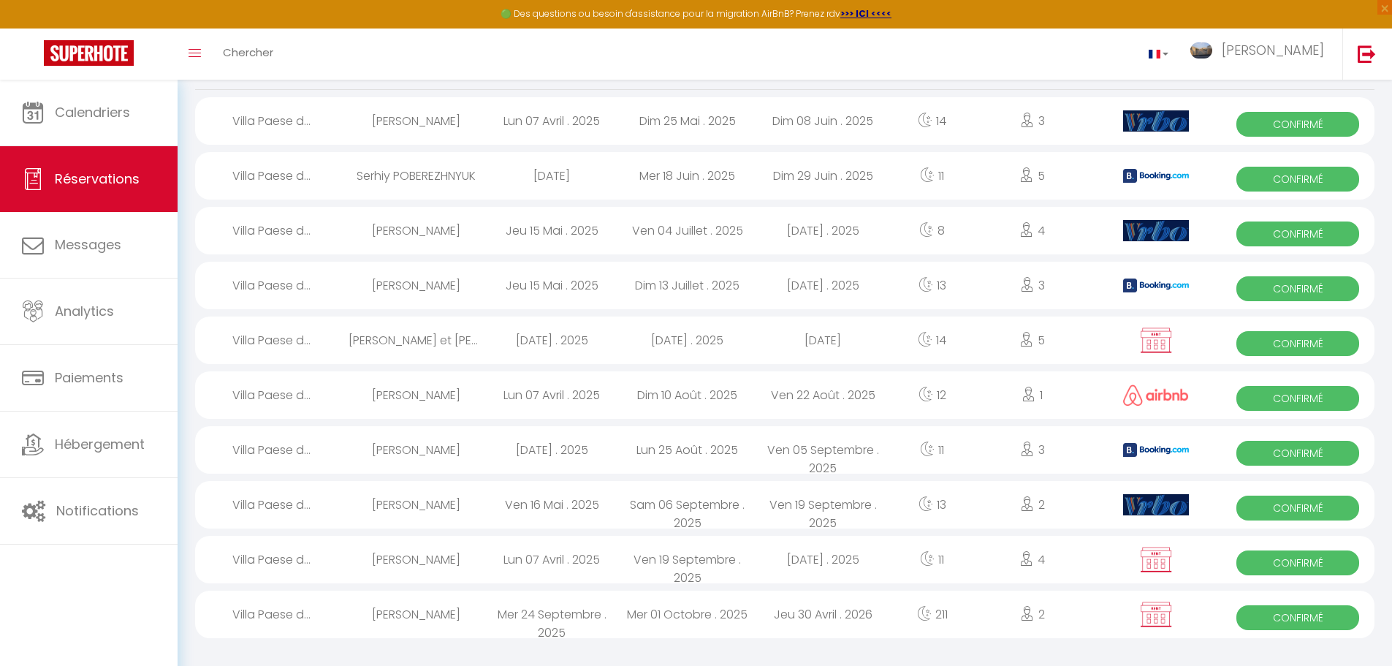
select select "1"
select select
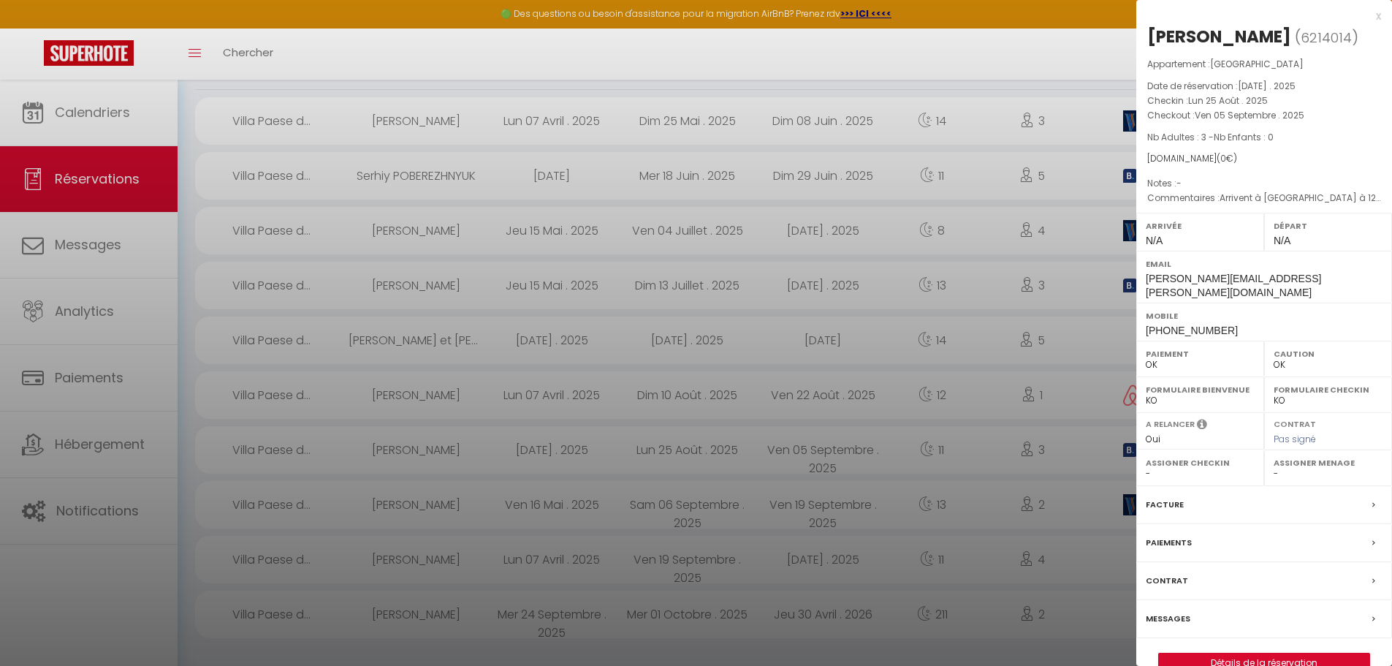
select select "43610"
click at [1175, 611] on label "Messages" at bounding box center [1168, 618] width 45 height 15
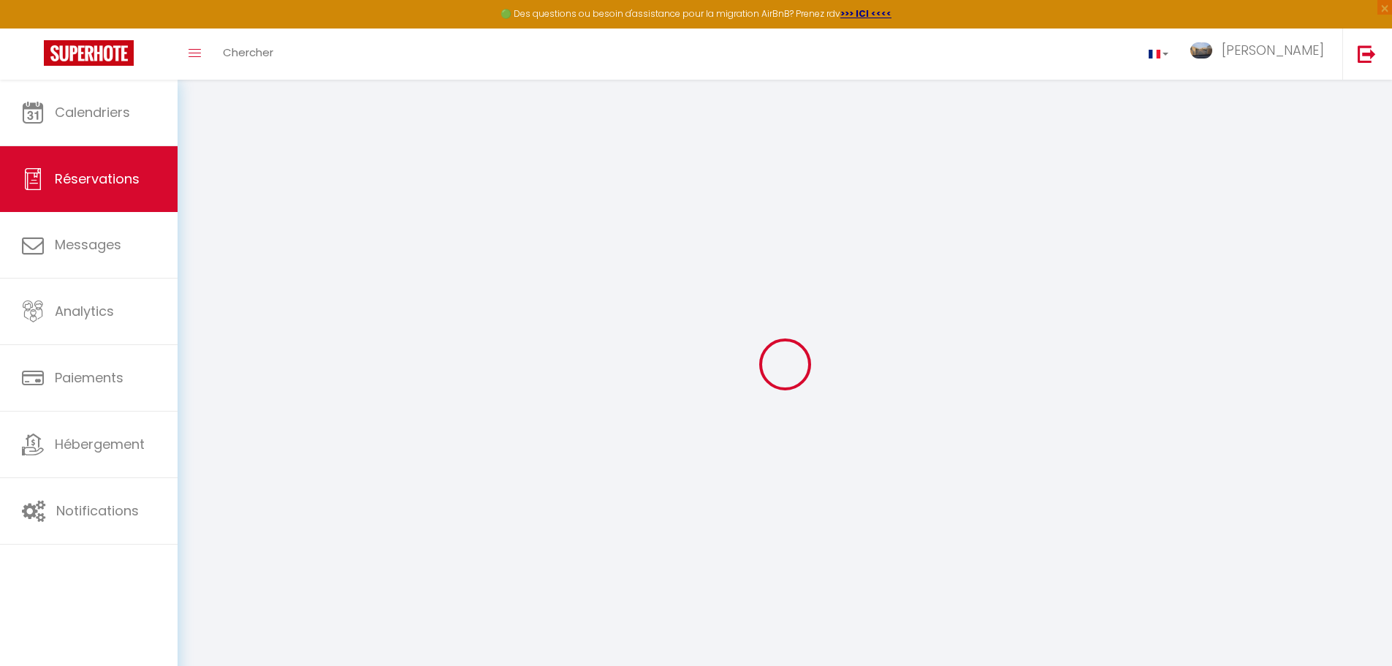
select select
checkbox input "false"
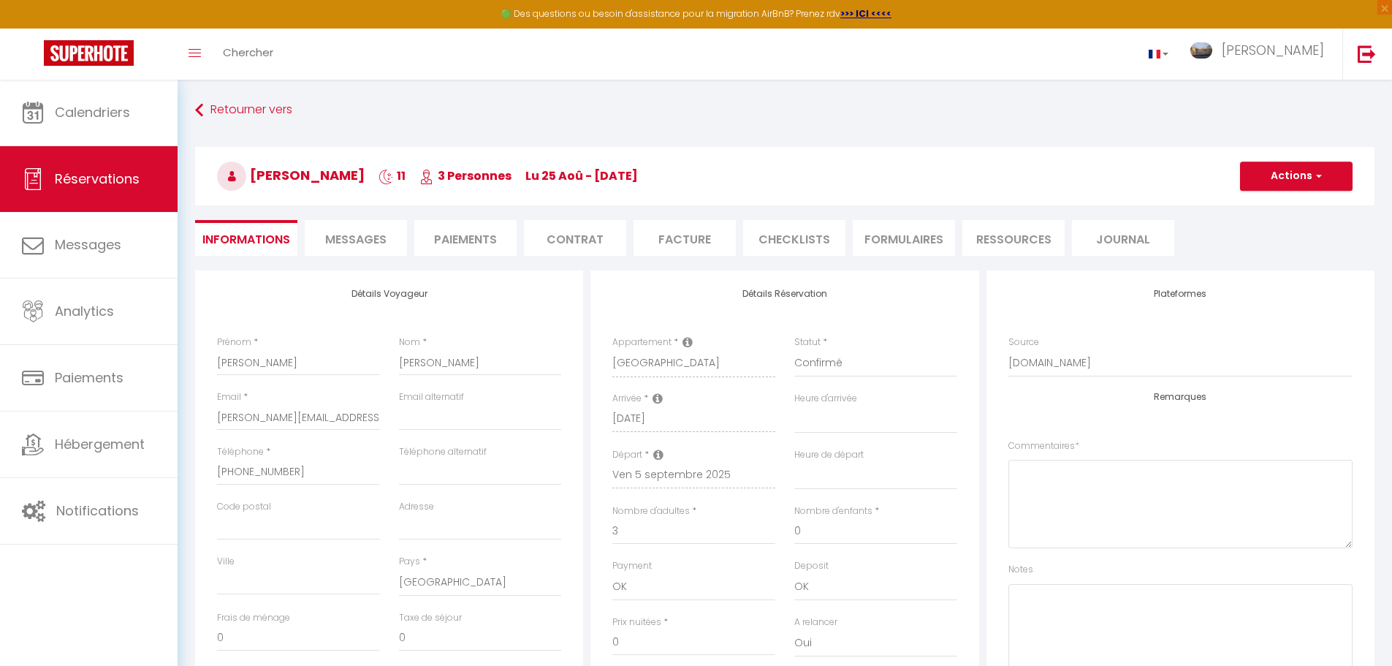
select select
checkbox input "false"
type textarea "Arrivent à [GEOGRAPHIC_DATA] à 12h30 Pas de linge."
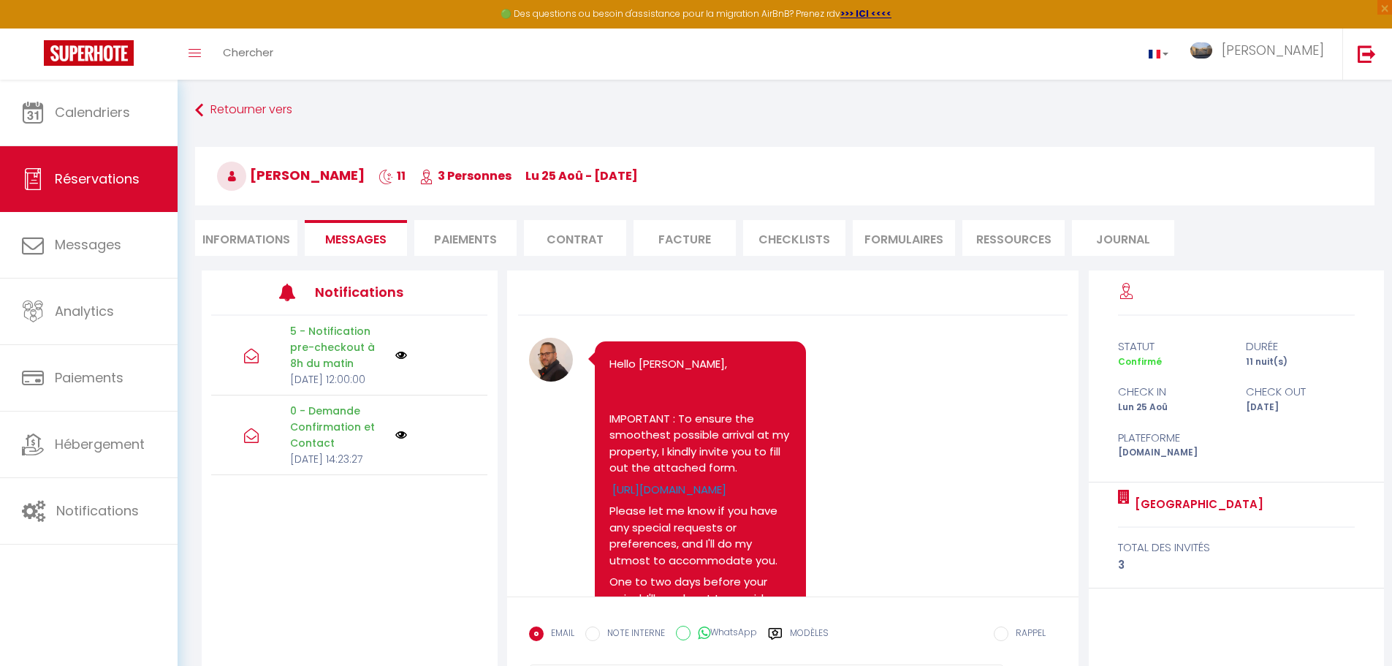
scroll to position [1478, 0]
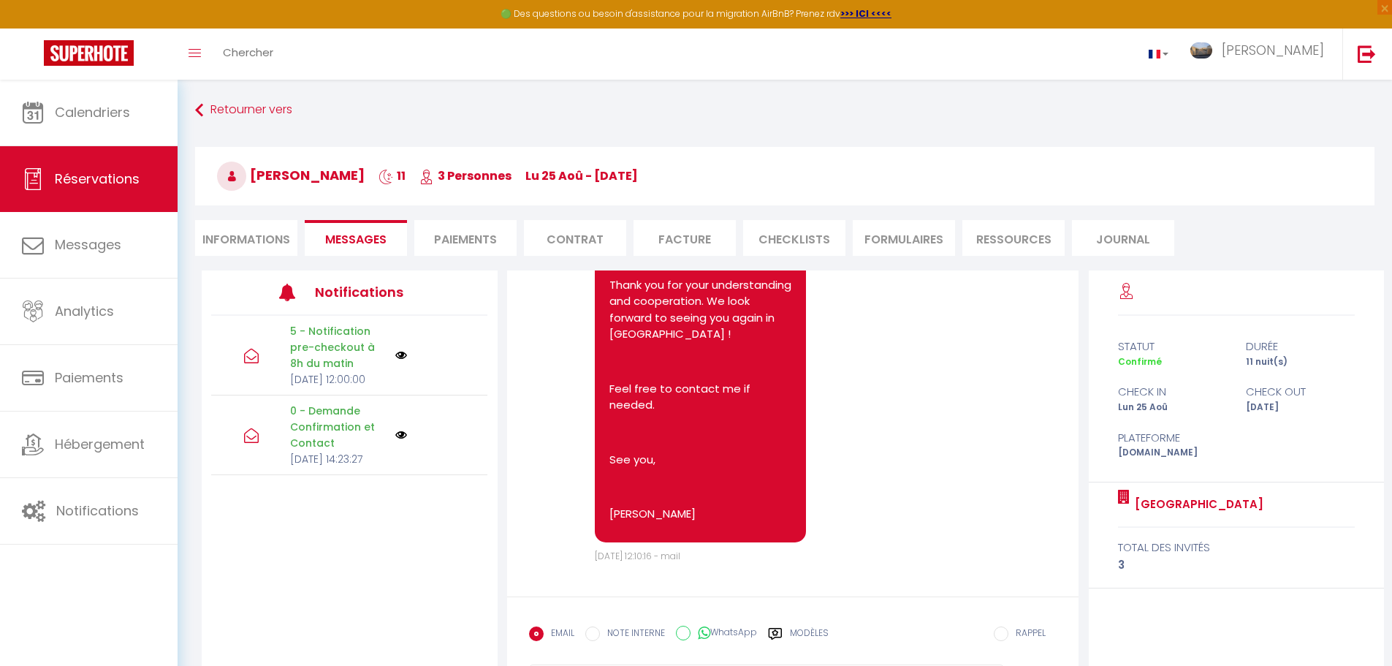
click at [206, 235] on li "Informations" at bounding box center [246, 238] width 102 height 36
select select
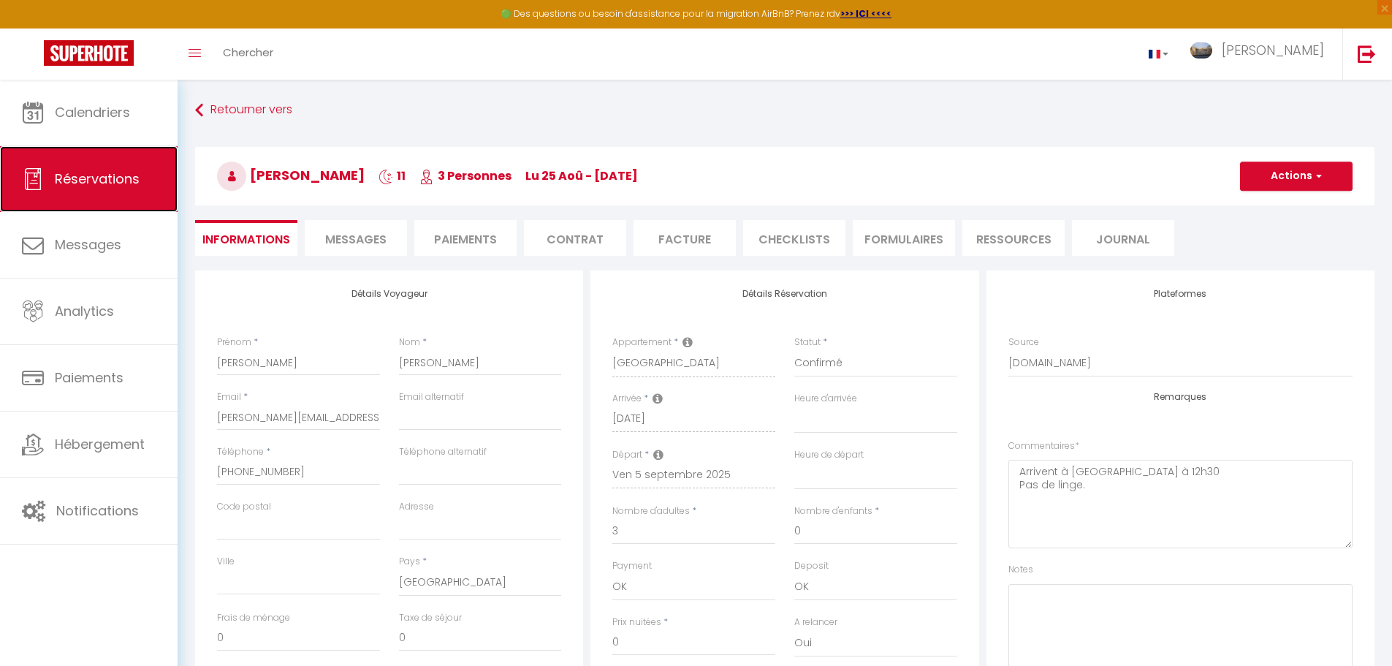
click at [110, 178] on span "Réservations" at bounding box center [97, 179] width 85 height 18
select select "not_cancelled"
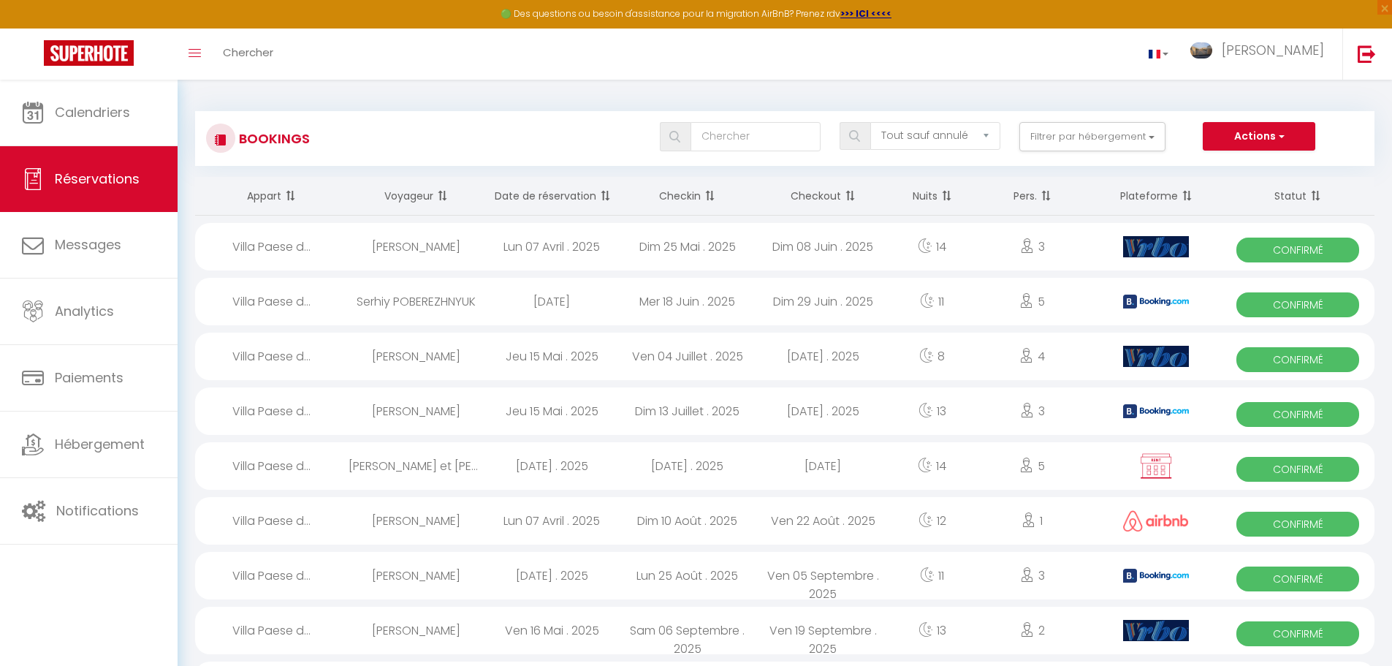
click at [714, 192] on span at bounding box center [708, 195] width 15 height 29
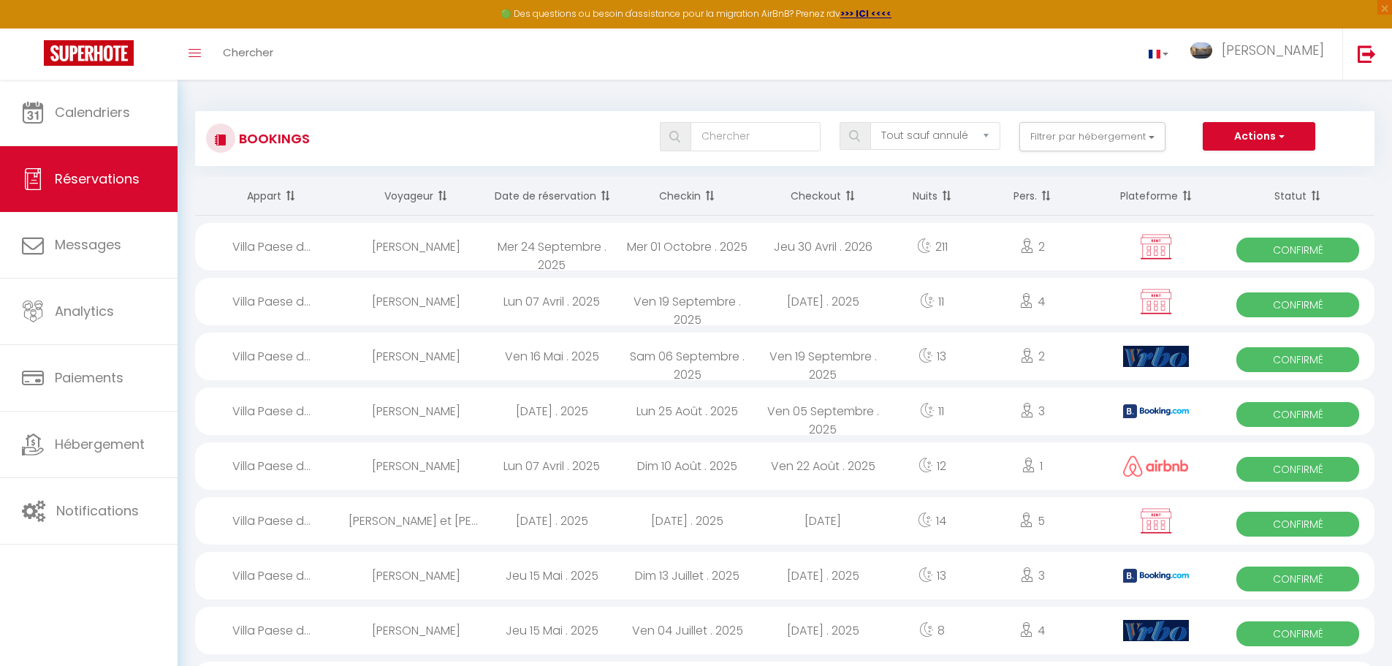
click at [714, 192] on span at bounding box center [708, 195] width 15 height 29
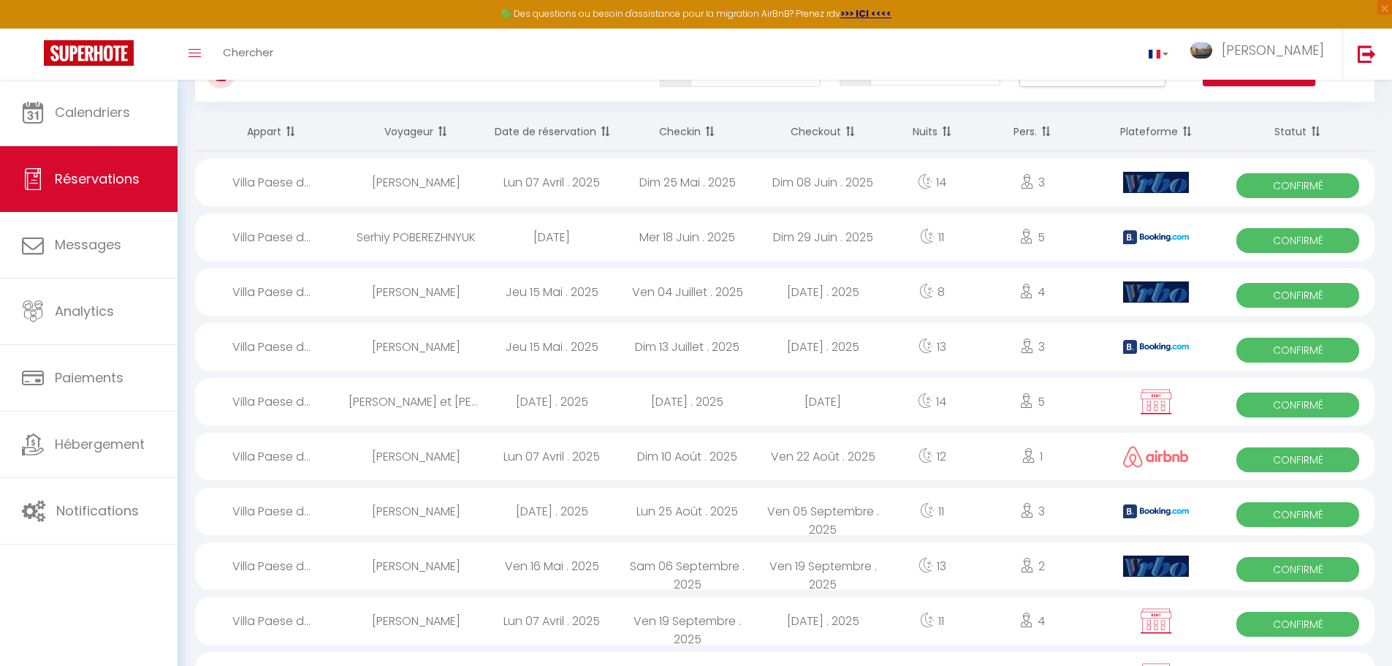
scroll to position [126, 0]
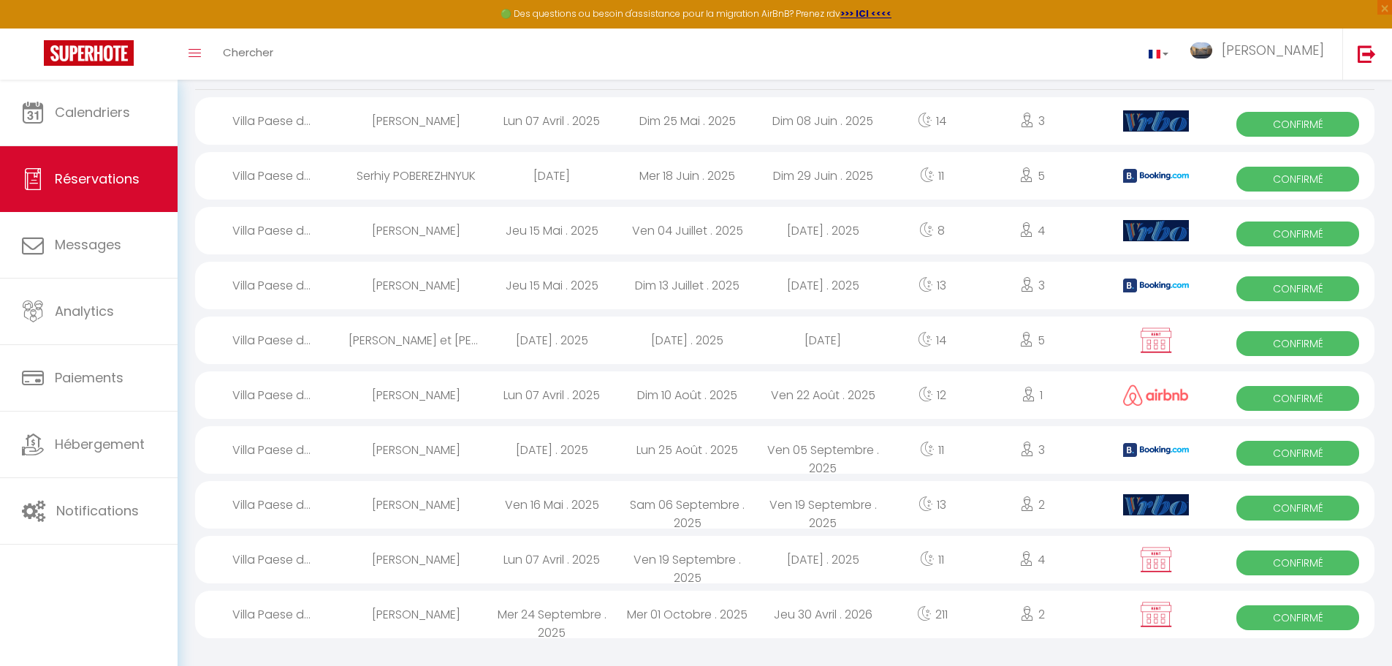
click at [677, 504] on div "Sam 06 Septembre . 2025" at bounding box center [688, 505] width 136 height 48
select select "OK"
select select "0"
select select "1"
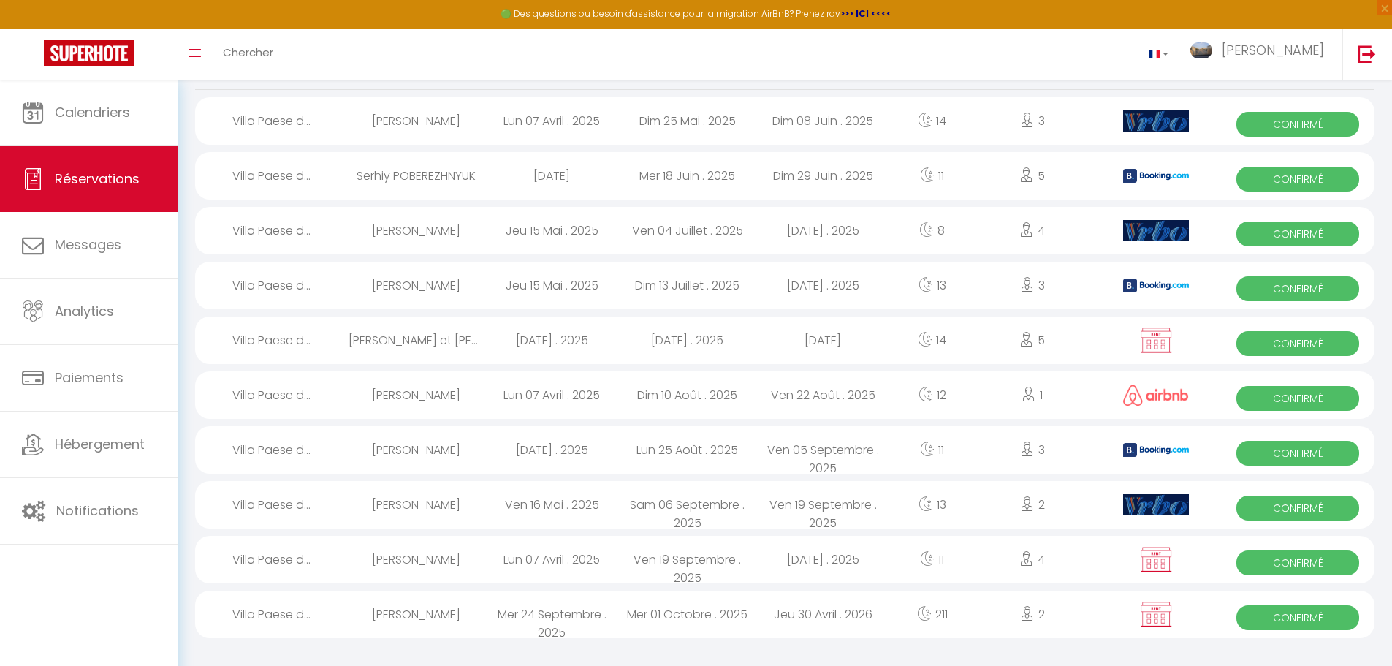
select select "0"
select select
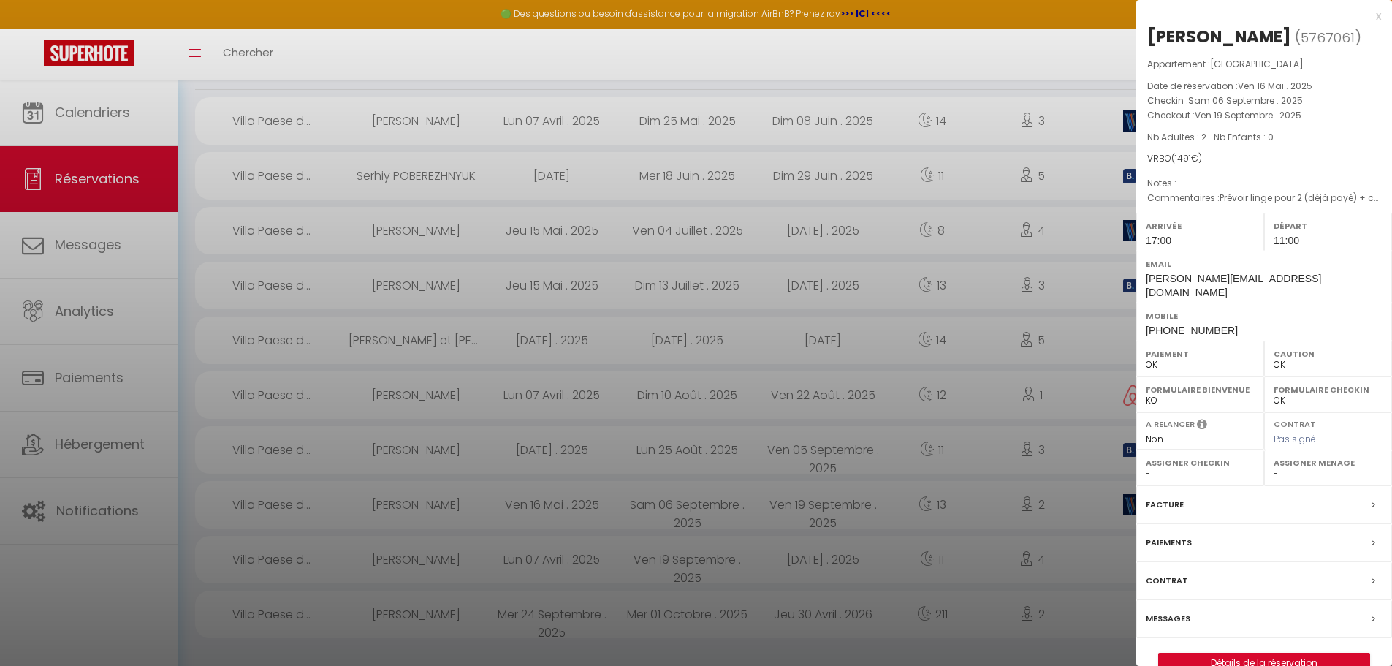
click at [1172, 611] on label "Messages" at bounding box center [1168, 618] width 45 height 15
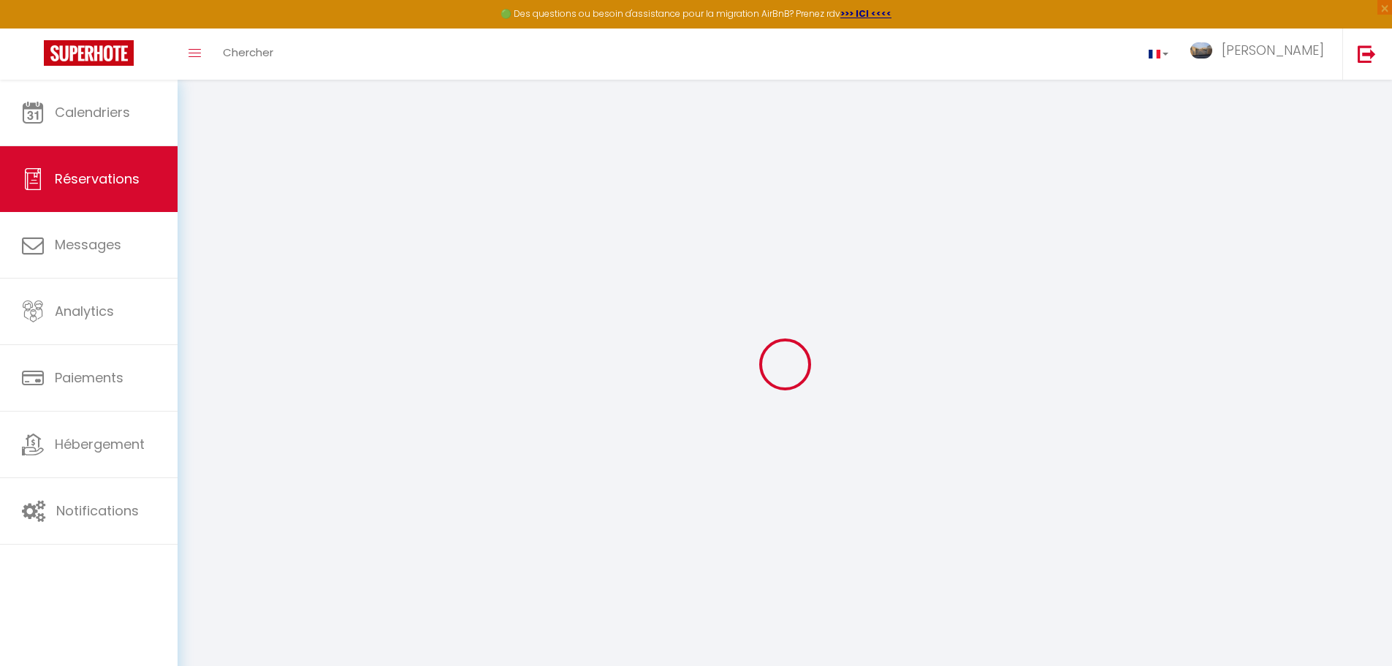
select select
checkbox input "false"
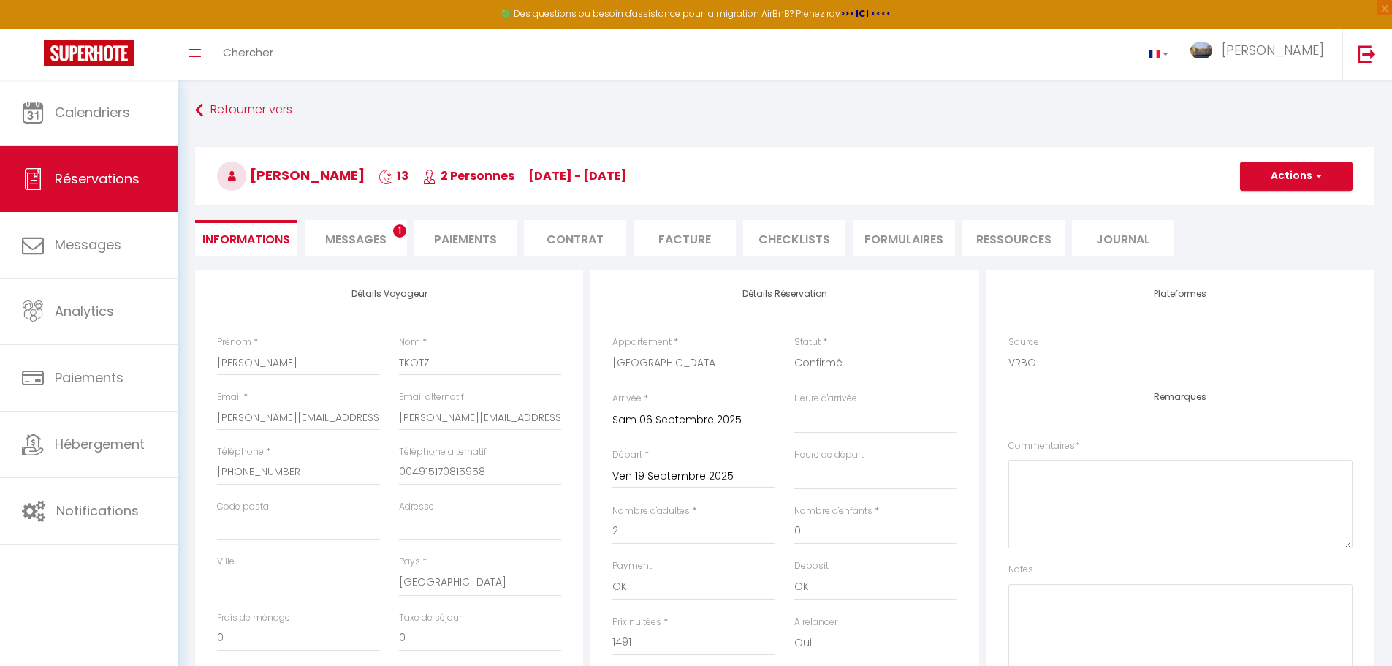
select select
checkbox input "false"
type textarea "Prévoir linge pour 2 (déjà payé) + cadeau bienvenu 10€ Our Ferry is arriving by…"
select select "17:00"
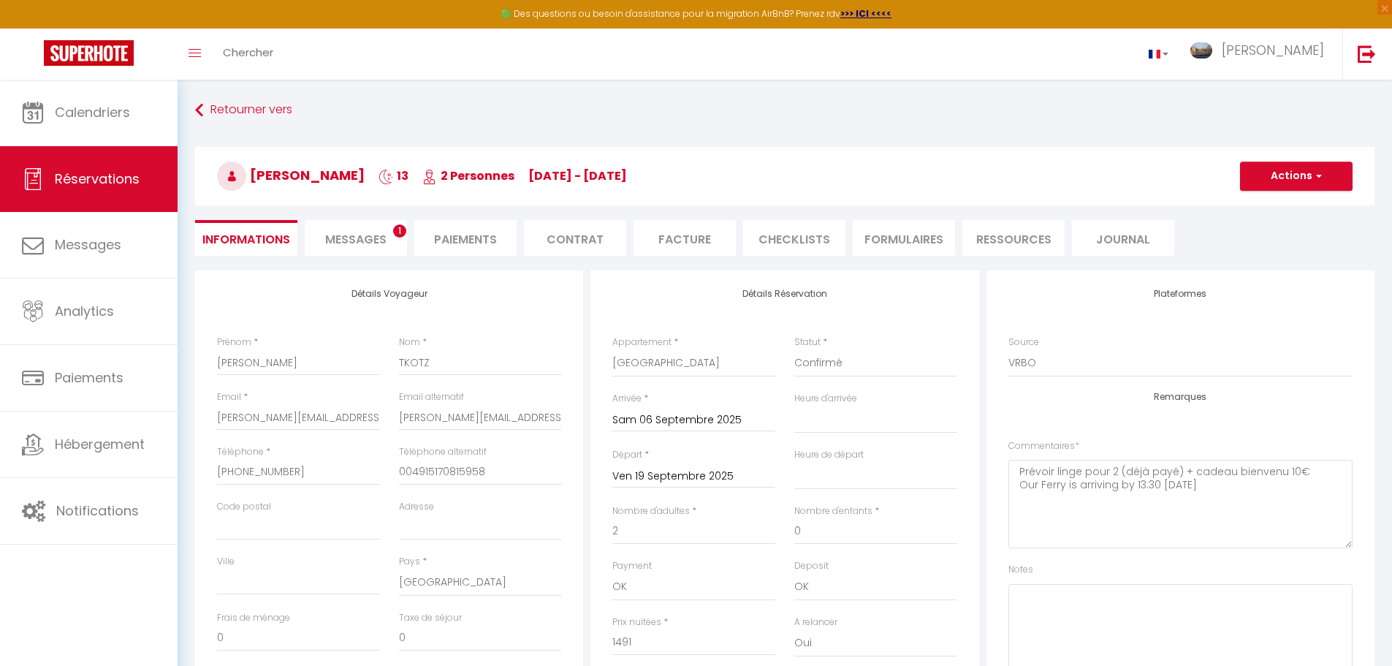
select select "11:00"
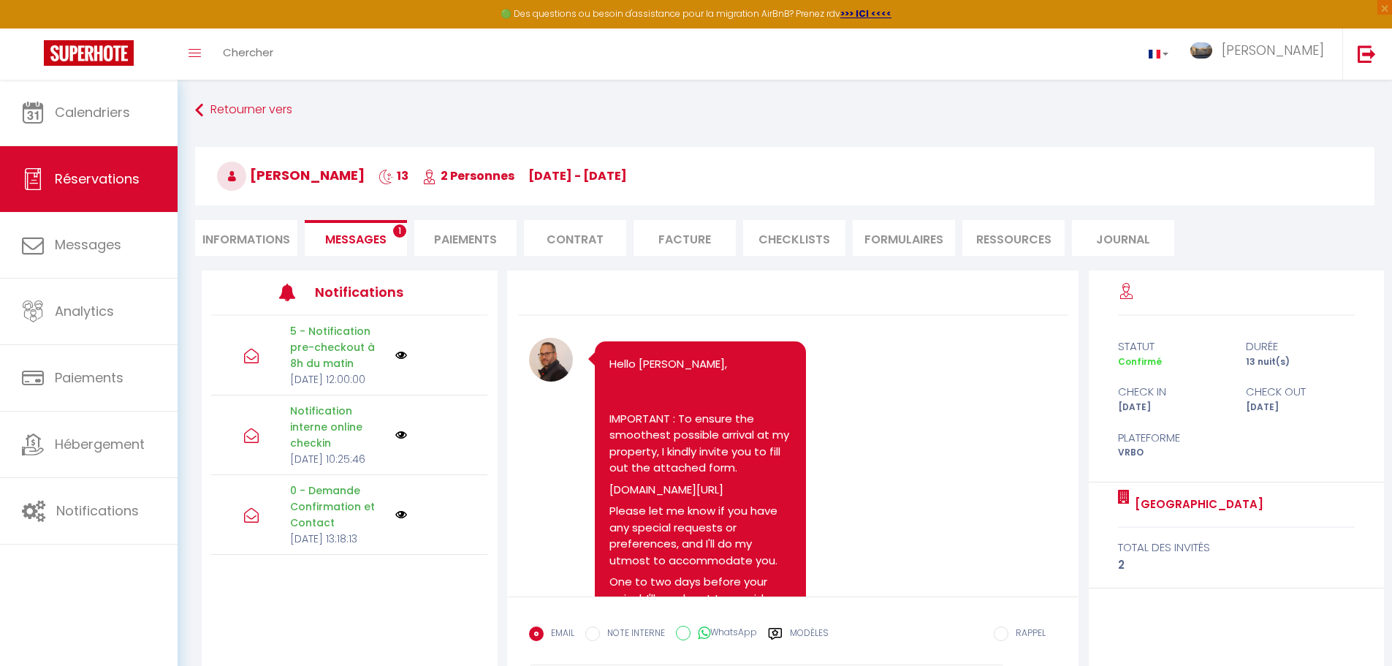
scroll to position [3565, 0]
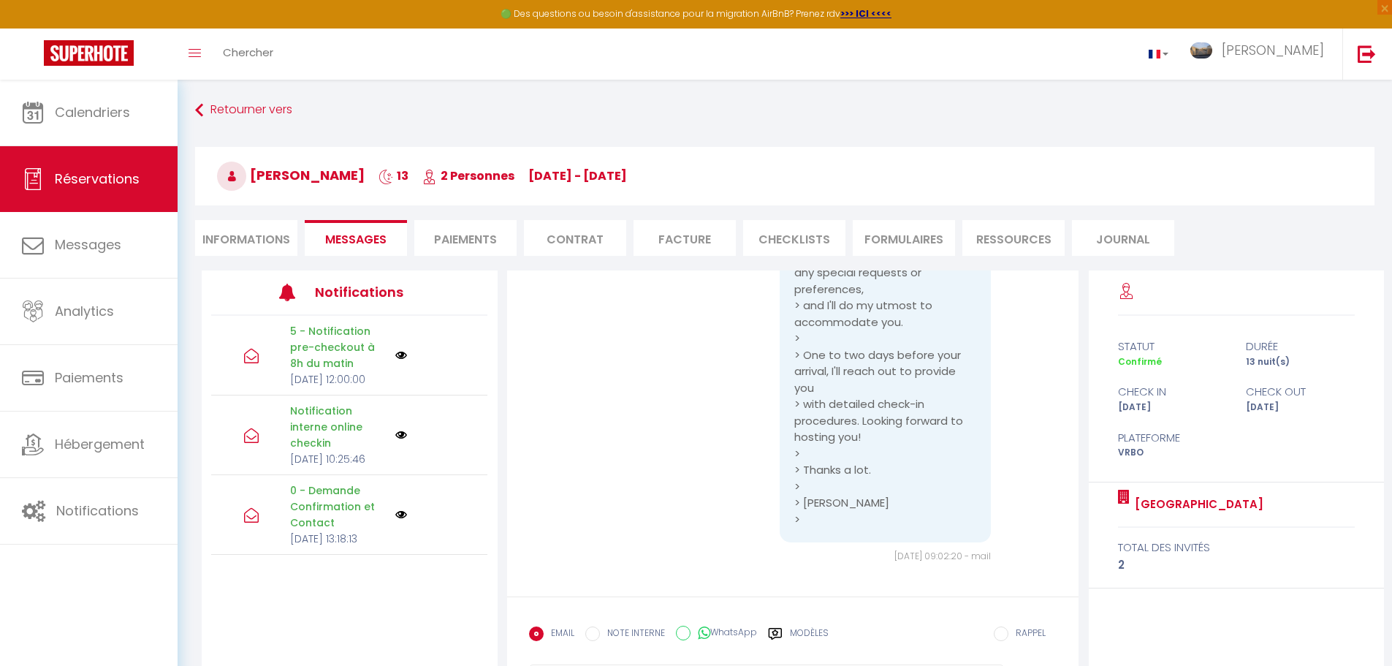
click at [259, 242] on li "Informations" at bounding box center [246, 238] width 102 height 36
select select "0"
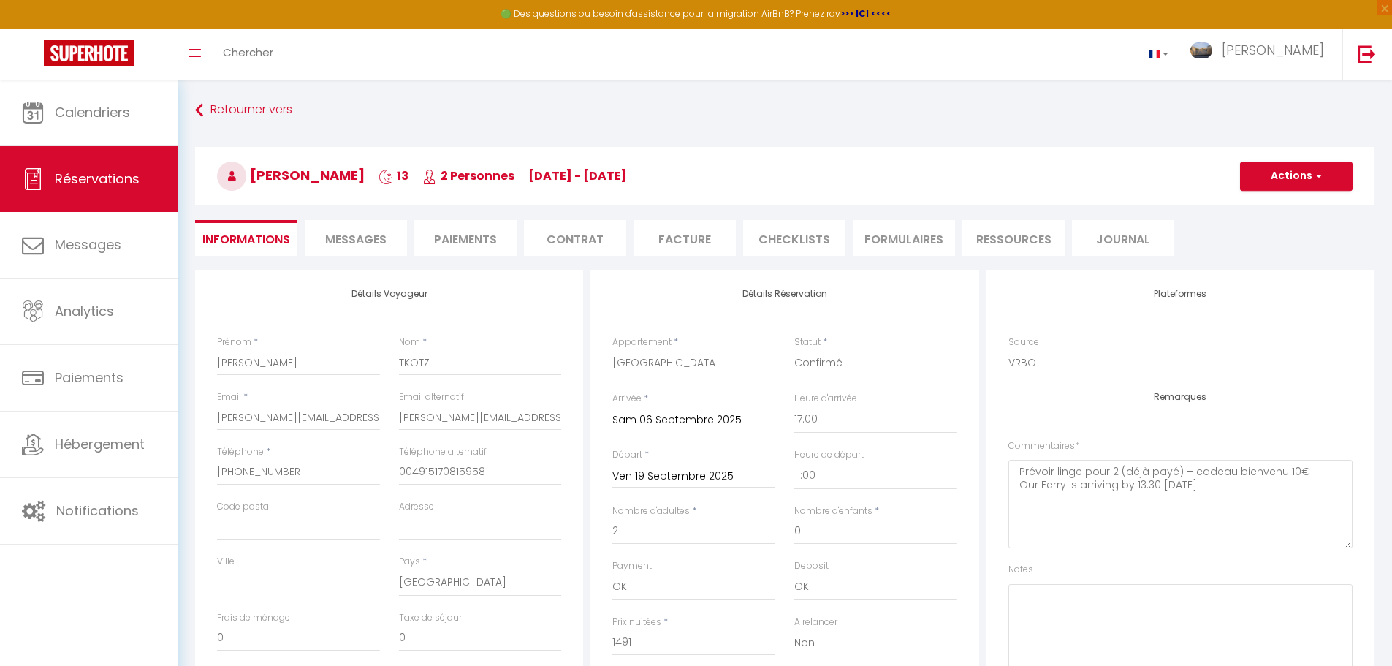
checkbox input "false"
click at [99, 170] on span "Réservations" at bounding box center [97, 179] width 85 height 18
select select "not_cancelled"
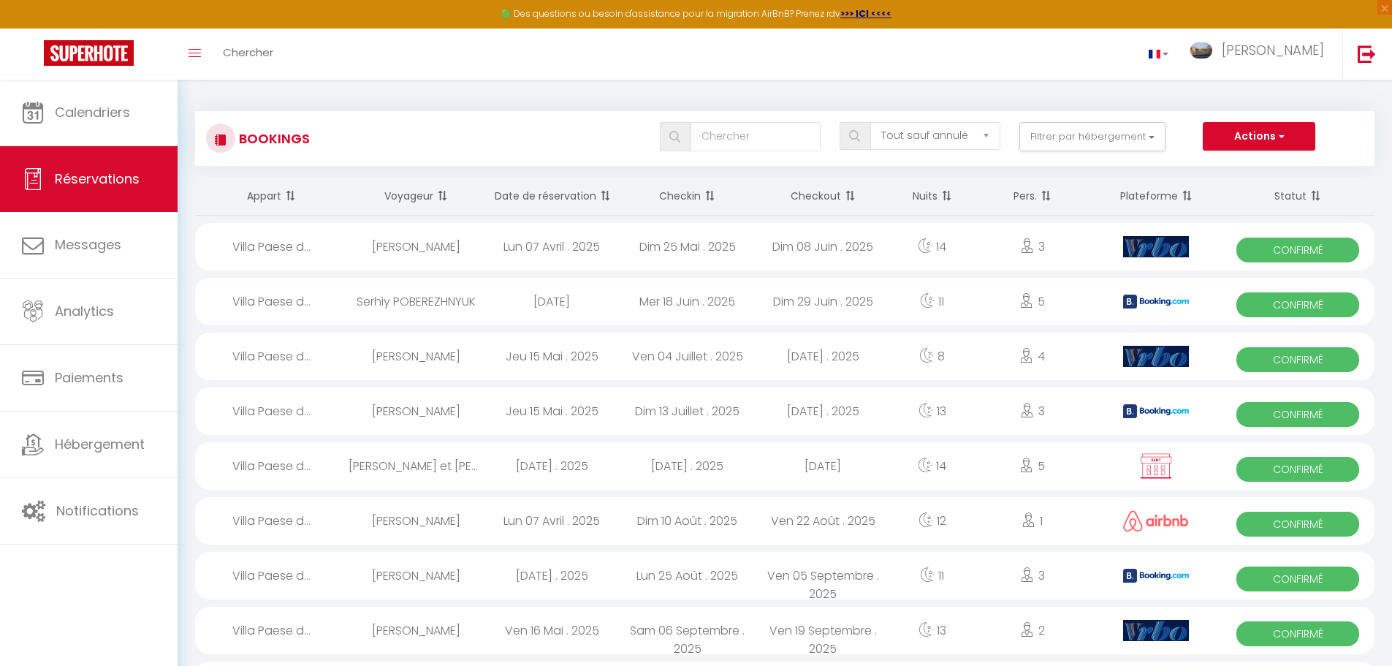
click at [710, 195] on span at bounding box center [708, 195] width 15 height 29
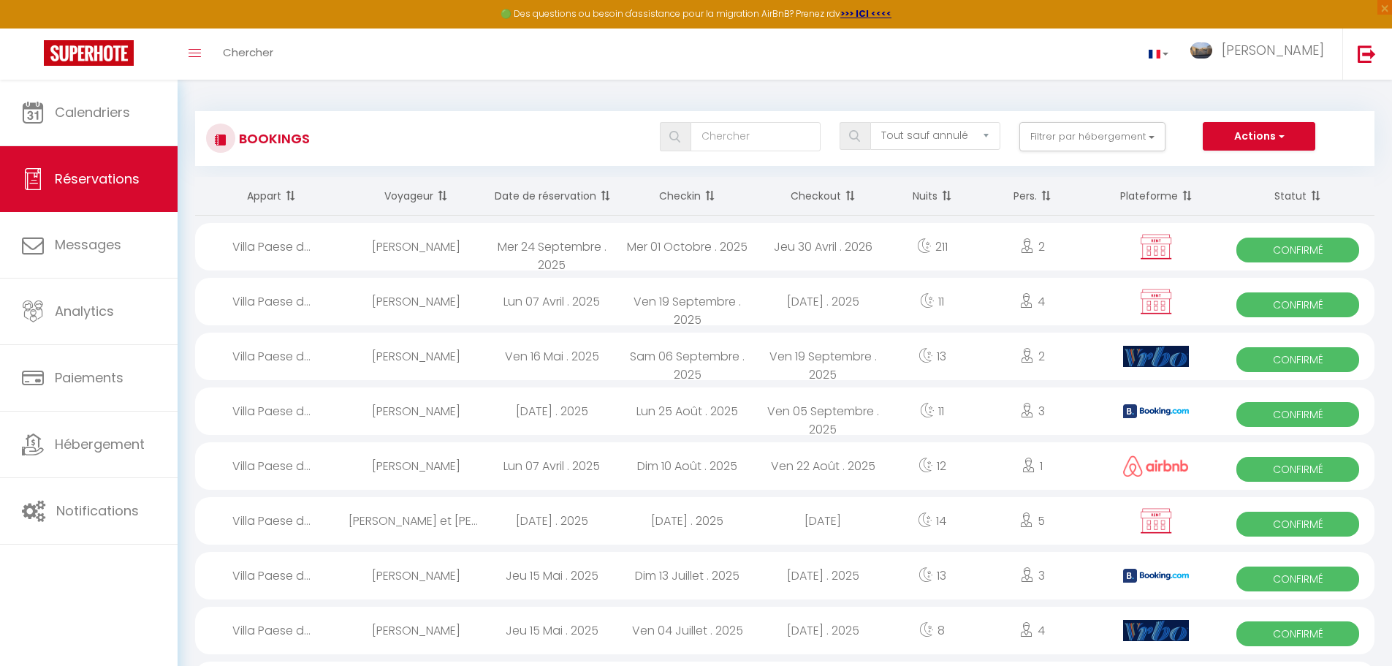
click at [710, 195] on span at bounding box center [708, 195] width 15 height 29
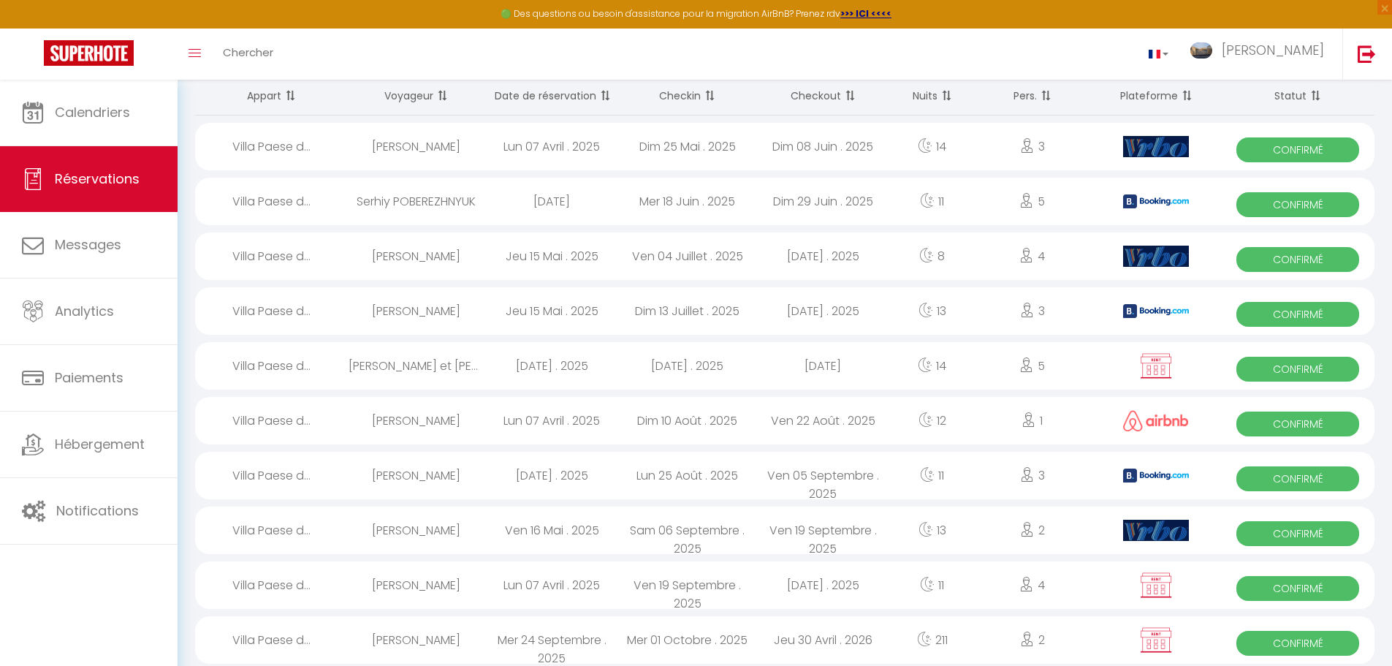
scroll to position [126, 0]
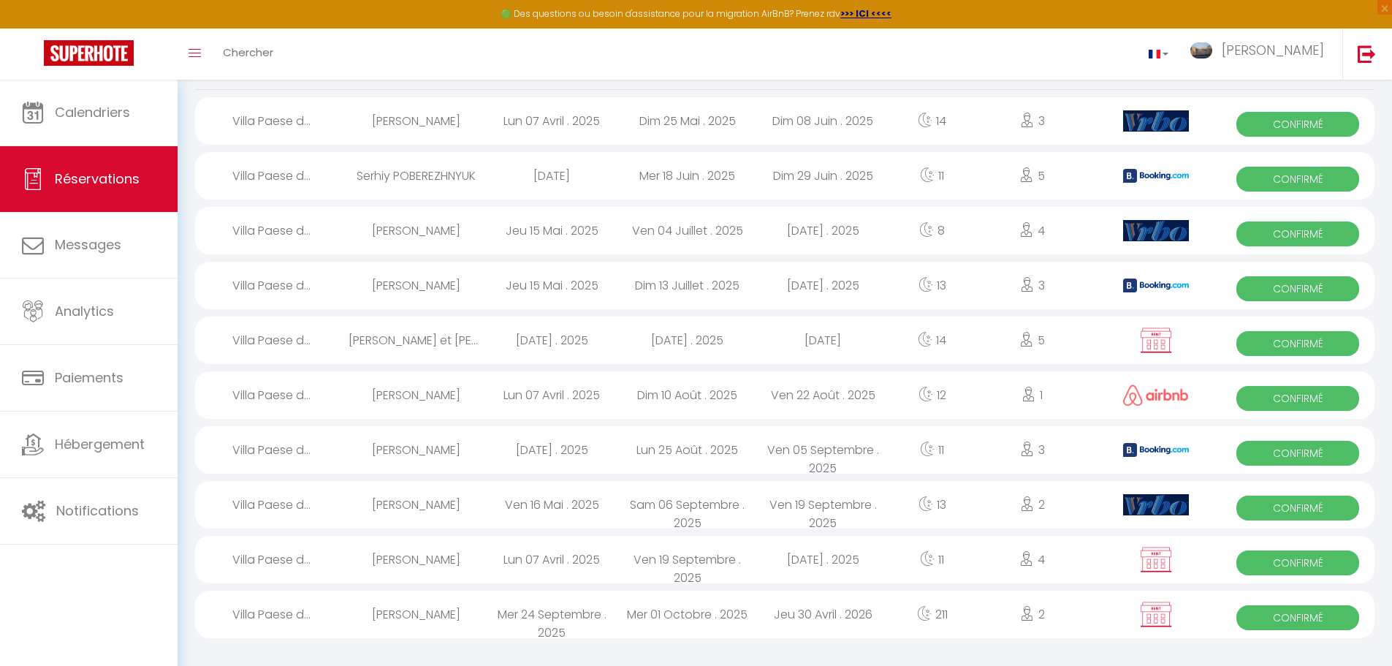
click at [691, 335] on div "[DATE] . 2025" at bounding box center [688, 340] width 136 height 48
select select "OK"
select select "KO"
select select "0"
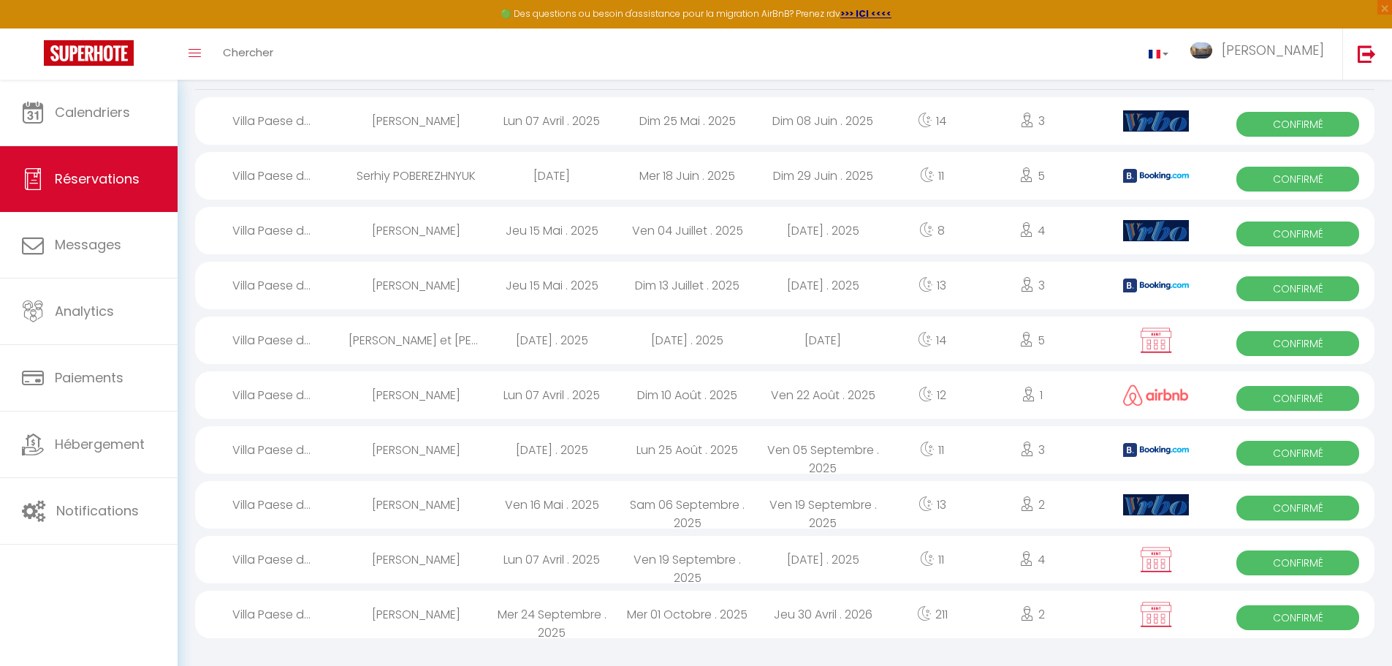
select select "1"
select select
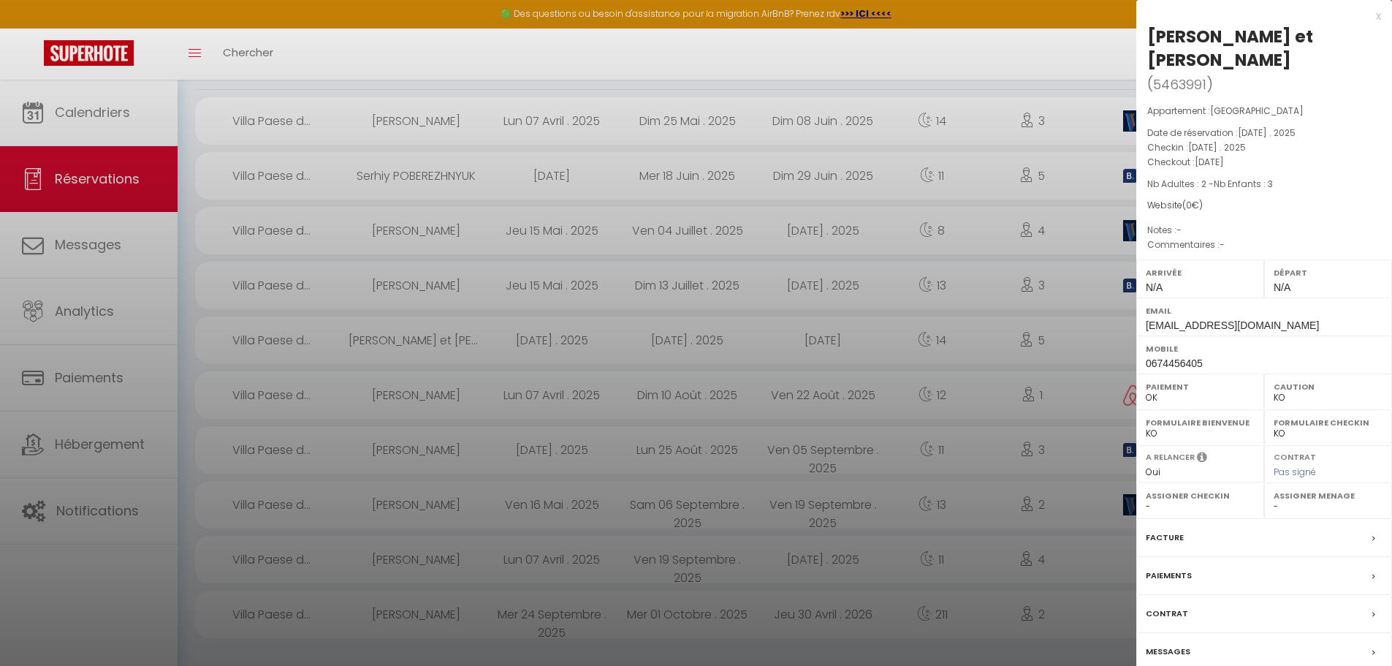
click at [1175, 650] on label "Messages" at bounding box center [1168, 651] width 45 height 15
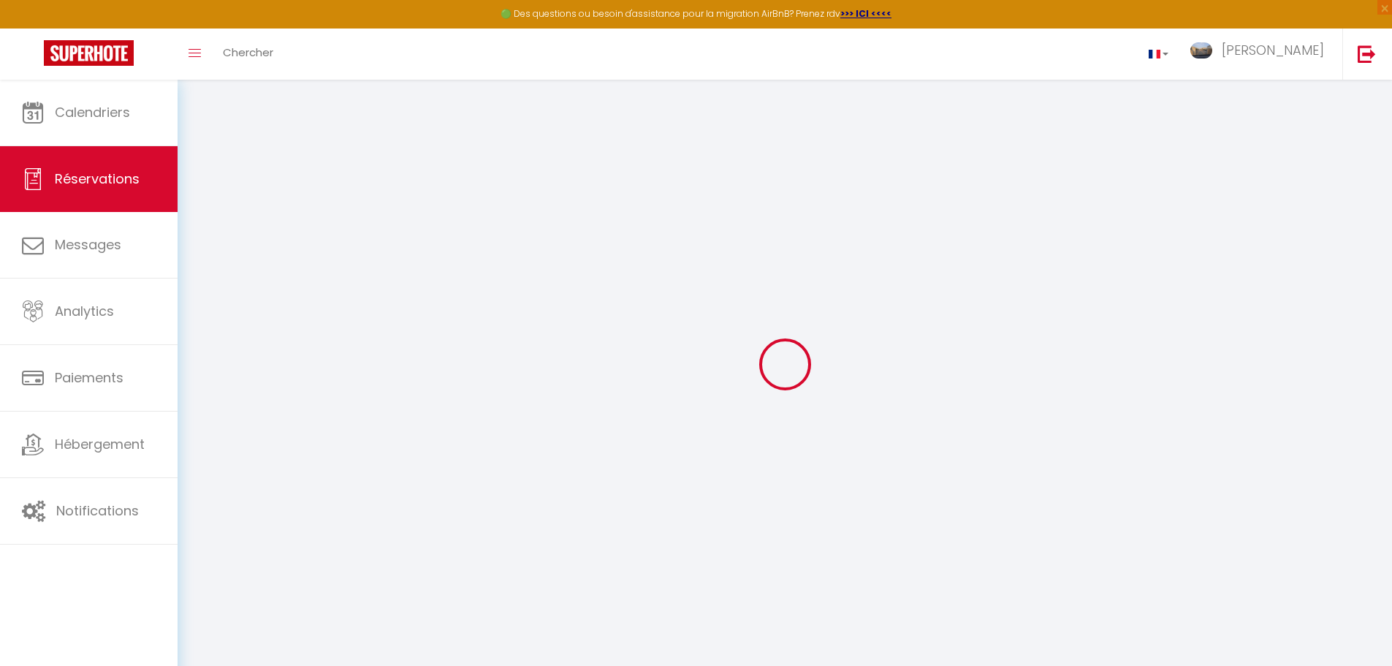
select select
checkbox input "false"
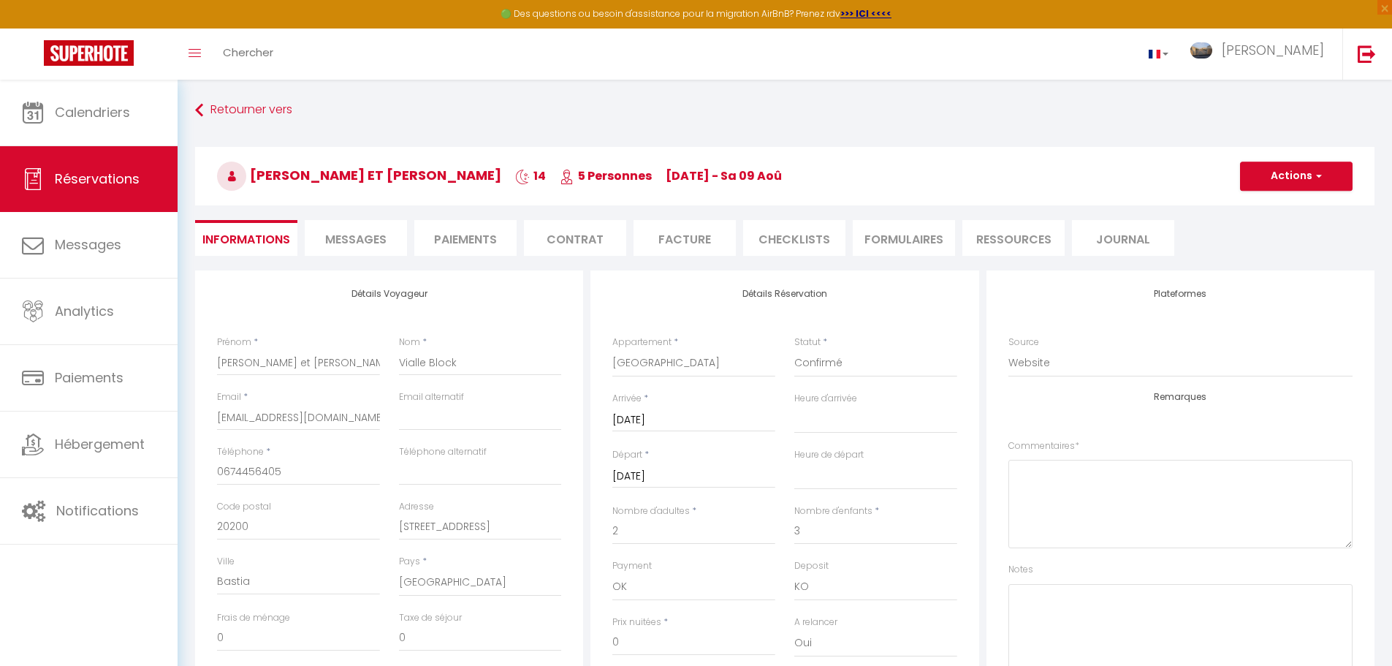
select select
checkbox input "false"
select select
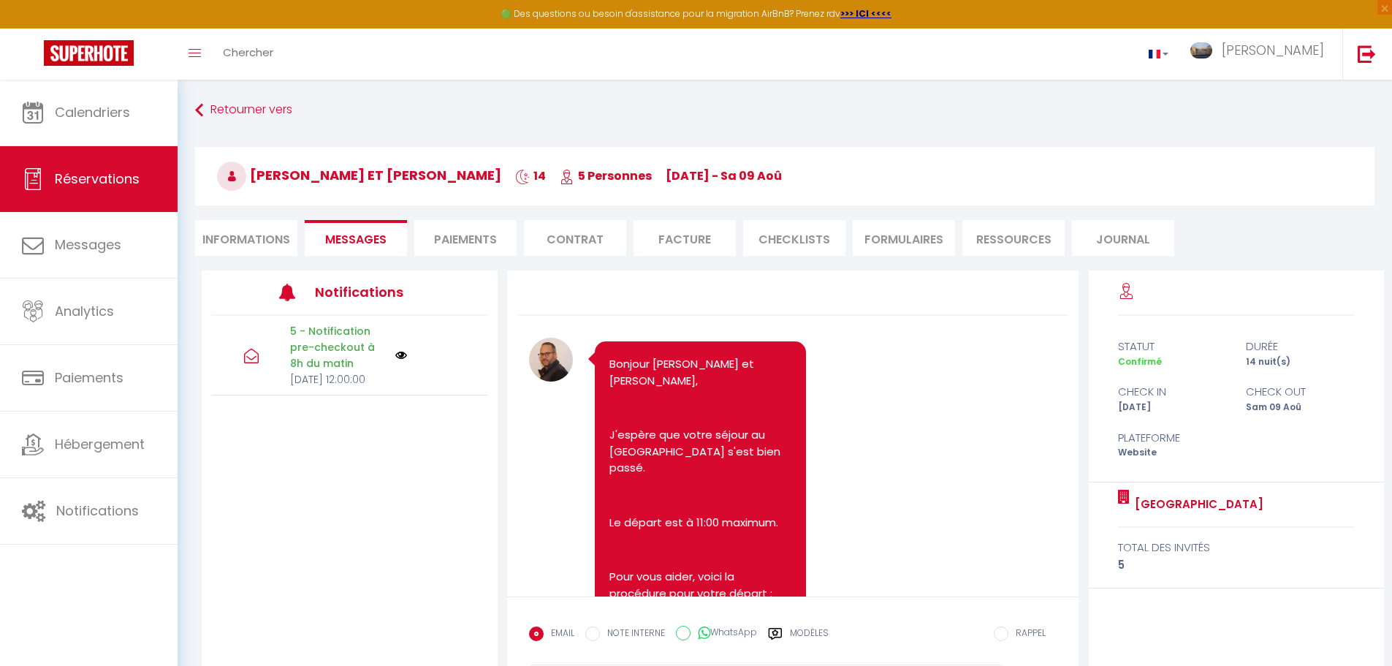
scroll to position [1053, 0]
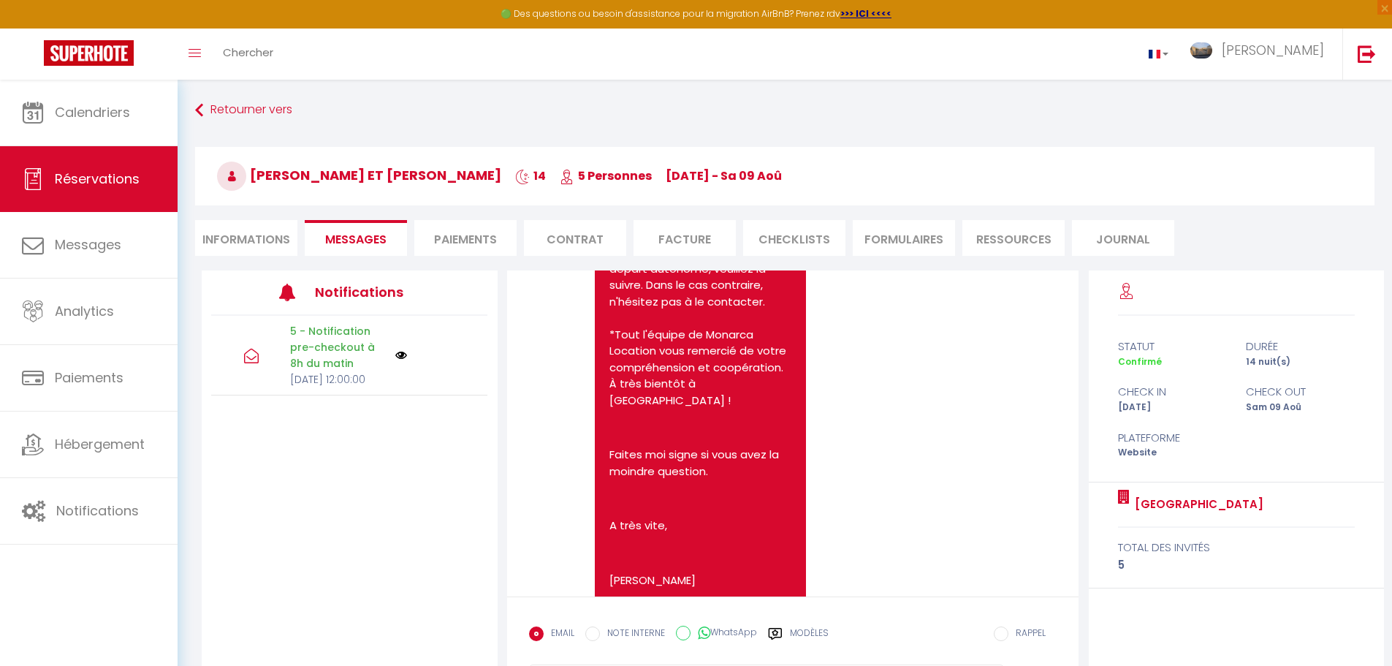
select select
click at [283, 233] on li "Informations" at bounding box center [246, 238] width 102 height 36
